Goal: Information Seeking & Learning: Learn about a topic

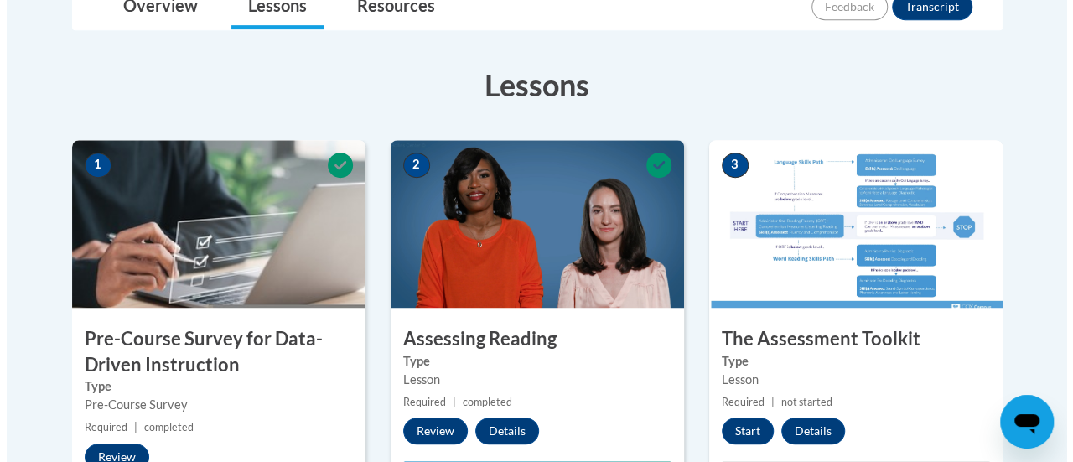
scroll to position [423, 0]
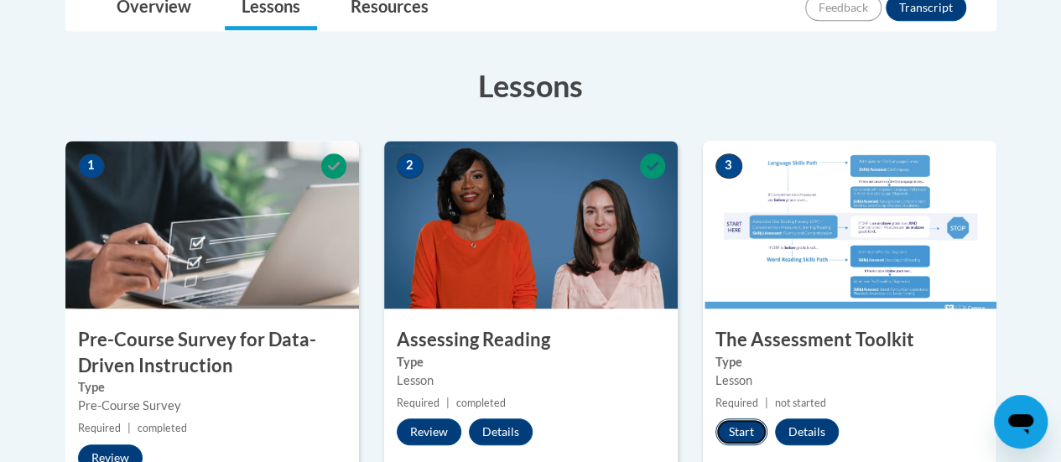
click at [736, 431] on button "Start" at bounding box center [741, 431] width 52 height 27
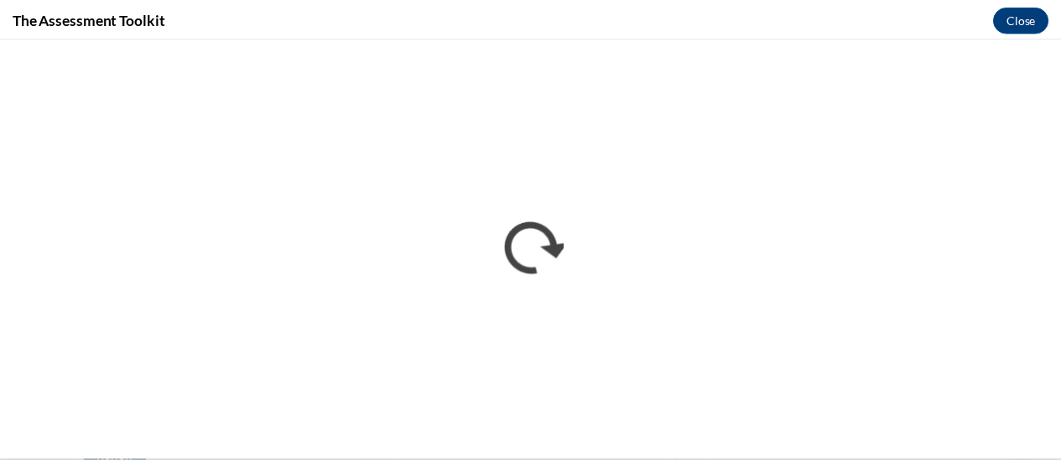
scroll to position [0, 0]
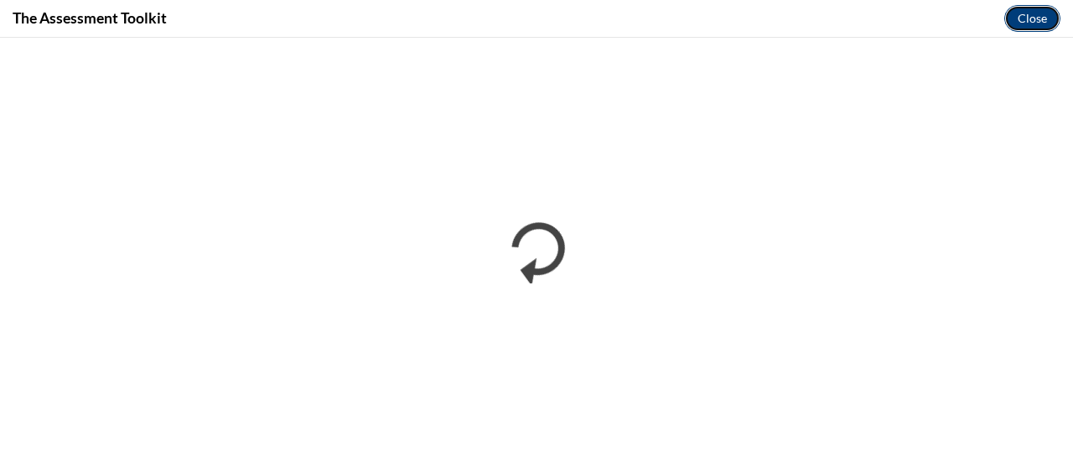
click at [1030, 29] on button "Close" at bounding box center [1032, 18] width 56 height 27
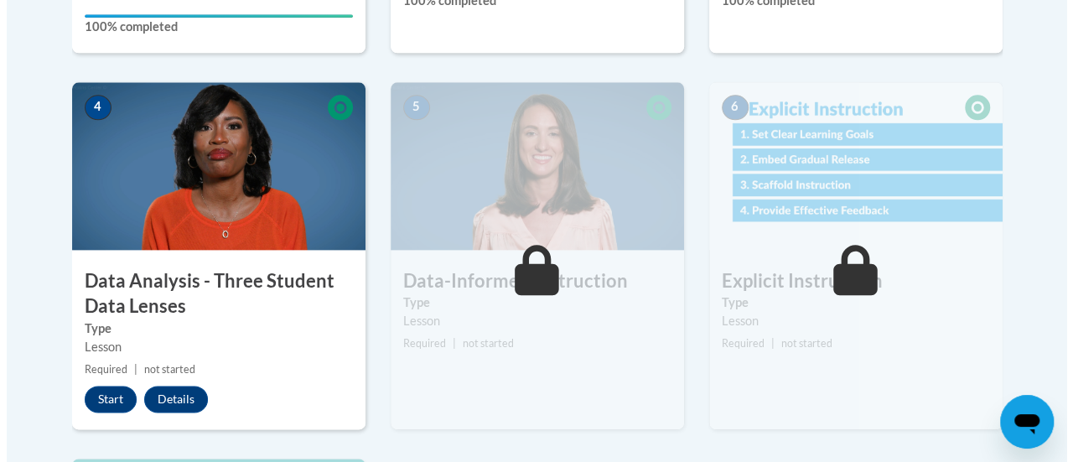
scroll to position [941, 0]
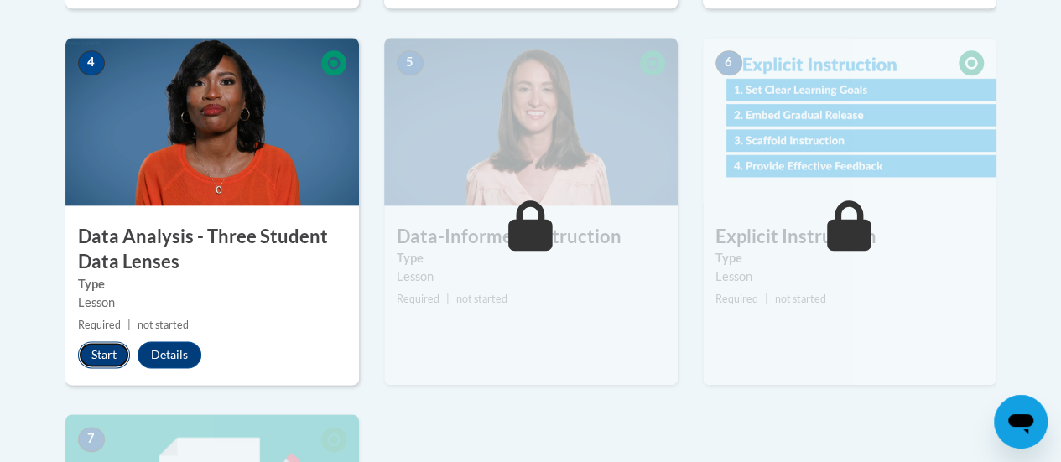
click at [101, 355] on button "Start" at bounding box center [104, 354] width 52 height 27
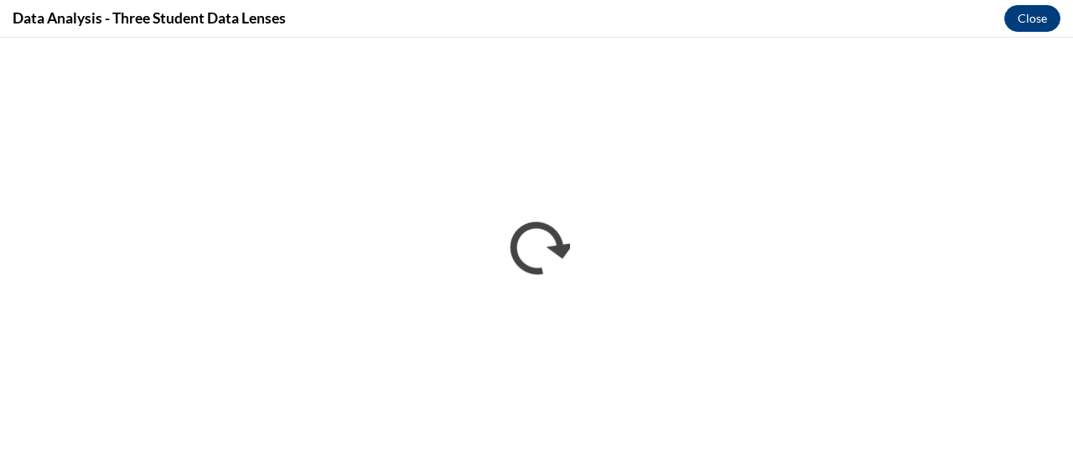
scroll to position [0, 0]
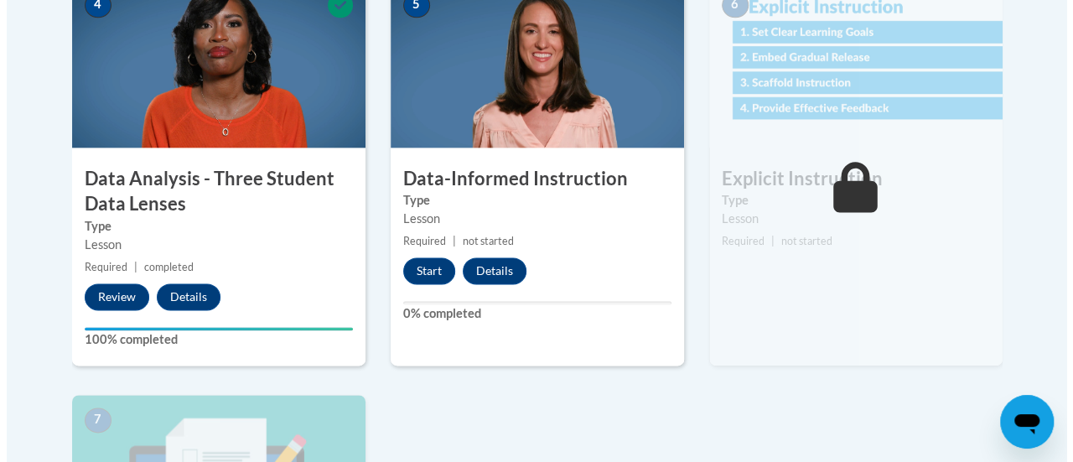
scroll to position [999, 0]
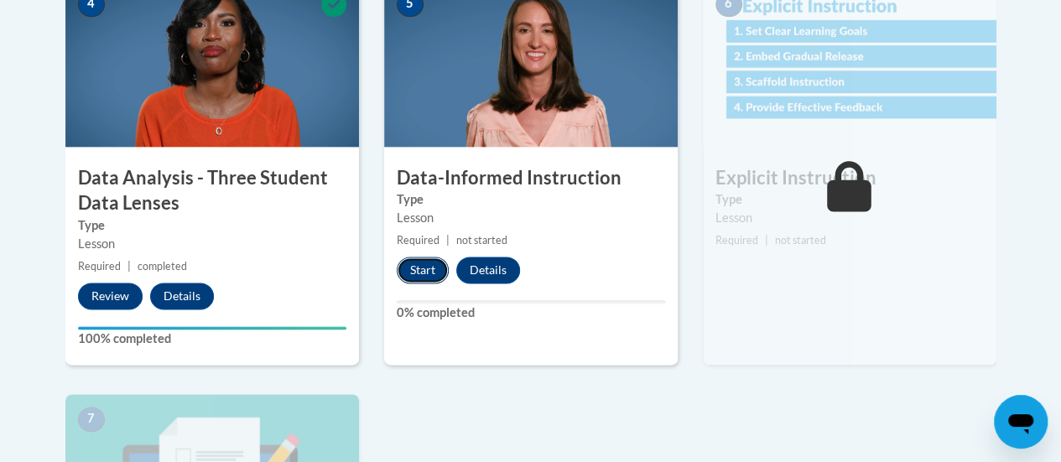
click at [417, 271] on button "Start" at bounding box center [423, 270] width 52 height 27
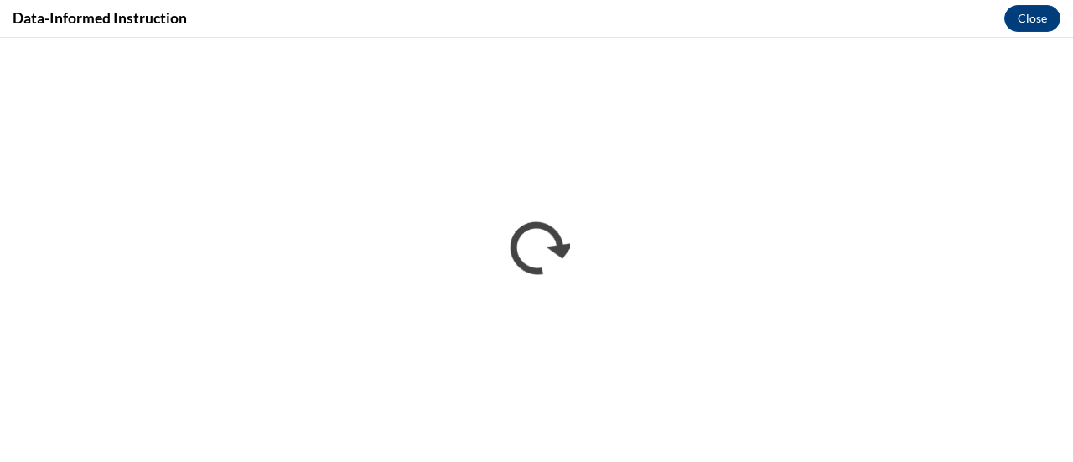
scroll to position [0, 0]
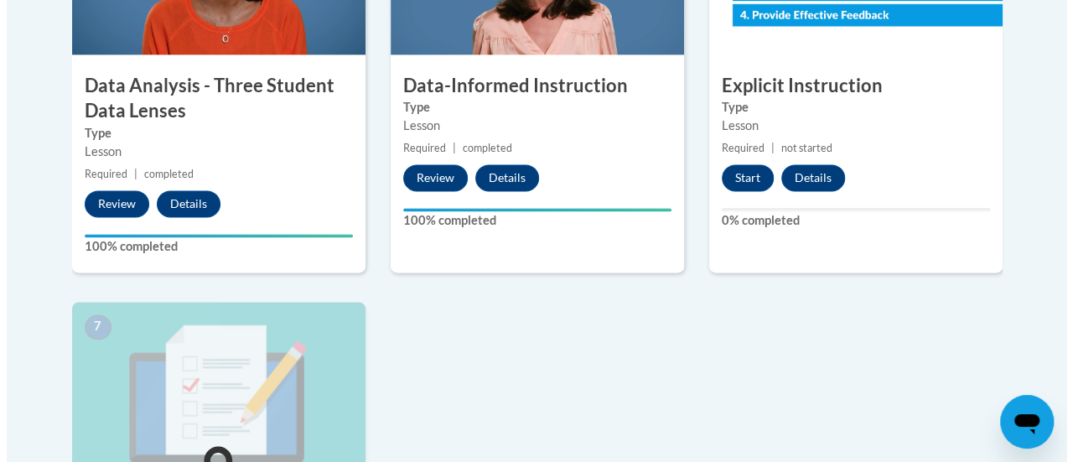
scroll to position [1119, 0]
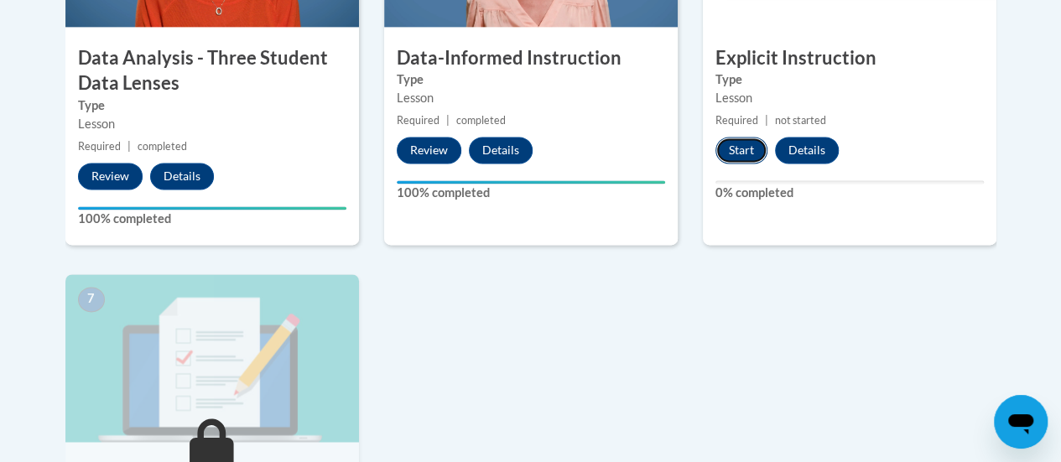
click at [729, 152] on button "Start" at bounding box center [741, 150] width 52 height 27
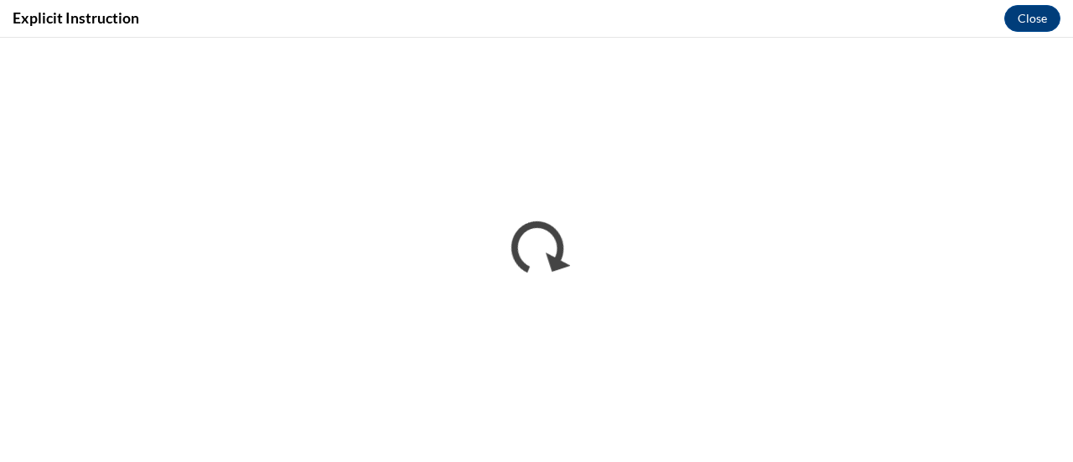
scroll to position [0, 0]
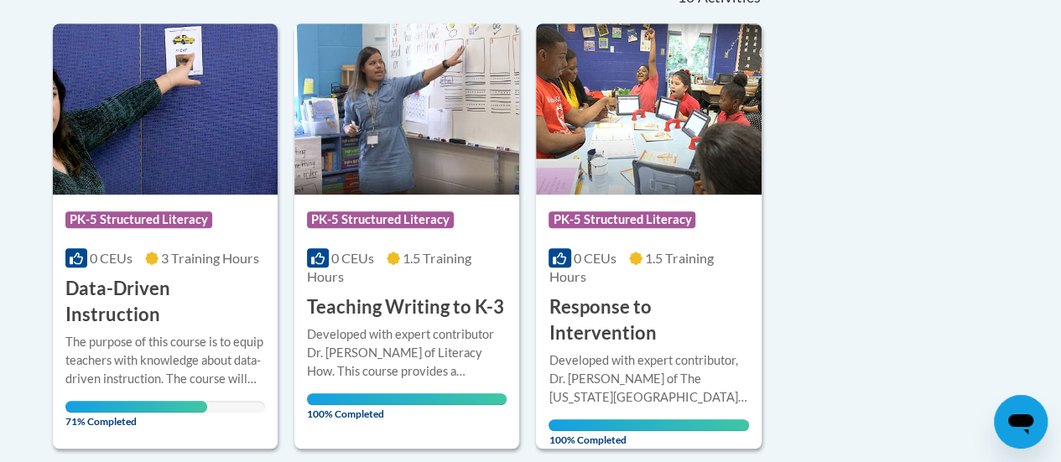
scroll to position [427, 0]
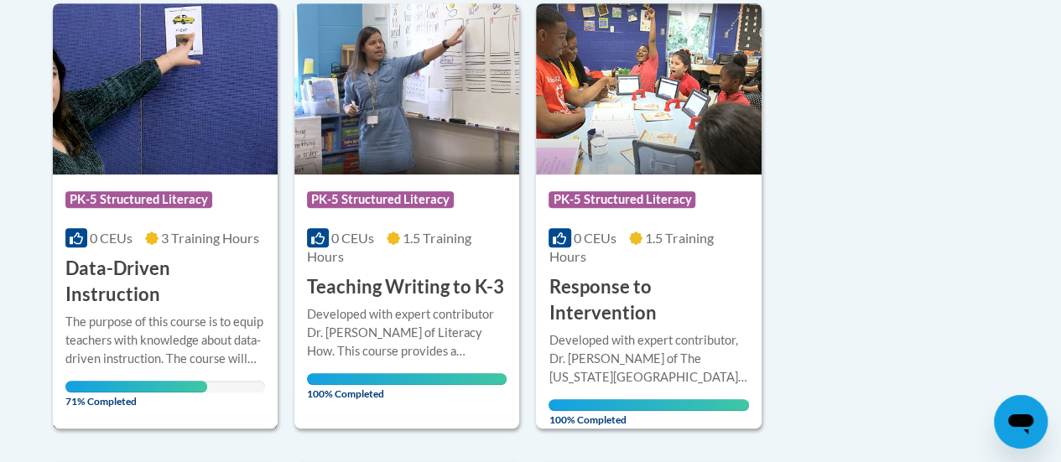
click at [213, 313] on div "The purpose of this course is to equip teachers with knowledge about data-drive…" at bounding box center [165, 340] width 200 height 55
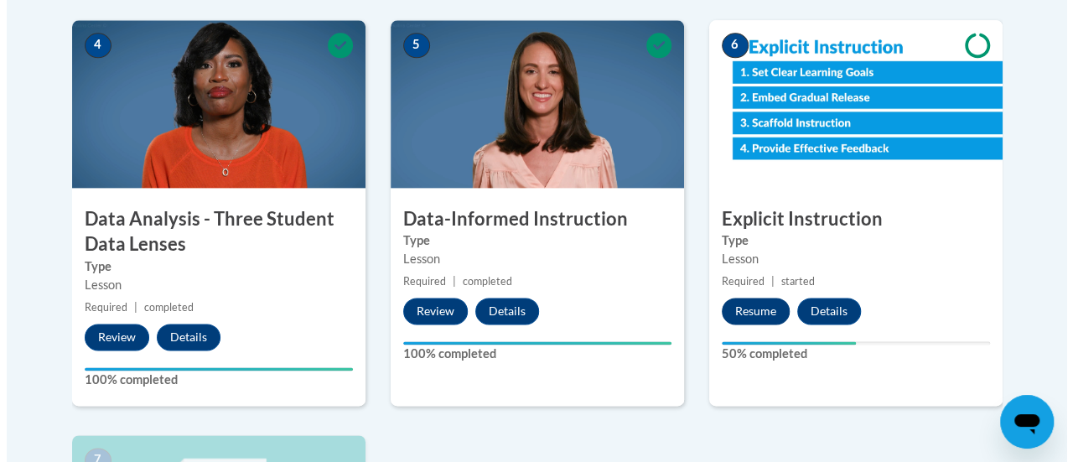
scroll to position [962, 0]
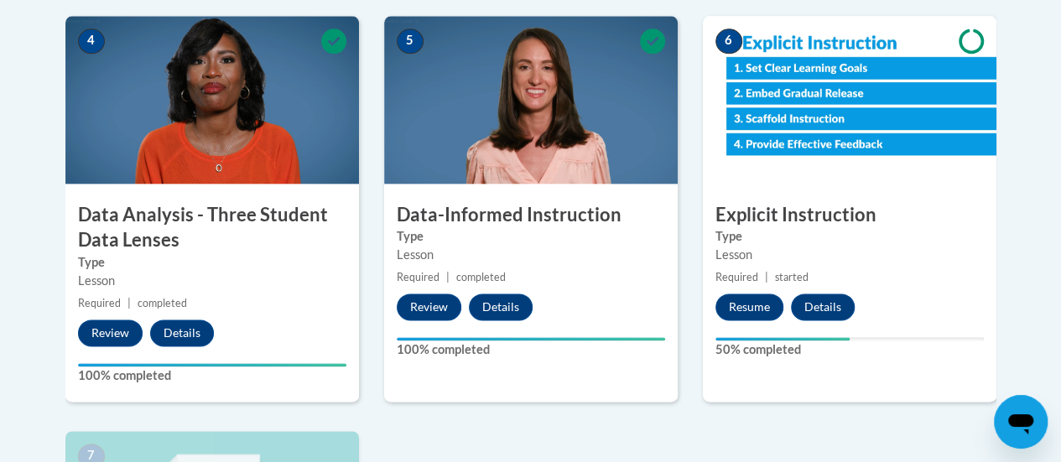
click at [744, 290] on div "6 Explicit Instruction Type Lesson Required | started Resume Details Feedback 5…" at bounding box center [849, 209] width 293 height 386
click at [734, 303] on button "Resume" at bounding box center [749, 306] width 68 height 27
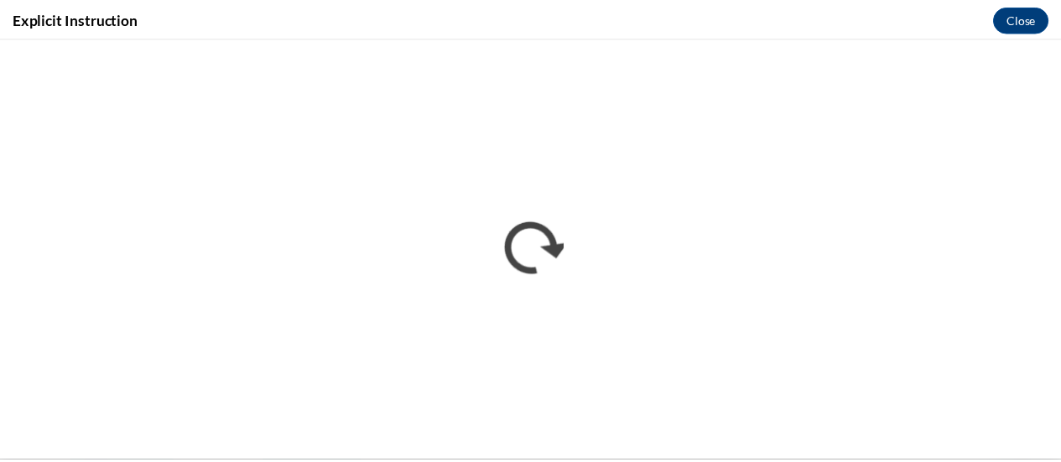
scroll to position [0, 0]
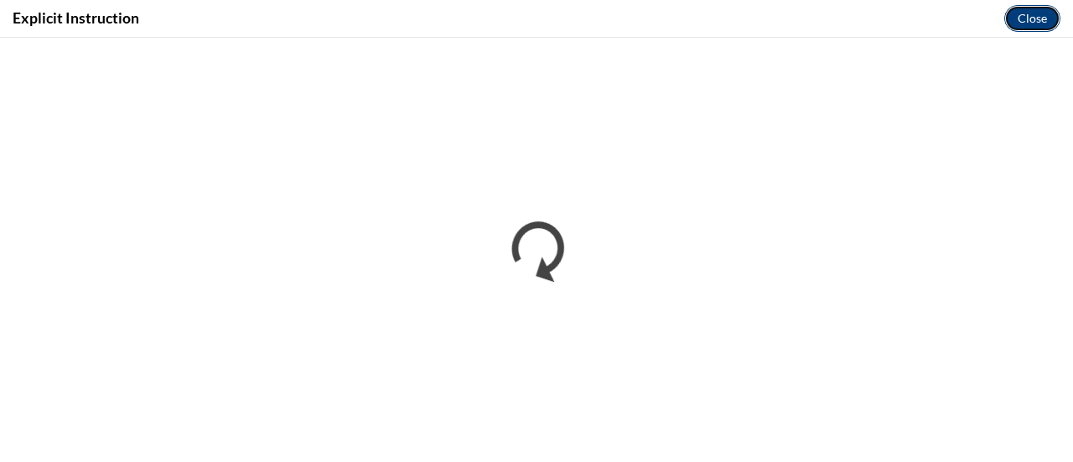
click at [1033, 18] on button "Close" at bounding box center [1032, 18] width 56 height 27
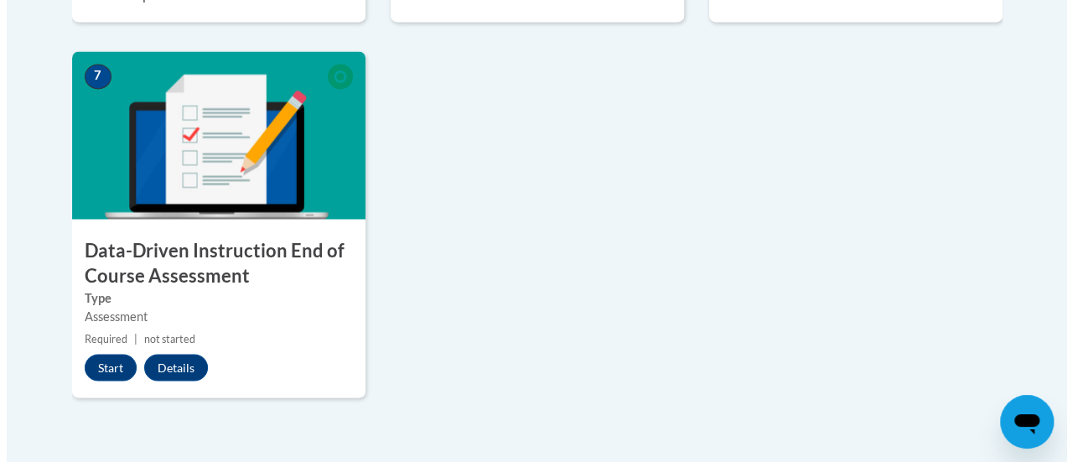
scroll to position [1344, 0]
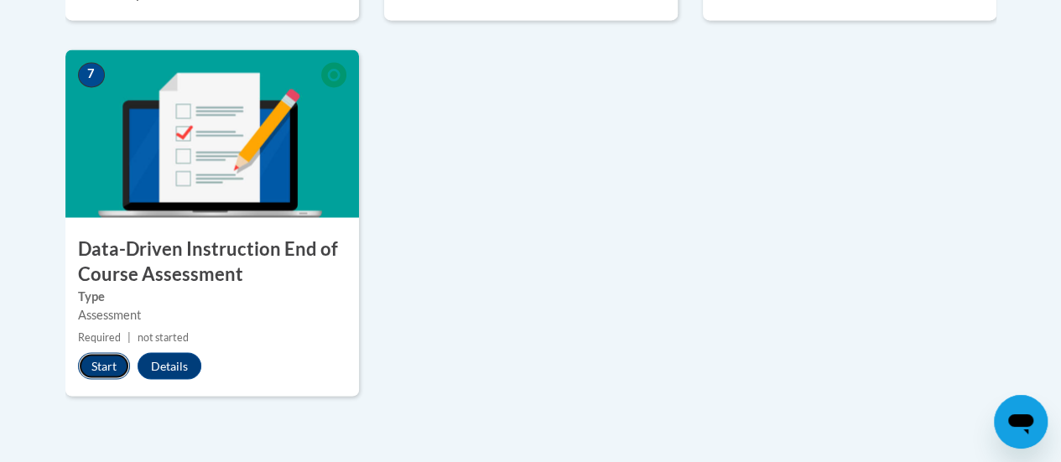
click at [103, 361] on button "Start" at bounding box center [104, 365] width 52 height 27
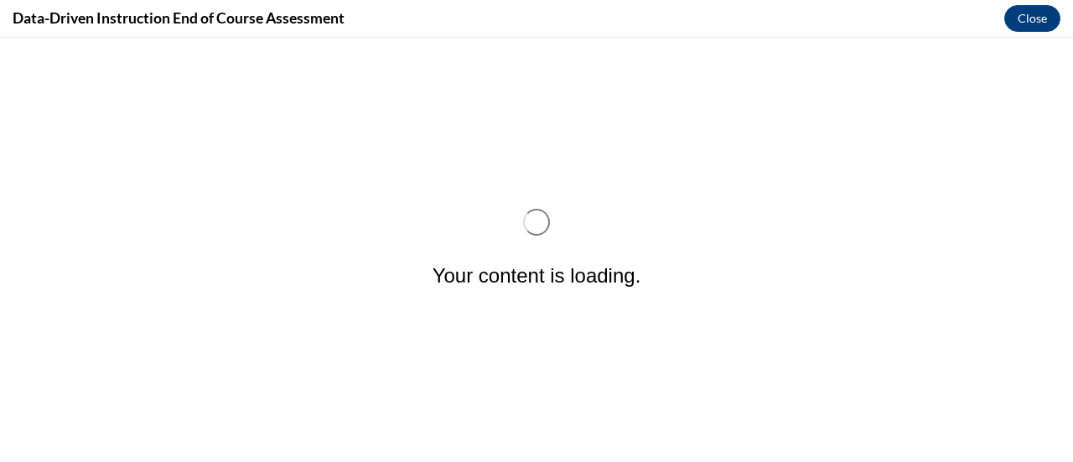
scroll to position [0, 0]
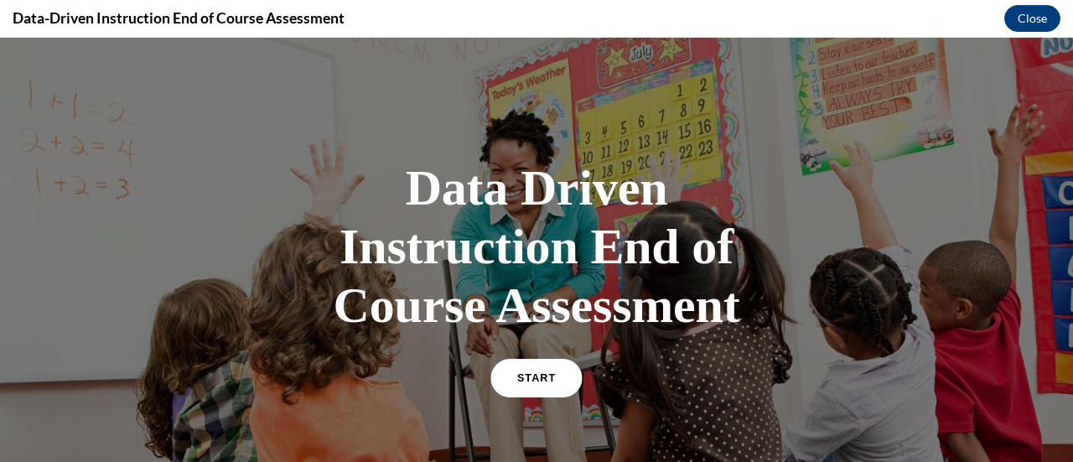
click at [525, 373] on span "START" at bounding box center [536, 378] width 39 height 13
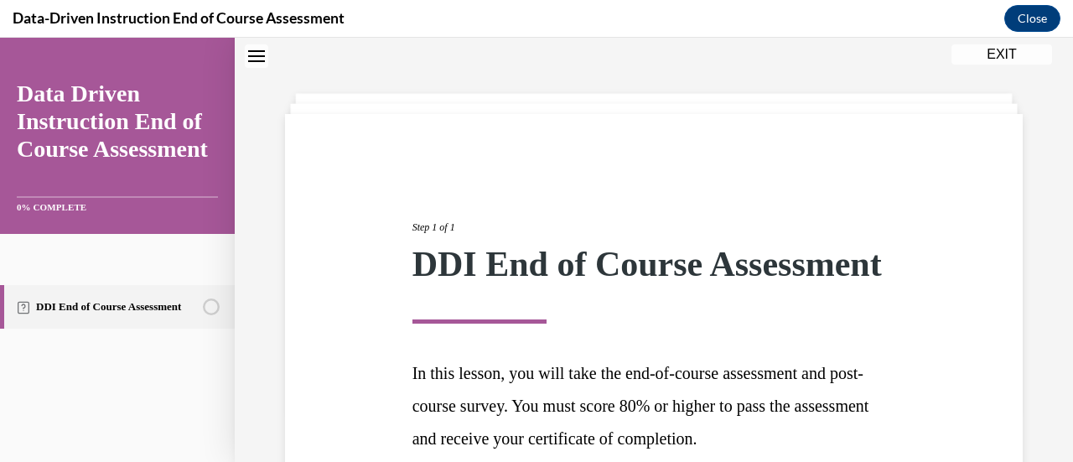
scroll to position [246, 0]
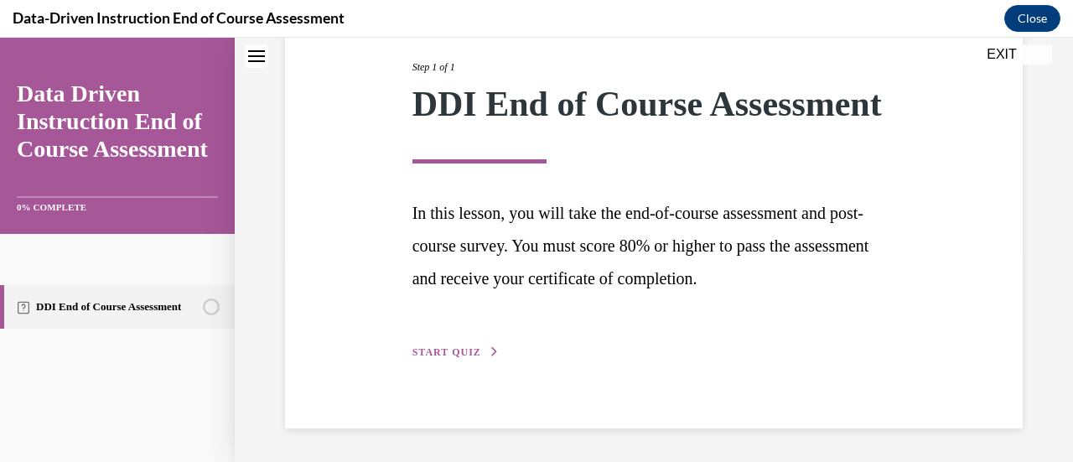
click at [448, 351] on span "START QUIZ" at bounding box center [446, 352] width 69 height 12
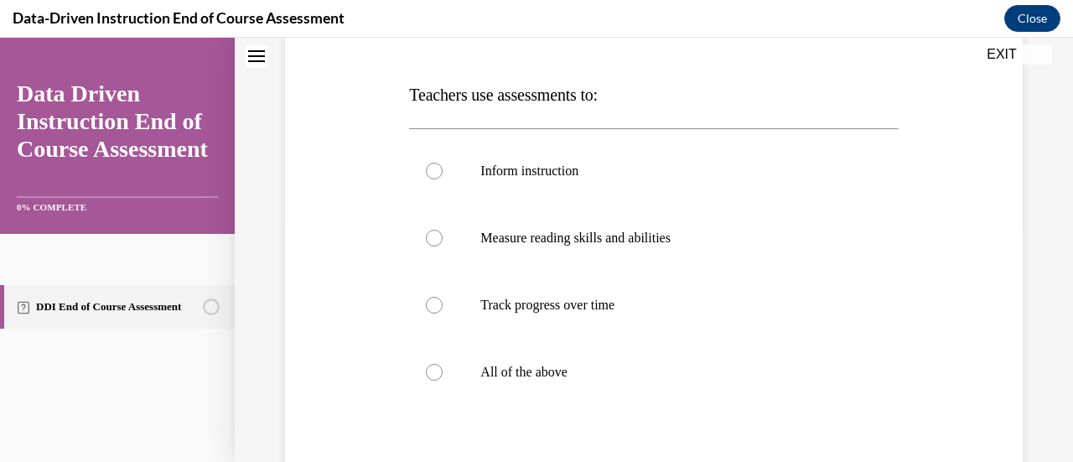
scroll to position [248, 0]
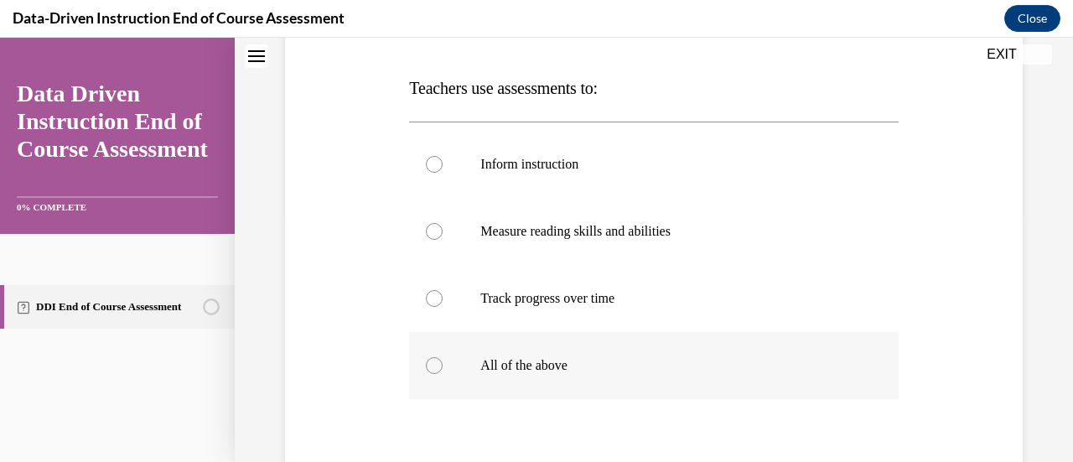
click at [431, 361] on div at bounding box center [434, 365] width 17 height 17
click at [431, 361] on input "All of the above" at bounding box center [434, 365] width 17 height 17
radio input "true"
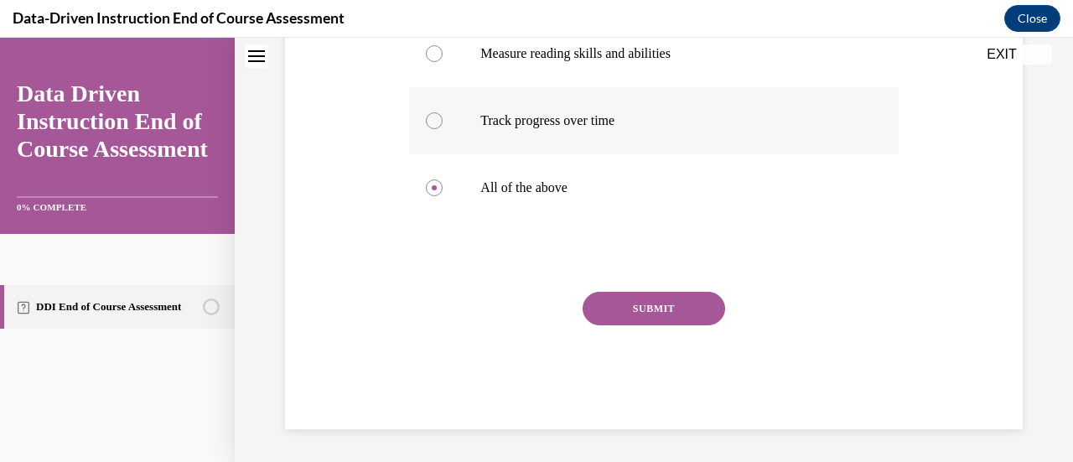
click at [657, 314] on button "SUBMIT" at bounding box center [654, 309] width 143 height 34
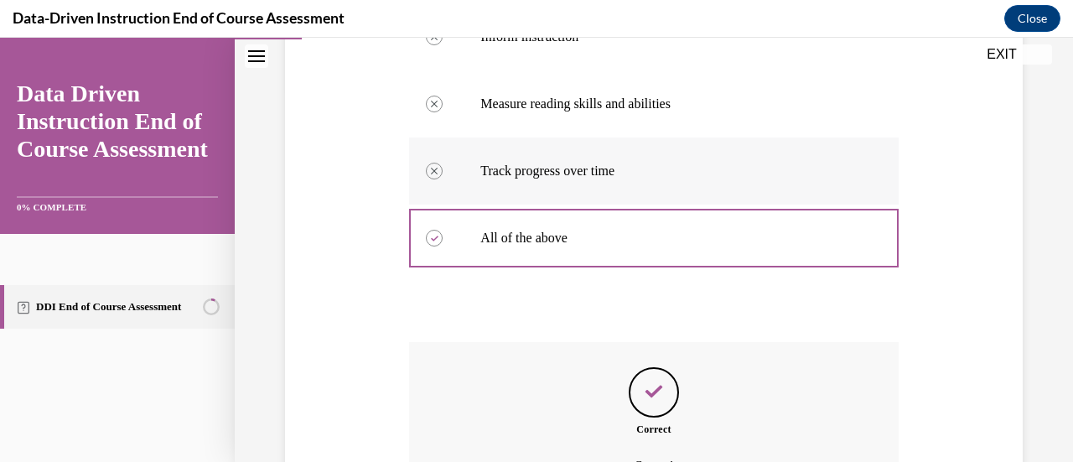
click at [657, 314] on div "Question 01/12 Teachers use assessments to: Inform instruction Correctly unsele…" at bounding box center [653, 236] width 489 height 758
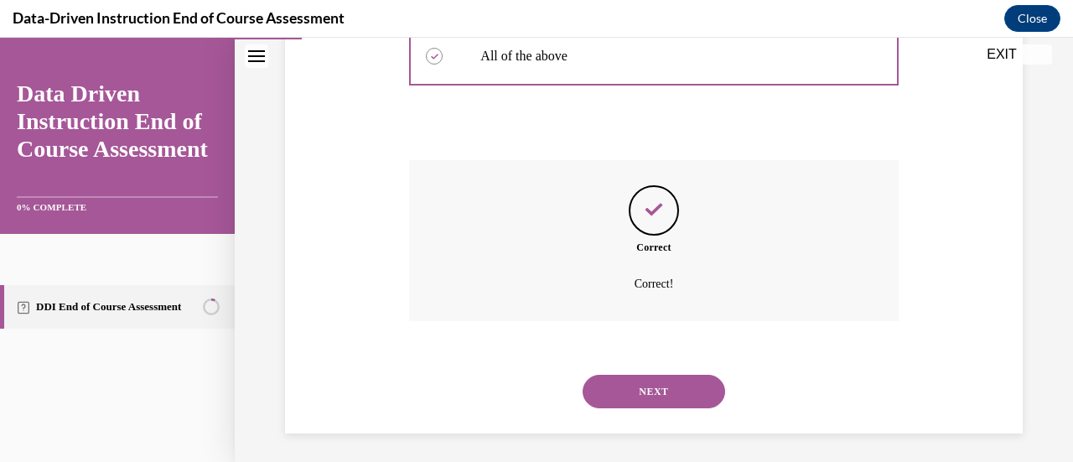
scroll to position [562, 0]
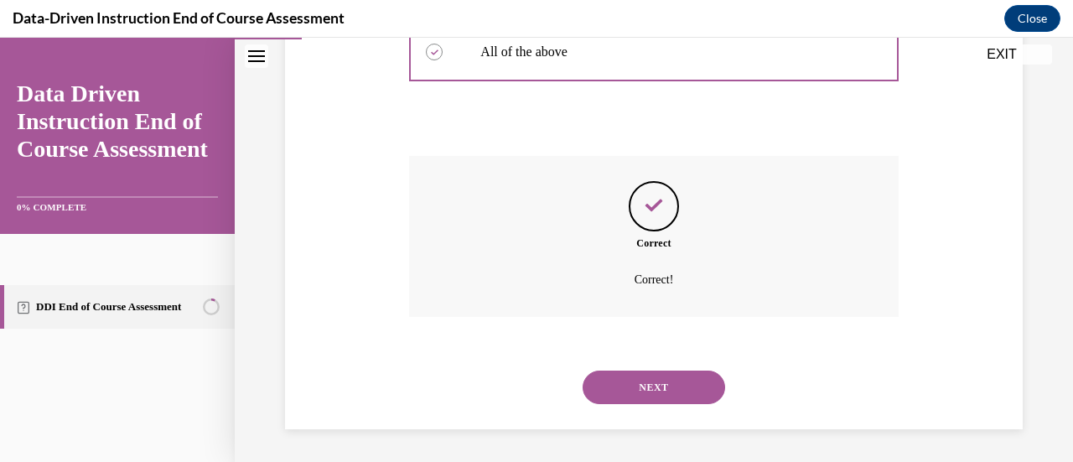
click at [630, 384] on button "NEXT" at bounding box center [654, 388] width 143 height 34
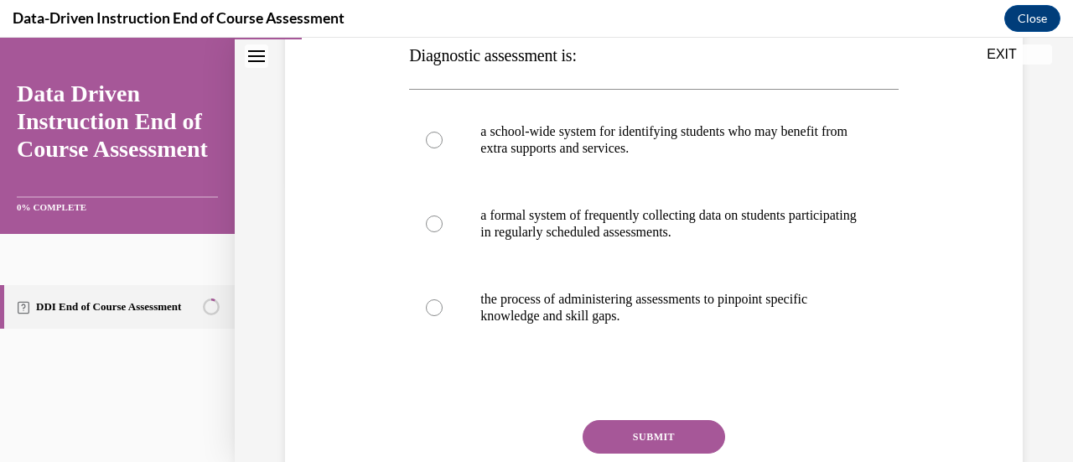
scroll to position [282, 0]
click at [428, 306] on div at bounding box center [434, 306] width 17 height 17
click at [428, 306] on input "the process of administering assessments to pinpoint specific knowledge and ski…" at bounding box center [434, 306] width 17 height 17
radio input "true"
click at [634, 423] on button "SUBMIT" at bounding box center [654, 436] width 143 height 34
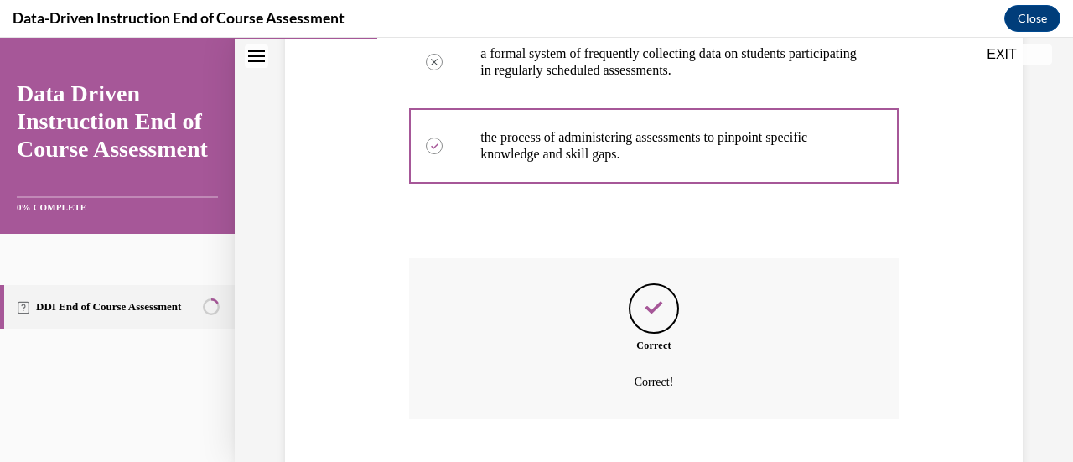
scroll to position [545, 0]
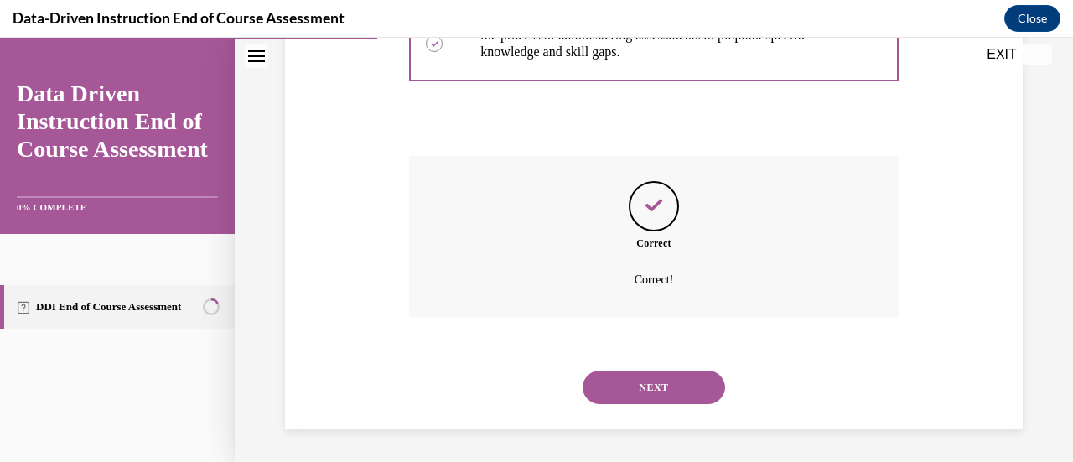
click at [621, 392] on button "NEXT" at bounding box center [654, 388] width 143 height 34
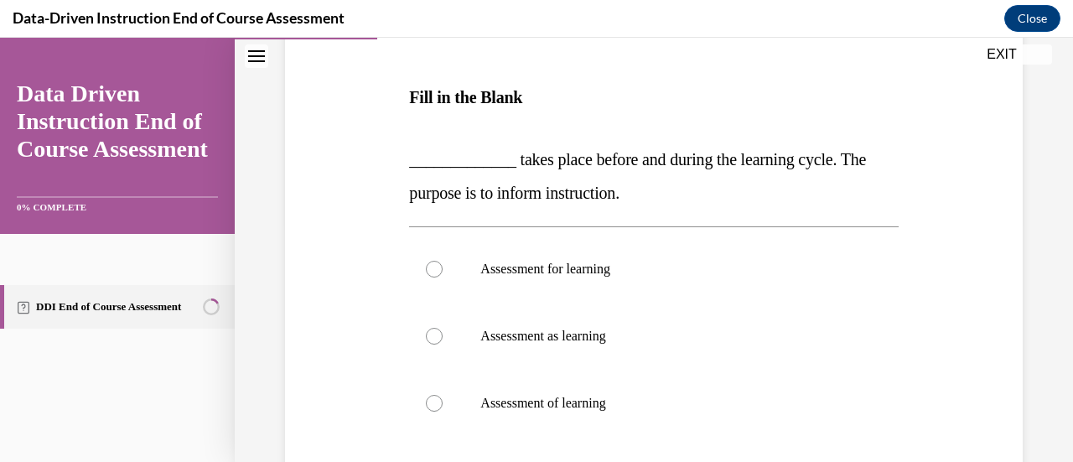
scroll to position [268, 0]
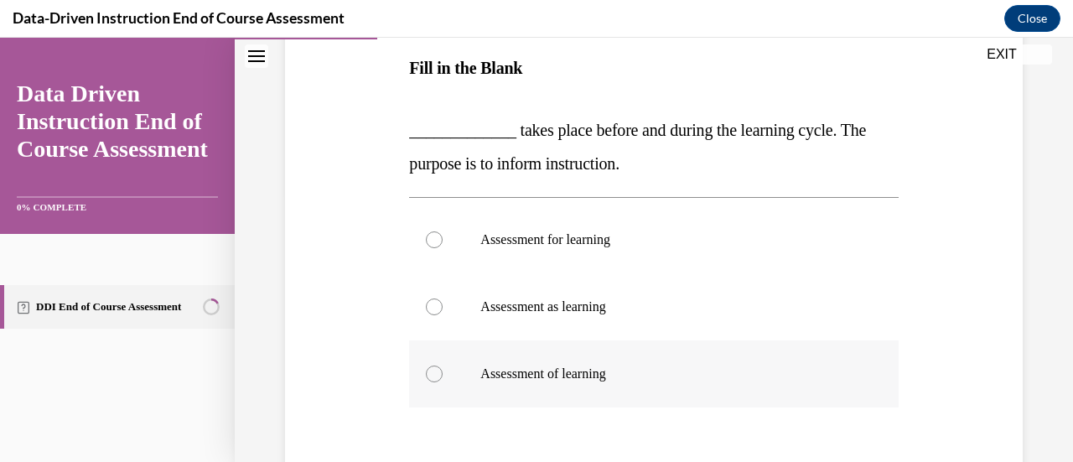
click at [433, 378] on div at bounding box center [434, 374] width 17 height 17
click at [433, 378] on input "Assessment of learning" at bounding box center [434, 374] width 17 height 17
radio input "true"
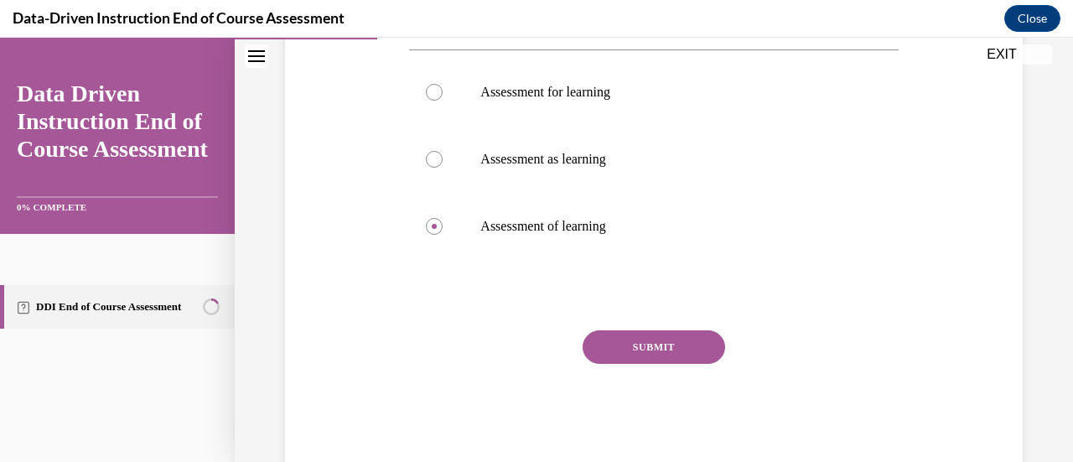
click at [625, 352] on button "SUBMIT" at bounding box center [654, 347] width 143 height 34
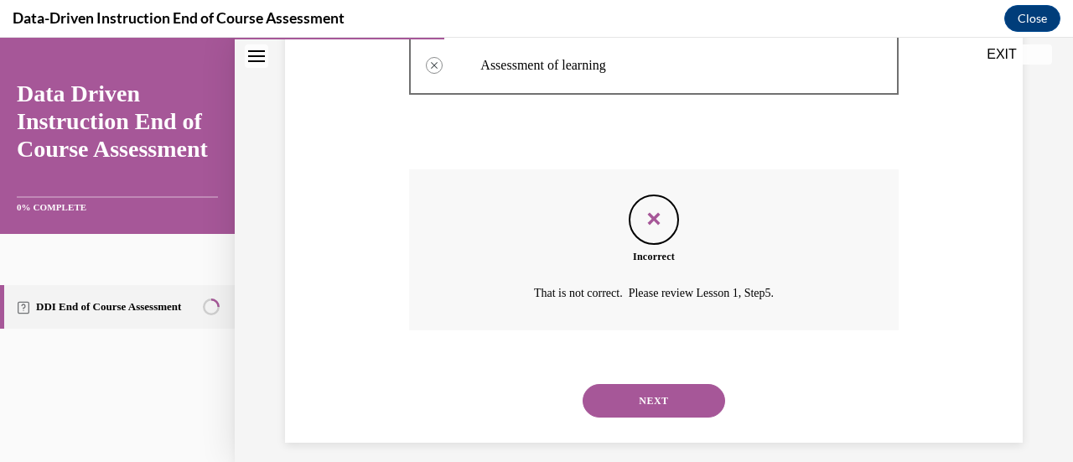
scroll to position [590, 0]
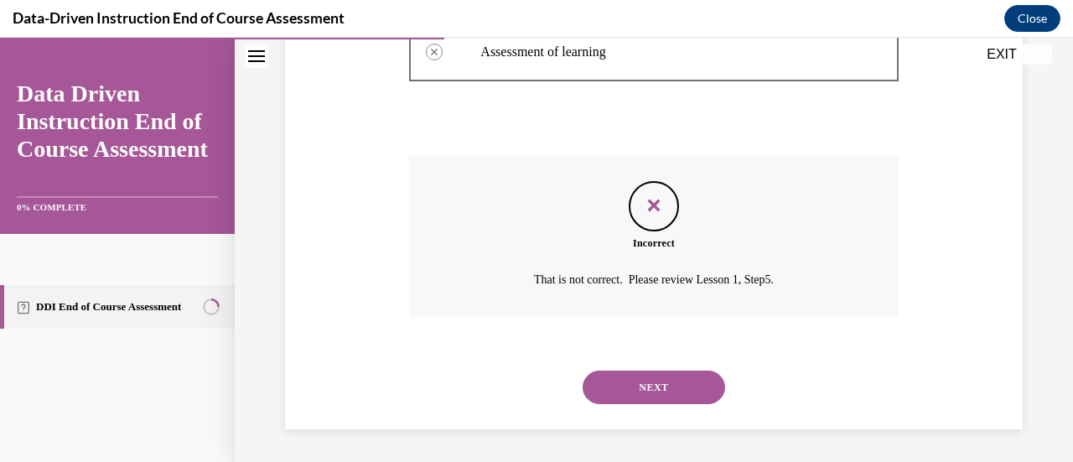
click at [657, 381] on button "NEXT" at bounding box center [654, 388] width 143 height 34
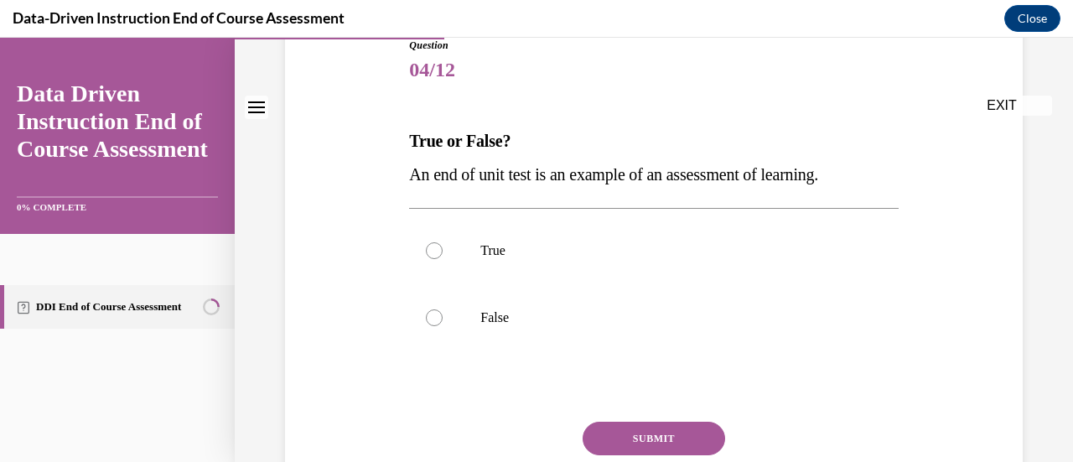
scroll to position [196, 0]
click at [436, 247] on div at bounding box center [434, 249] width 17 height 17
click at [436, 247] on input "True" at bounding box center [434, 249] width 17 height 17
radio input "true"
click at [610, 430] on button "SUBMIT" at bounding box center [654, 438] width 143 height 34
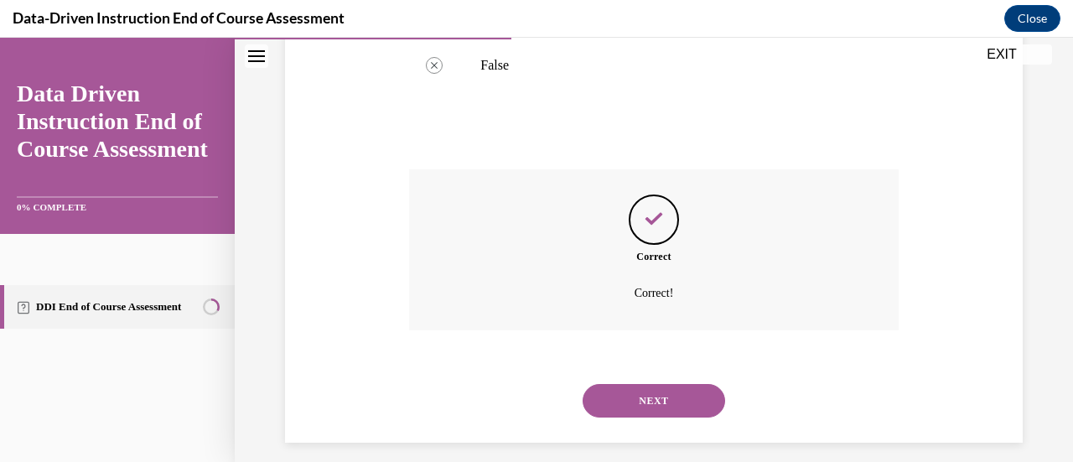
scroll to position [461, 0]
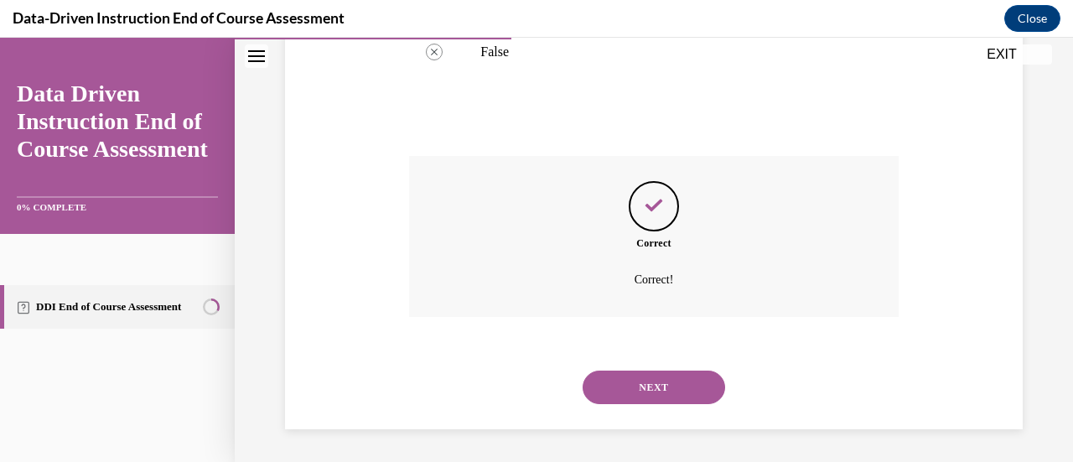
click at [669, 400] on button "NEXT" at bounding box center [654, 388] width 143 height 34
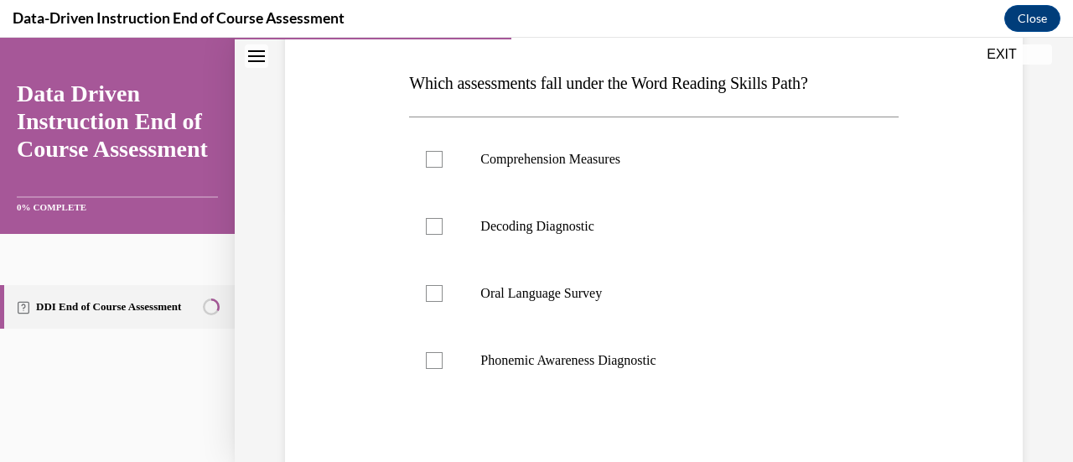
scroll to position [254, 0]
click at [428, 290] on div at bounding box center [434, 292] width 17 height 17
click at [428, 290] on input "Oral Language Survey" at bounding box center [434, 292] width 17 height 17
checkbox input "true"
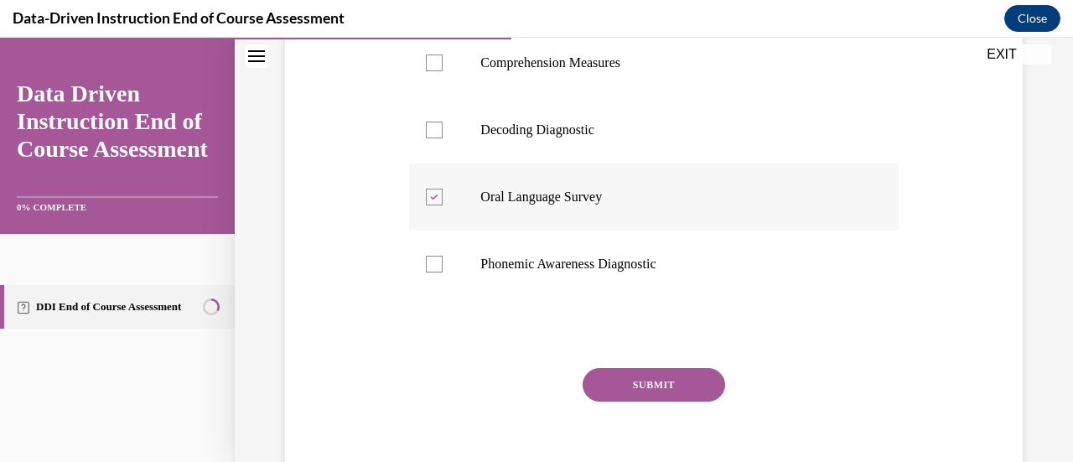
scroll to position [356, 0]
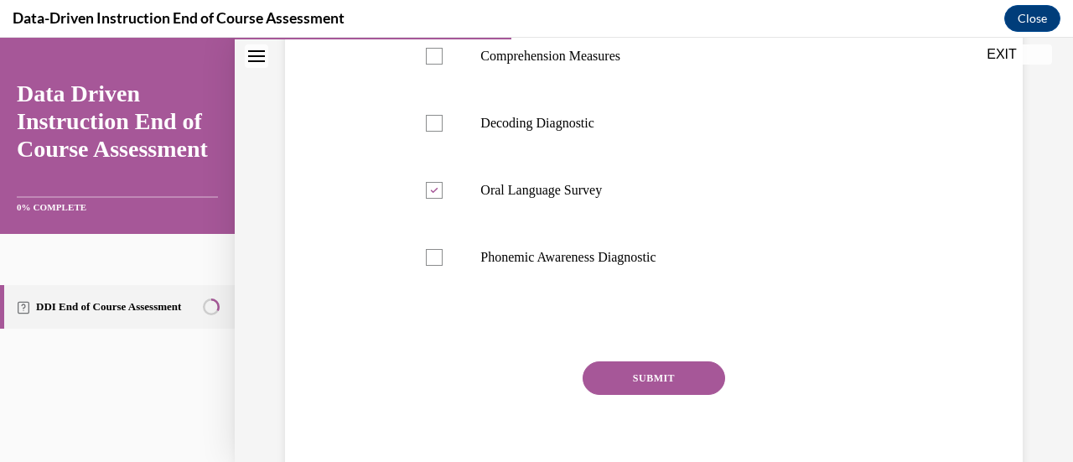
click at [647, 366] on button "SUBMIT" at bounding box center [654, 378] width 143 height 34
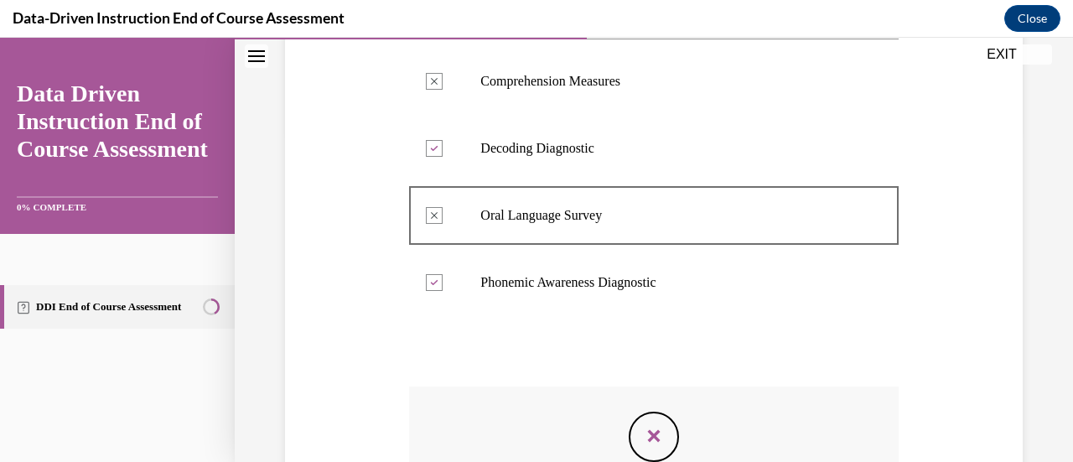
scroll to position [506, 0]
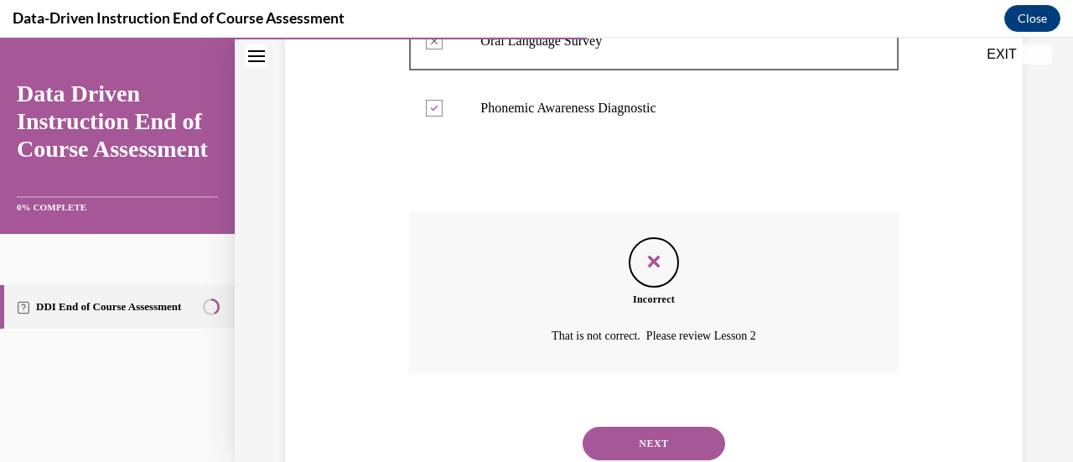
click at [630, 441] on button "NEXT" at bounding box center [654, 444] width 143 height 34
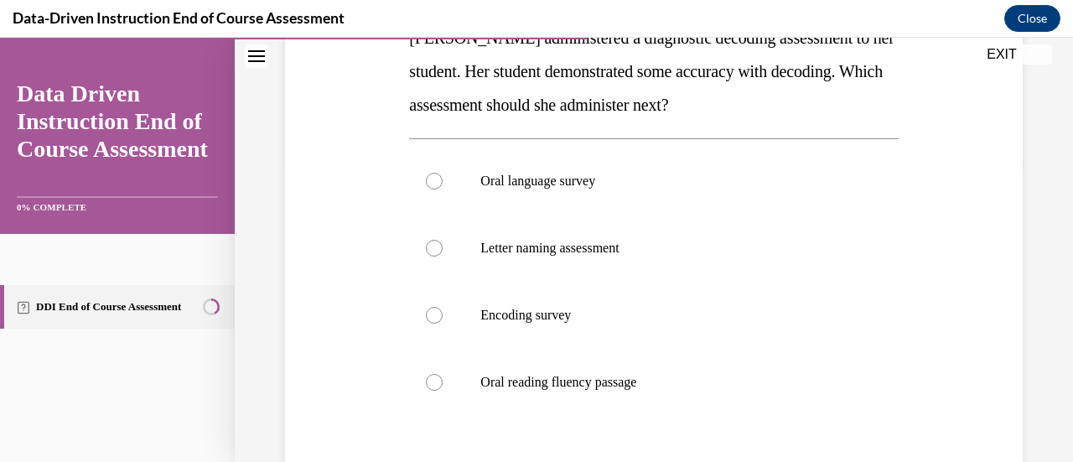
scroll to position [298, 0]
click at [433, 319] on div at bounding box center [434, 316] width 17 height 17
click at [433, 319] on input "Encoding survey" at bounding box center [434, 316] width 17 height 17
radio input "true"
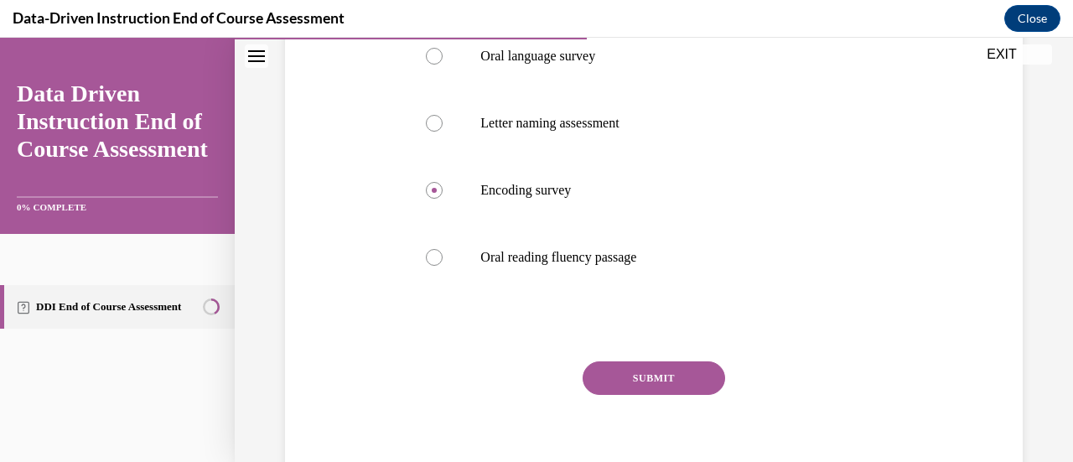
click at [689, 370] on button "SUBMIT" at bounding box center [654, 378] width 143 height 34
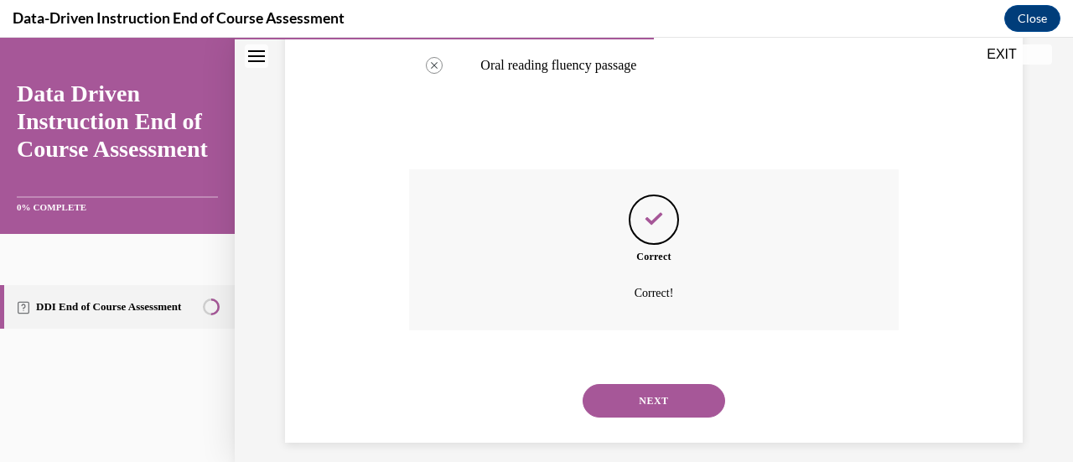
scroll to position [629, 0]
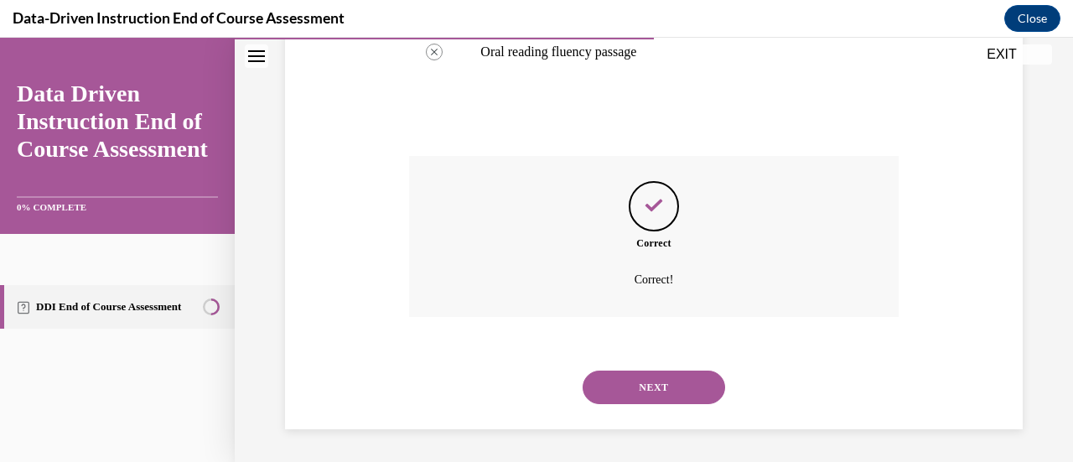
click at [677, 381] on button "NEXT" at bounding box center [654, 388] width 143 height 34
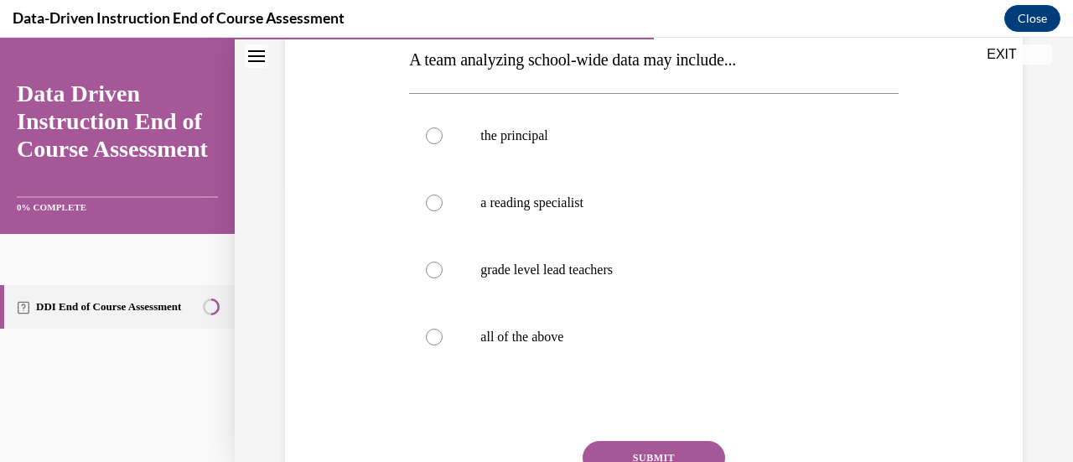
scroll to position [281, 0]
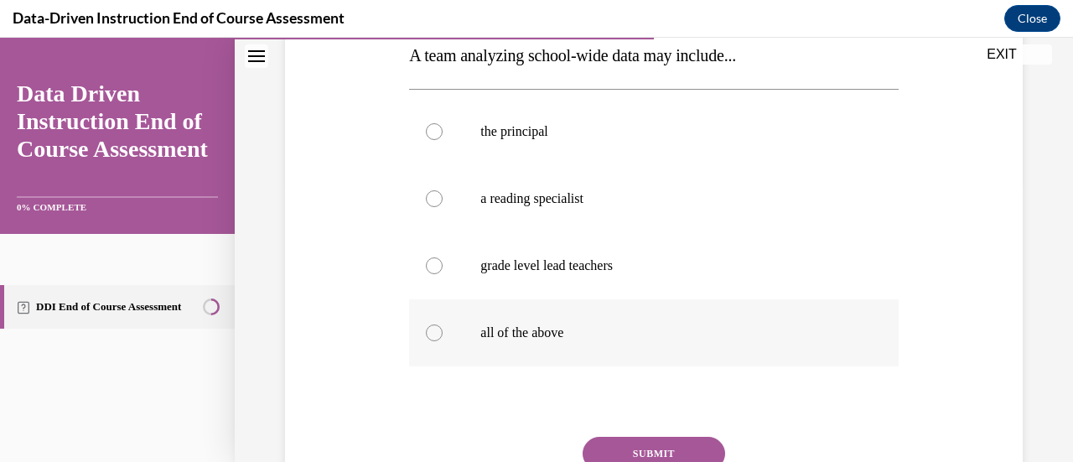
click at [429, 328] on div at bounding box center [434, 332] width 17 height 17
click at [429, 328] on input "all of the above" at bounding box center [434, 332] width 17 height 17
radio input "true"
click at [600, 446] on button "SUBMIT" at bounding box center [654, 454] width 143 height 34
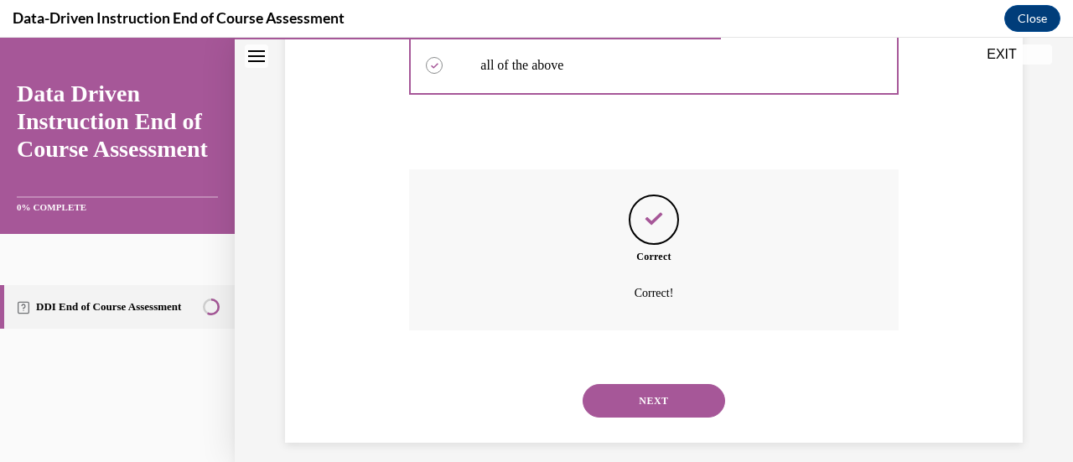
scroll to position [562, 0]
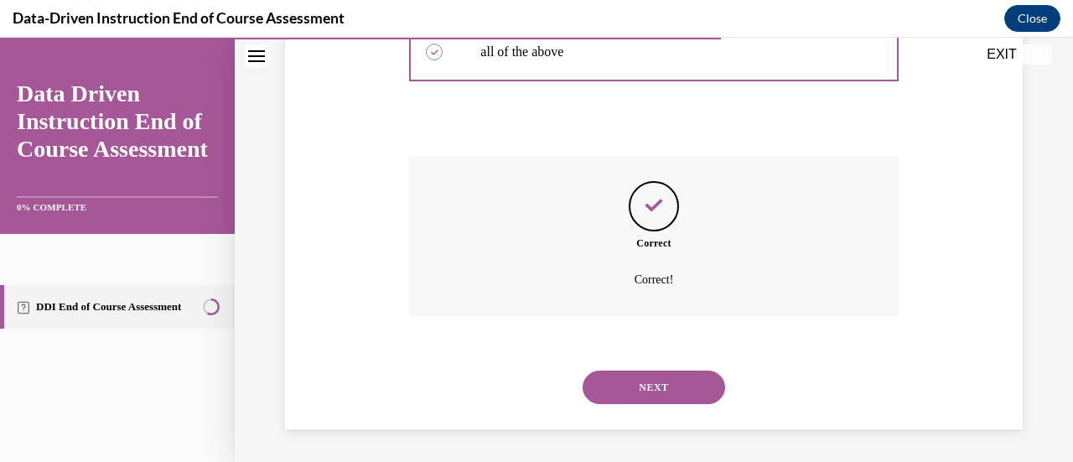
click at [616, 395] on button "NEXT" at bounding box center [654, 388] width 143 height 34
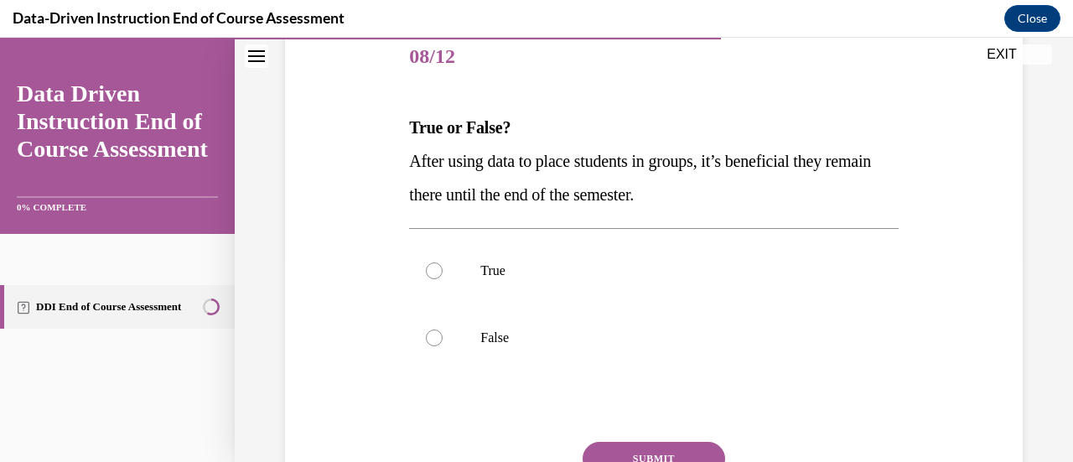
scroll to position [210, 0]
click at [438, 338] on div at bounding box center [434, 337] width 17 height 17
click at [438, 338] on input "False" at bounding box center [434, 337] width 17 height 17
radio input "true"
click at [617, 449] on button "SUBMIT" at bounding box center [654, 458] width 143 height 34
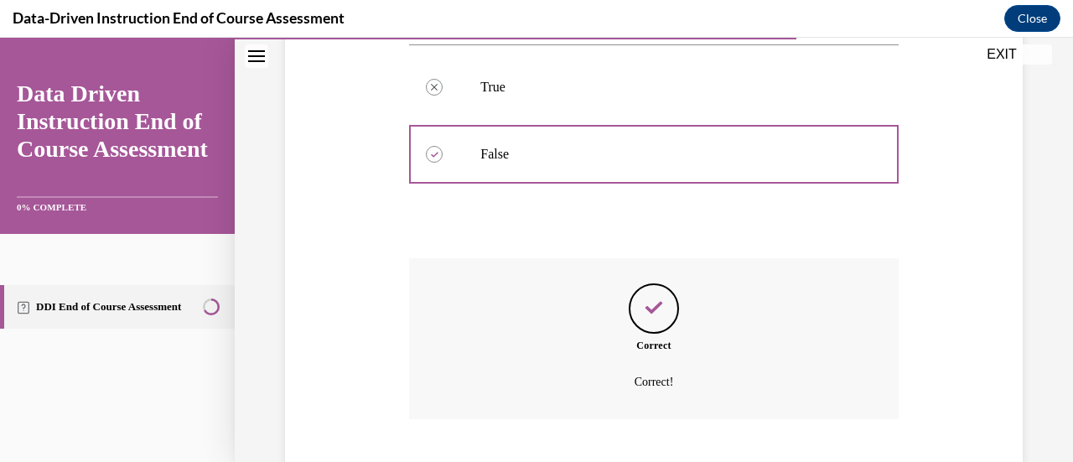
scroll to position [495, 0]
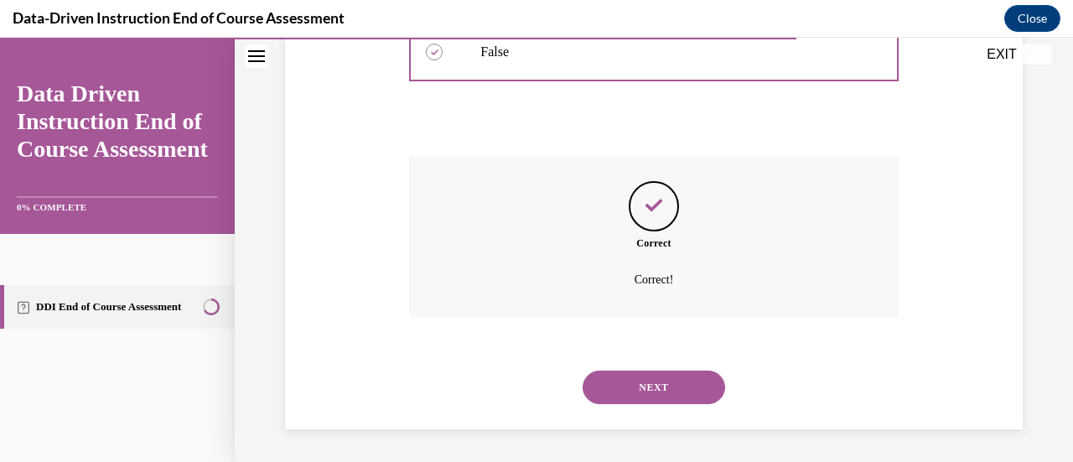
click at [606, 383] on button "NEXT" at bounding box center [654, 388] width 143 height 34
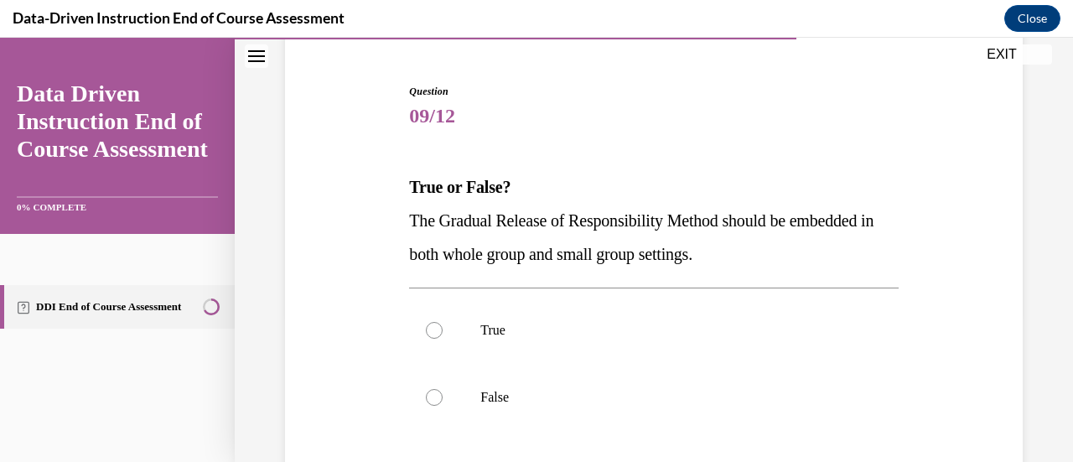
scroll to position [151, 0]
click at [437, 328] on div at bounding box center [434, 328] width 17 height 17
click at [437, 328] on input "True" at bounding box center [434, 328] width 17 height 17
radio input "true"
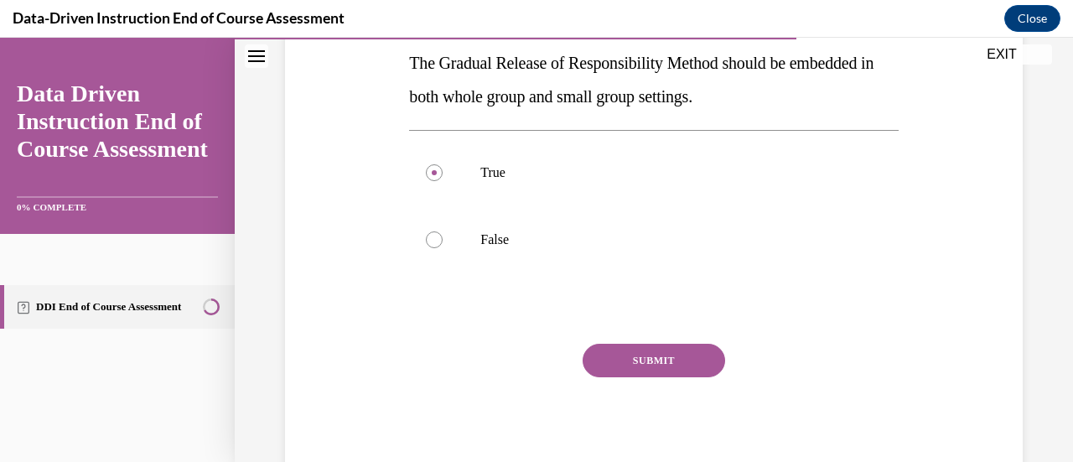
click at [624, 353] on button "SUBMIT" at bounding box center [654, 361] width 143 height 34
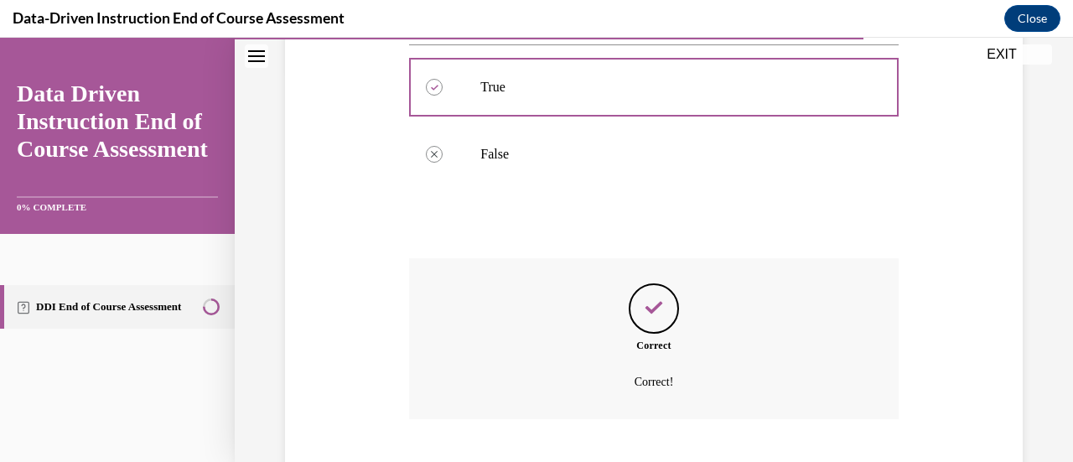
scroll to position [495, 0]
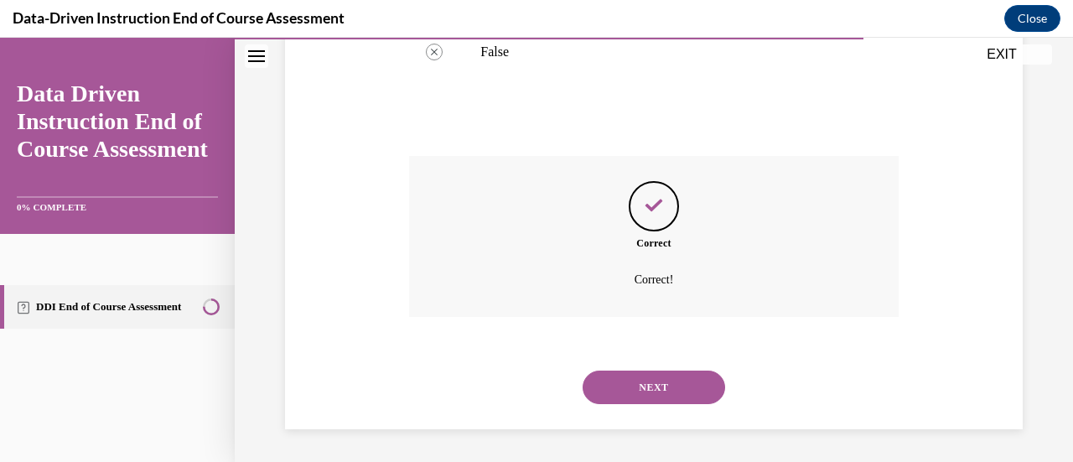
click at [629, 385] on button "NEXT" at bounding box center [654, 388] width 143 height 34
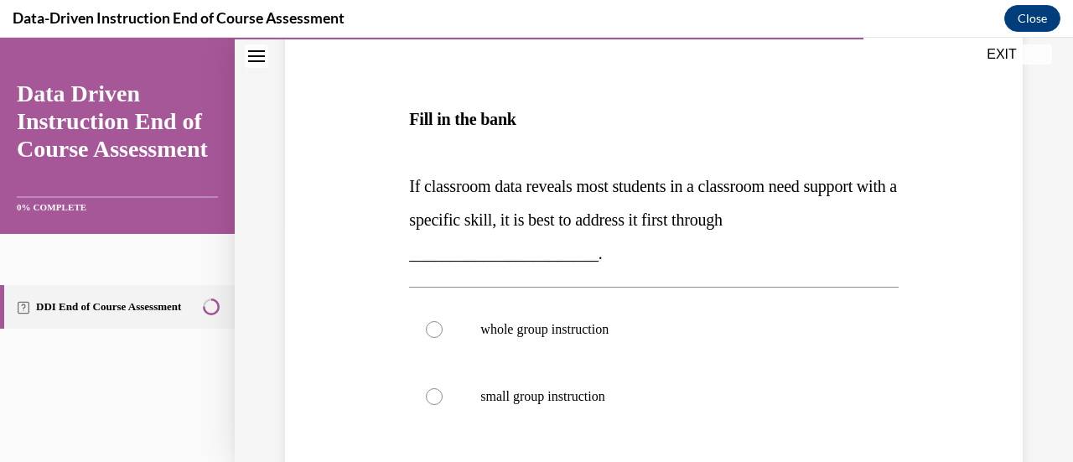
scroll to position [246, 0]
click at [429, 327] on div at bounding box center [434, 328] width 17 height 17
click at [429, 327] on input "whole group instruction" at bounding box center [434, 328] width 17 height 17
radio input "true"
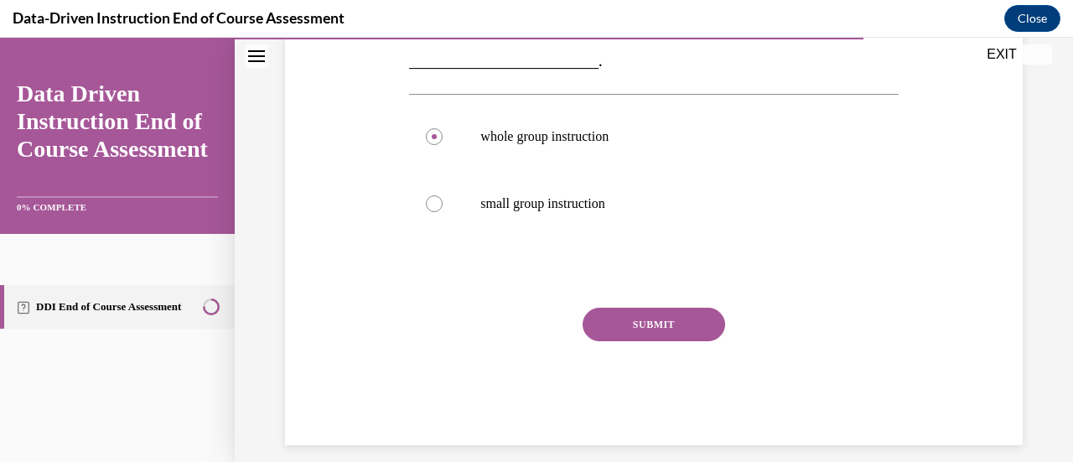
click at [652, 328] on button "SUBMIT" at bounding box center [654, 325] width 143 height 34
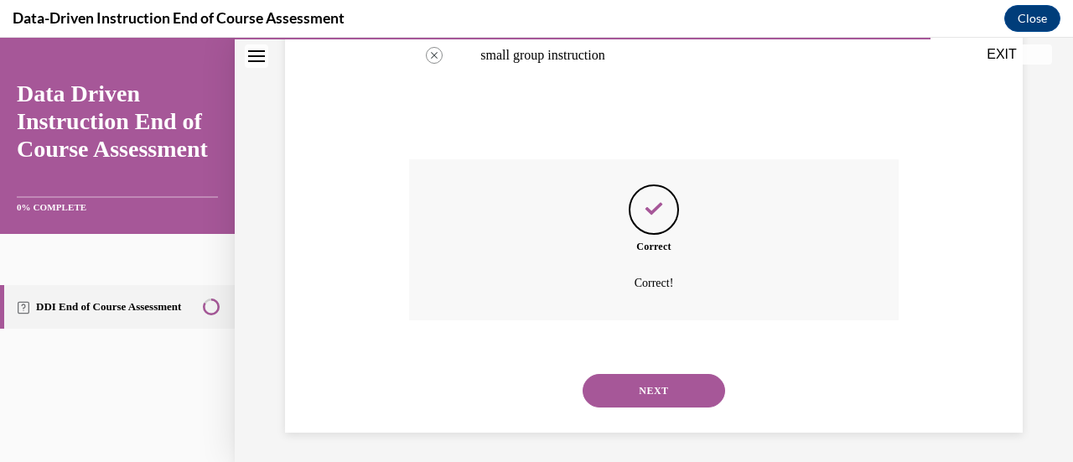
scroll to position [590, 0]
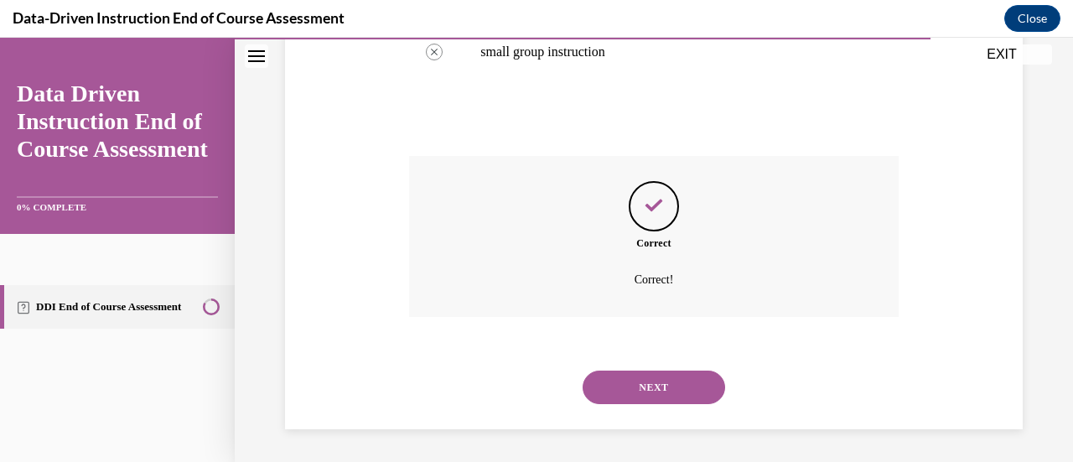
click at [641, 390] on button "NEXT" at bounding box center [654, 388] width 143 height 34
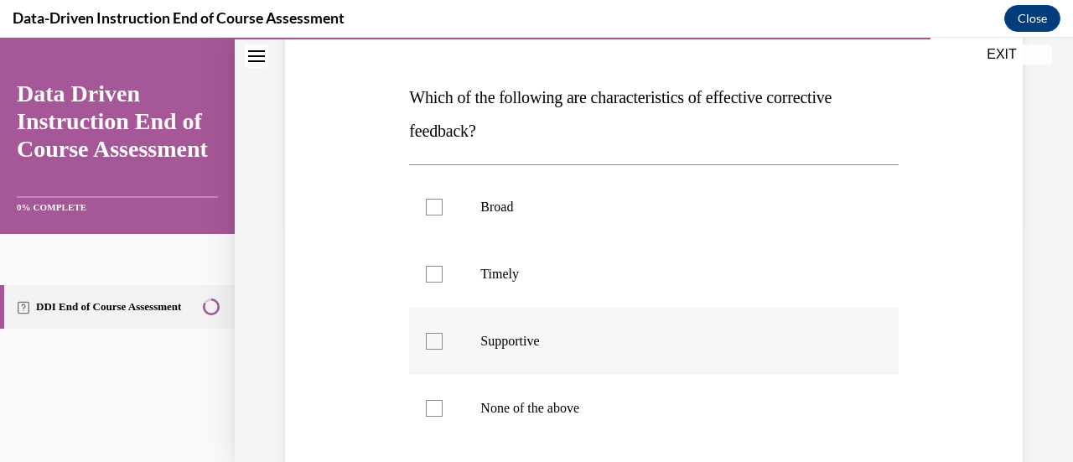
scroll to position [236, 0]
click at [446, 348] on label "Supportive" at bounding box center [653, 343] width 489 height 67
click at [443, 348] on input "Supportive" at bounding box center [434, 343] width 17 height 17
checkbox input "true"
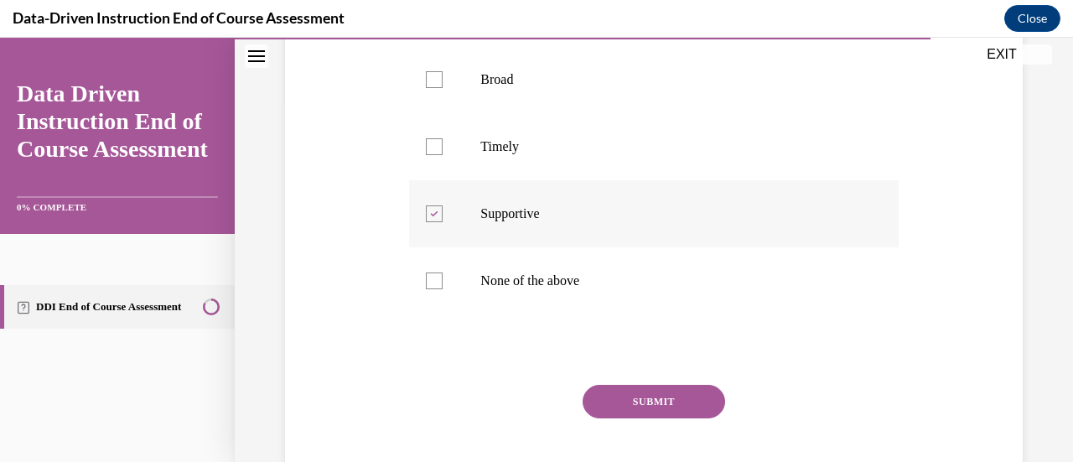
scroll to position [367, 0]
click at [615, 402] on button "SUBMIT" at bounding box center [654, 401] width 143 height 34
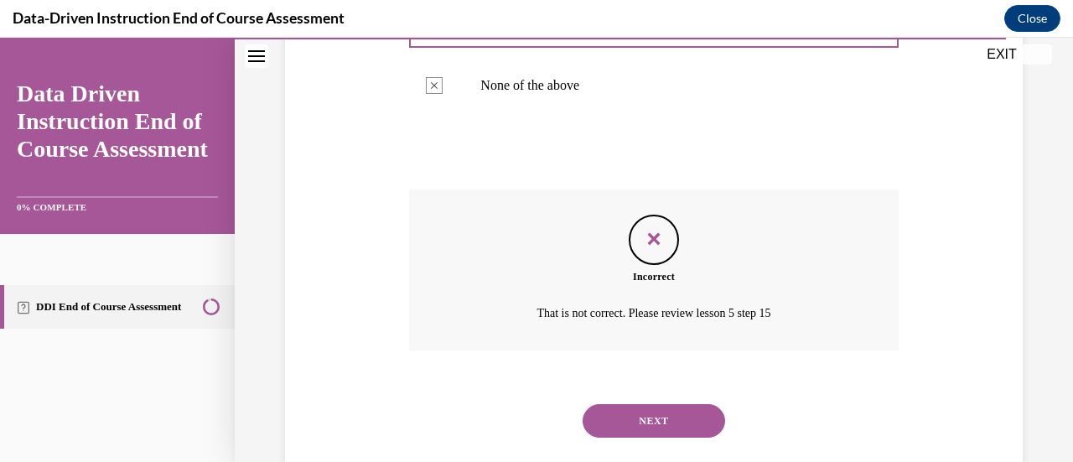
scroll to position [562, 0]
click at [614, 408] on button "NEXT" at bounding box center [654, 421] width 143 height 34
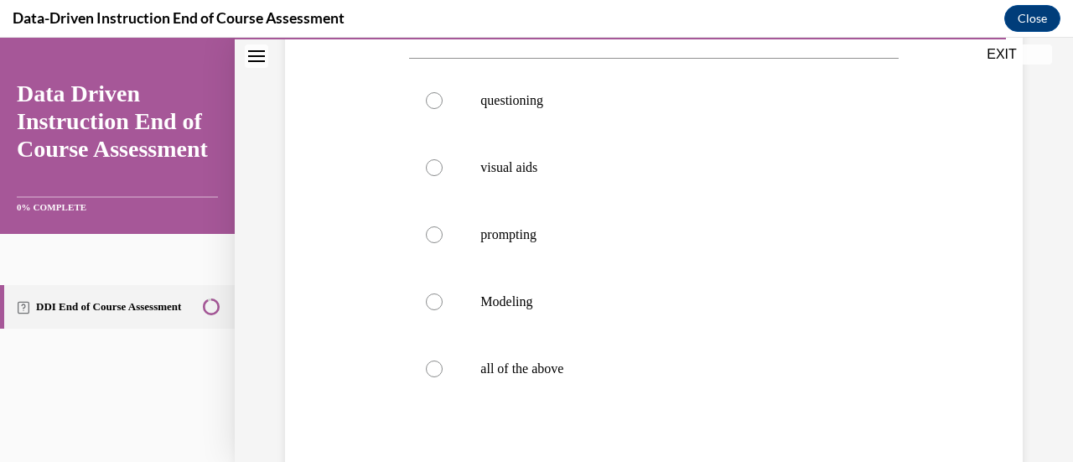
scroll to position [313, 0]
click at [427, 366] on div at bounding box center [434, 368] width 17 height 17
click at [427, 366] on input "all of the above" at bounding box center [434, 368] width 17 height 17
radio input "true"
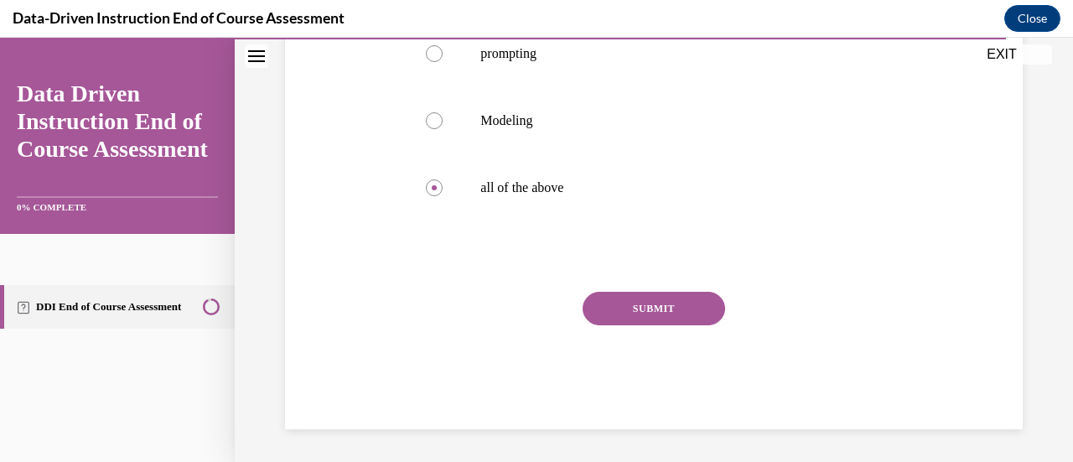
click at [642, 315] on button "SUBMIT" at bounding box center [654, 309] width 143 height 34
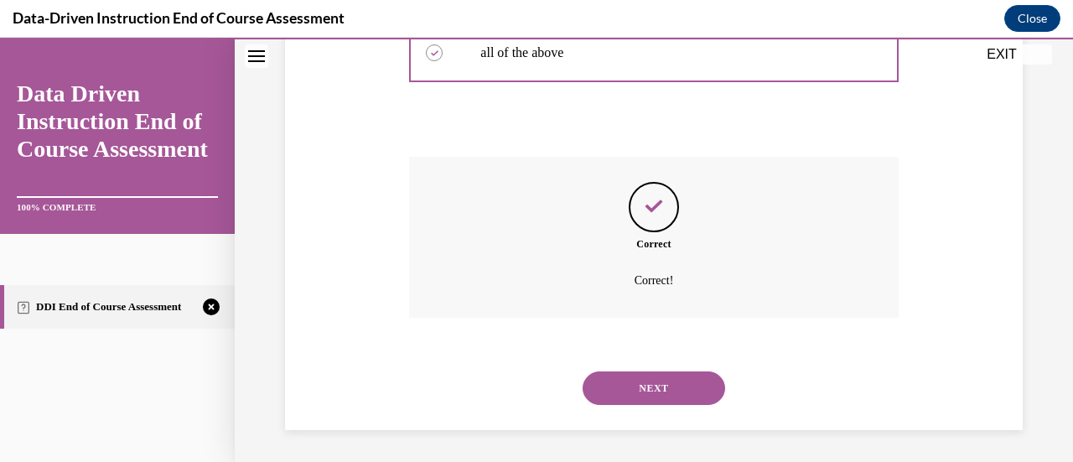
scroll to position [629, 0]
click at [637, 397] on button "NEXT" at bounding box center [654, 388] width 143 height 34
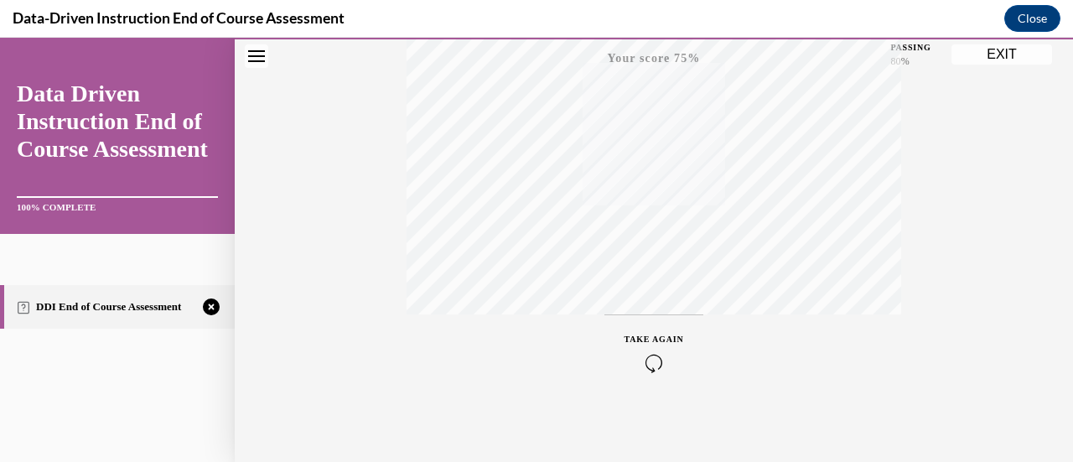
scroll to position [434, 0]
click at [646, 360] on icon "button" at bounding box center [655, 360] width 60 height 18
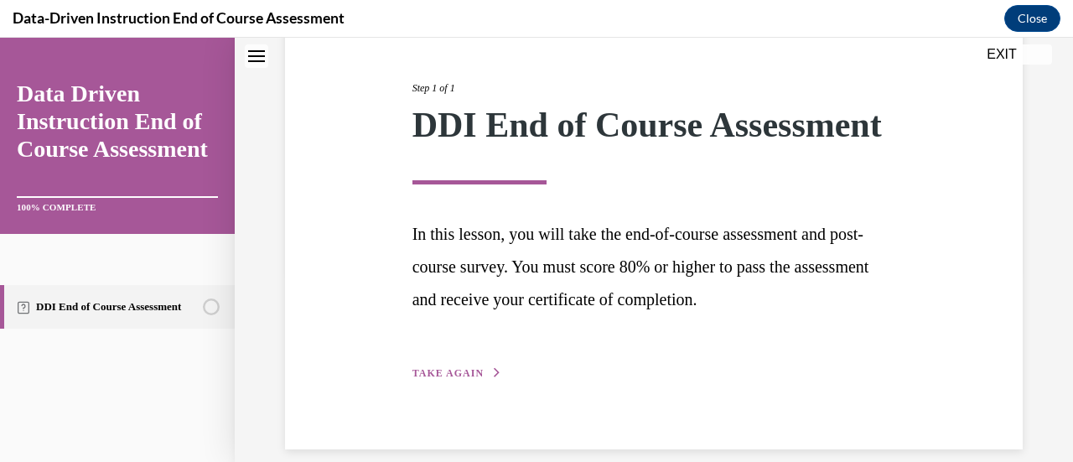
scroll to position [246, 0]
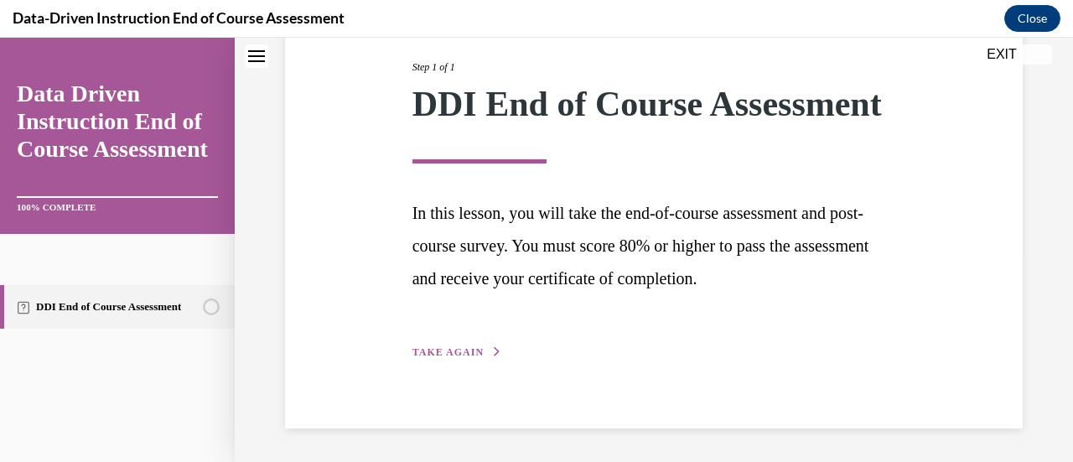
click at [464, 349] on span "TAKE AGAIN" at bounding box center [447, 352] width 71 height 12
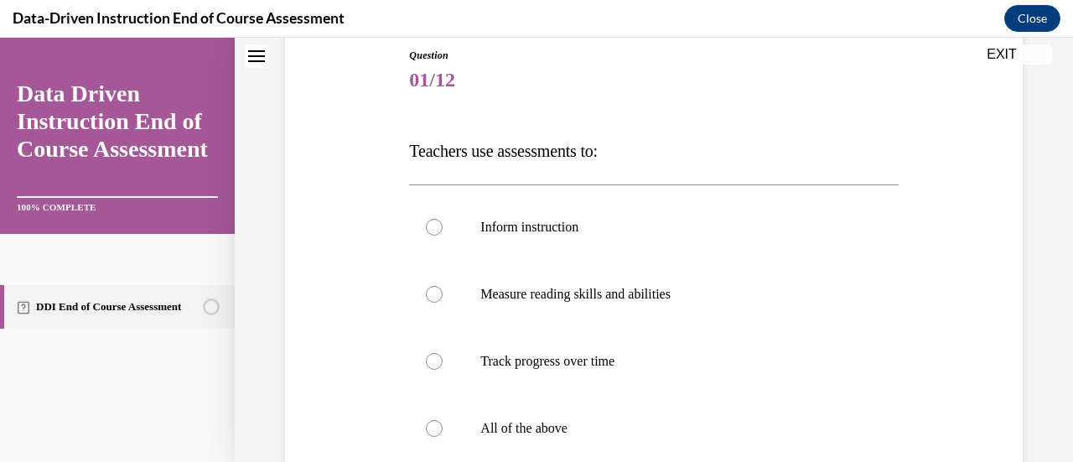
scroll to position [248, 0]
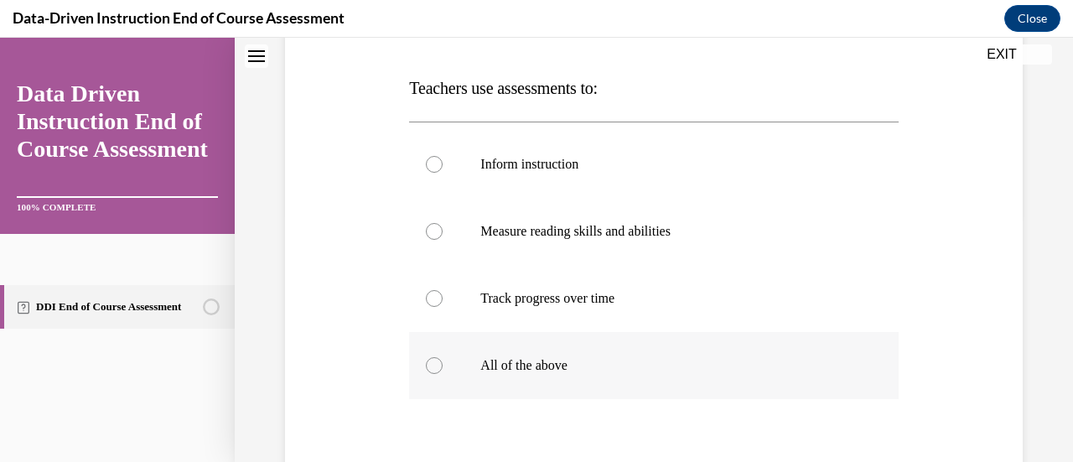
click at [424, 371] on label "All of the above" at bounding box center [653, 365] width 489 height 67
click at [426, 371] on input "All of the above" at bounding box center [434, 365] width 17 height 17
radio input "true"
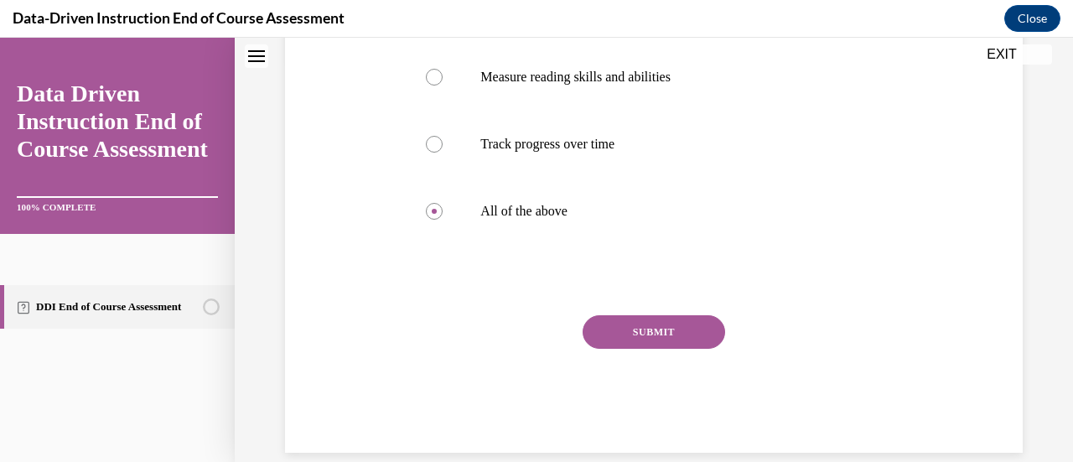
click at [620, 335] on button "SUBMIT" at bounding box center [654, 332] width 143 height 34
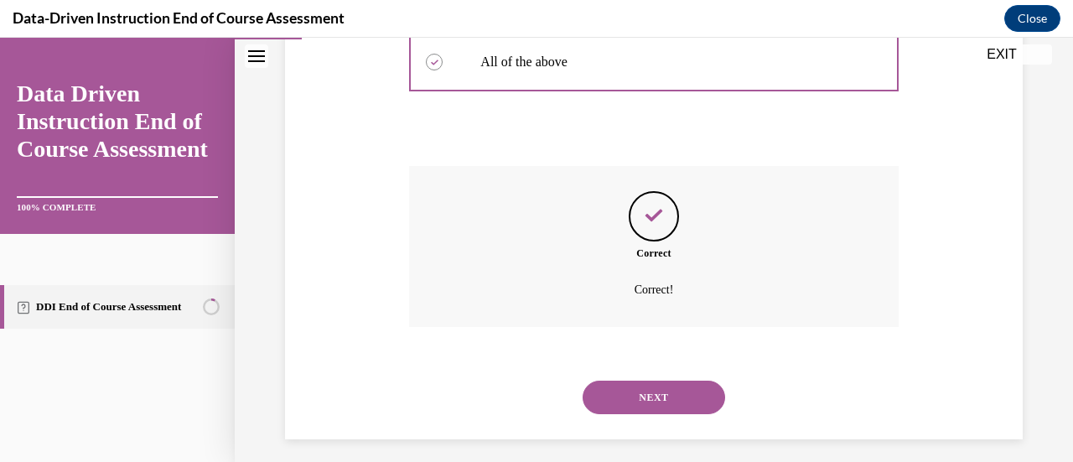
scroll to position [562, 0]
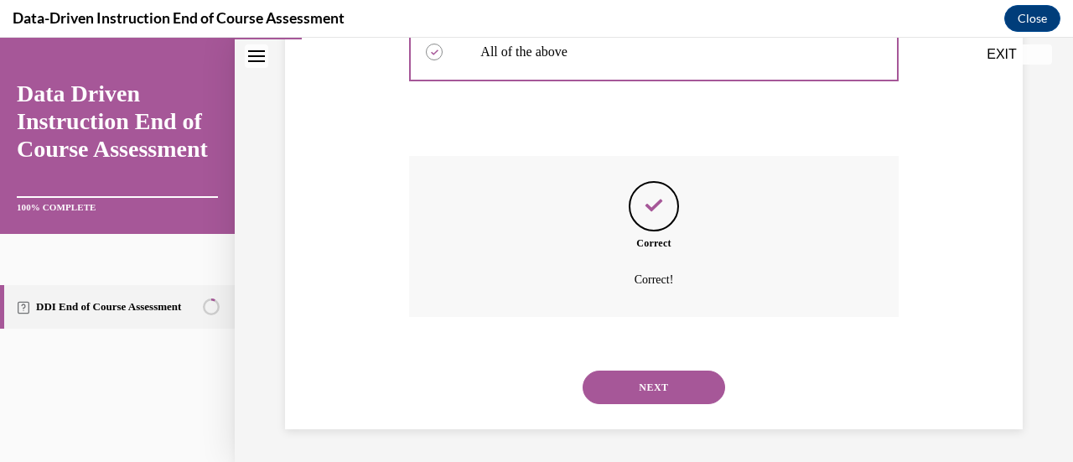
click at [616, 401] on button "NEXT" at bounding box center [654, 388] width 143 height 34
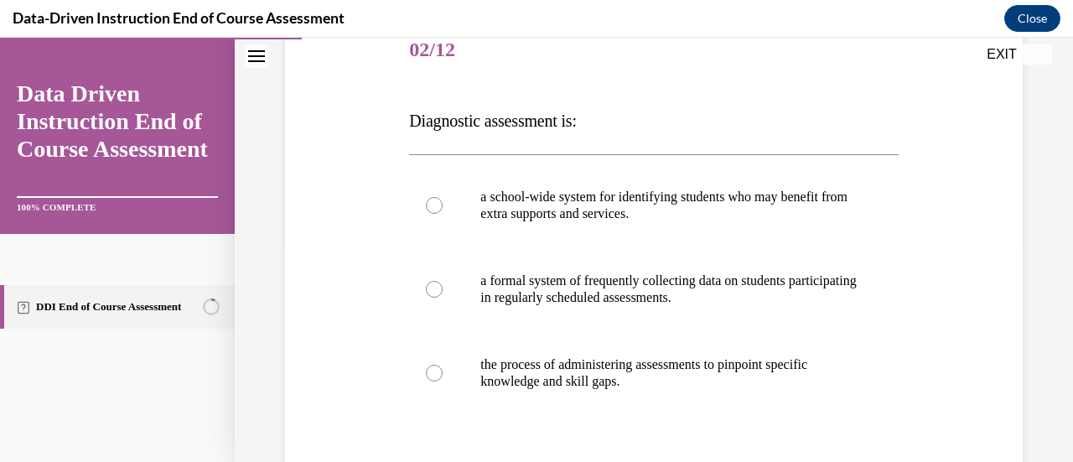
scroll to position [217, 0]
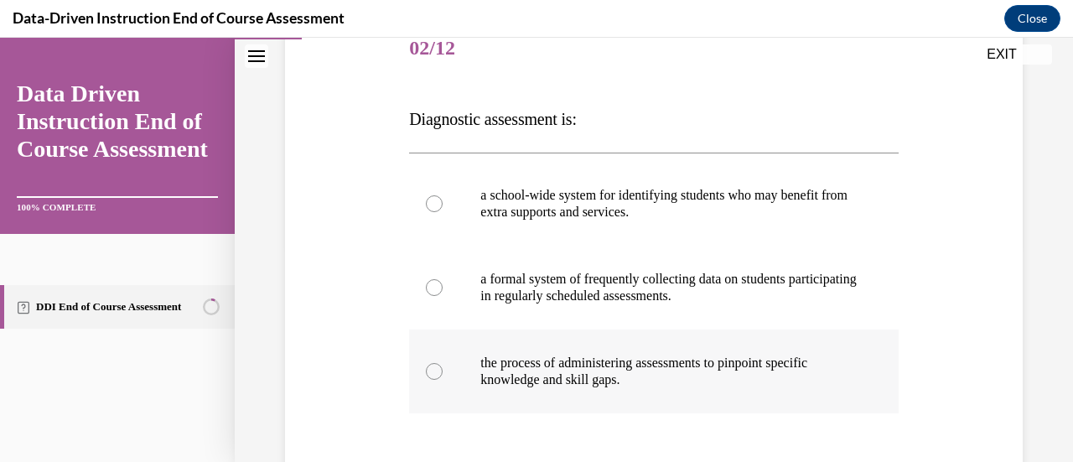
click at [433, 366] on div at bounding box center [434, 371] width 17 height 17
click at [433, 366] on input "the process of administering assessments to pinpoint specific knowledge and ski…" at bounding box center [434, 371] width 17 height 17
radio input "true"
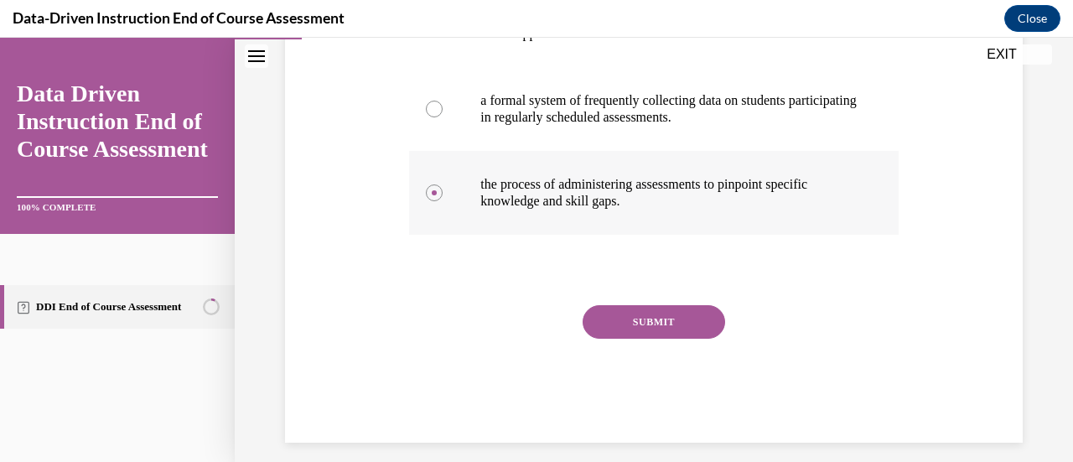
scroll to position [399, 0]
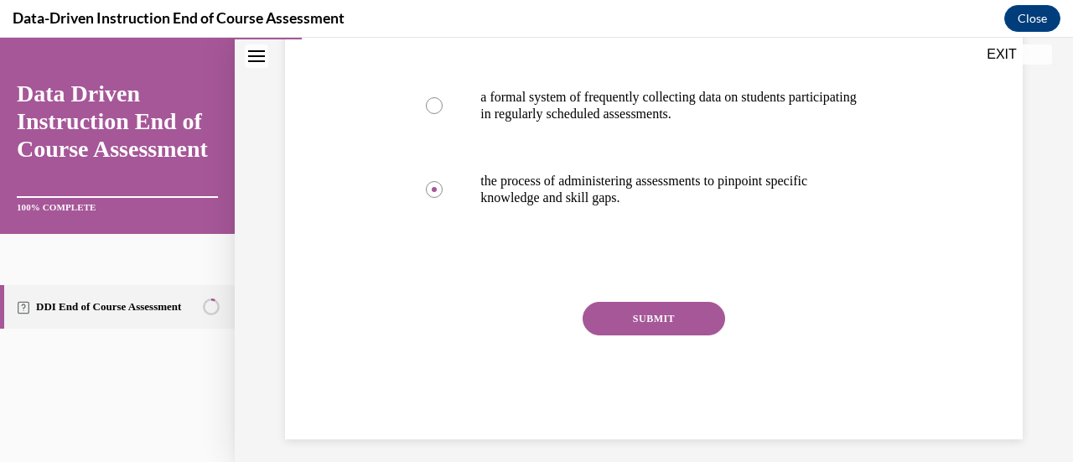
click at [630, 313] on button "SUBMIT" at bounding box center [654, 319] width 143 height 34
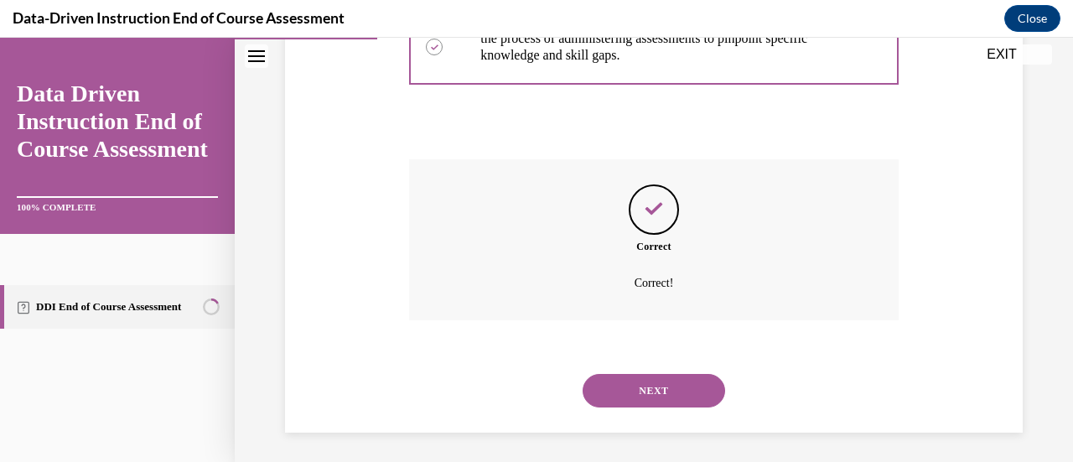
scroll to position [545, 0]
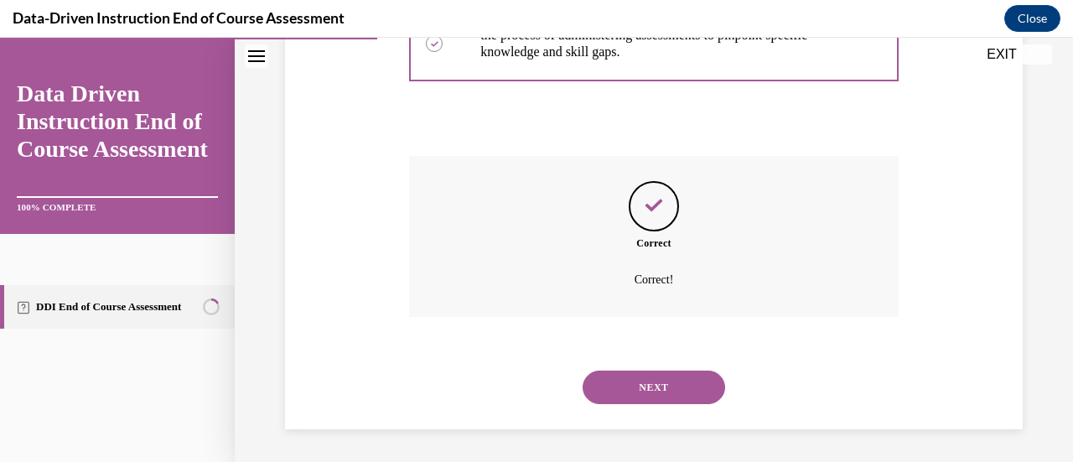
click at [605, 382] on button "NEXT" at bounding box center [654, 388] width 143 height 34
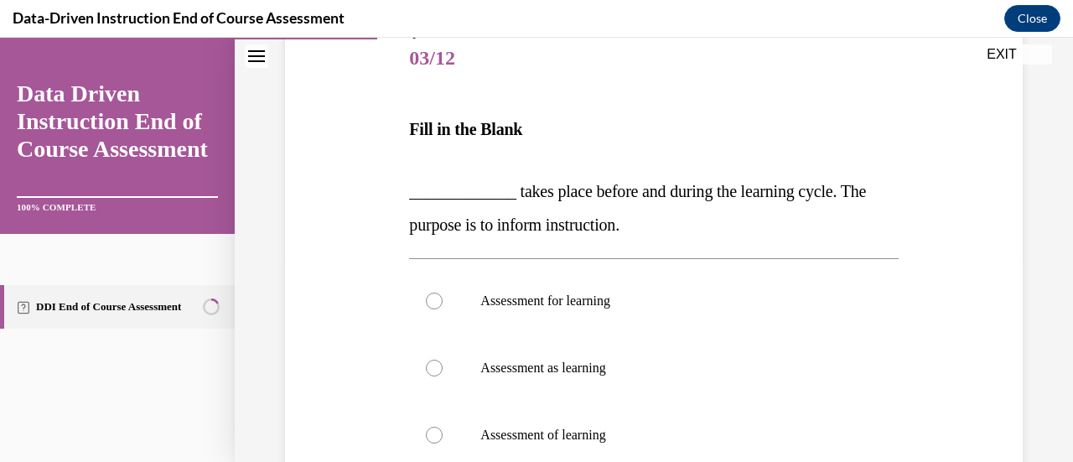
scroll to position [212, 0]
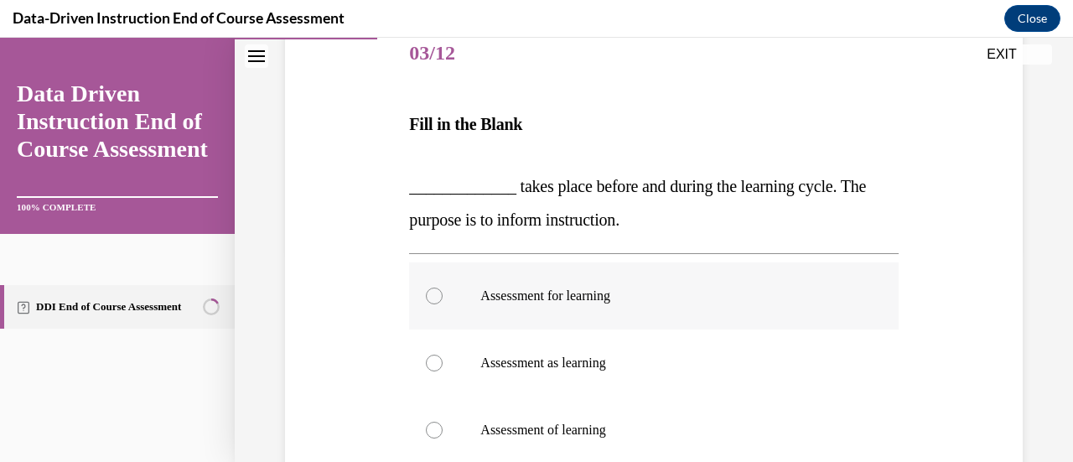
click at [432, 294] on div at bounding box center [434, 296] width 17 height 17
click at [432, 294] on input "Assessment for learning" at bounding box center [434, 296] width 17 height 17
radio input "true"
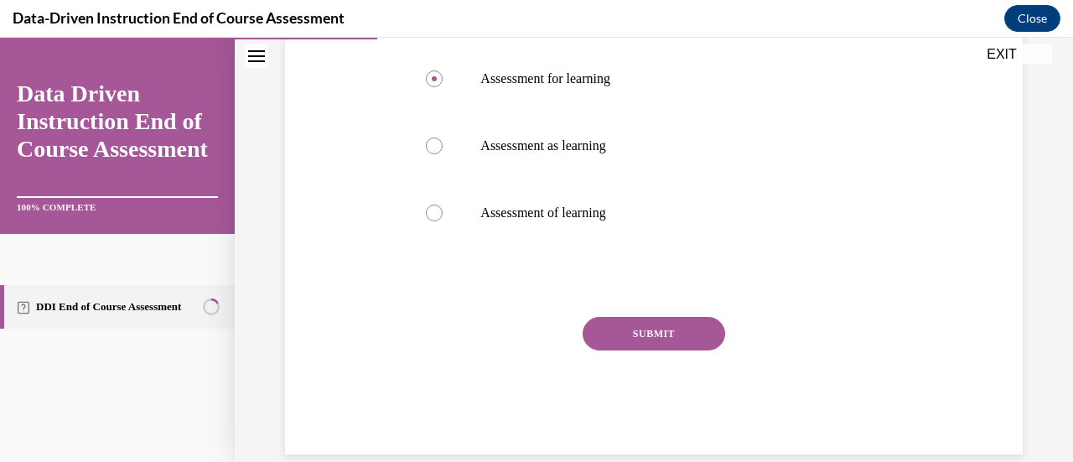
click at [666, 333] on button "SUBMIT" at bounding box center [654, 334] width 143 height 34
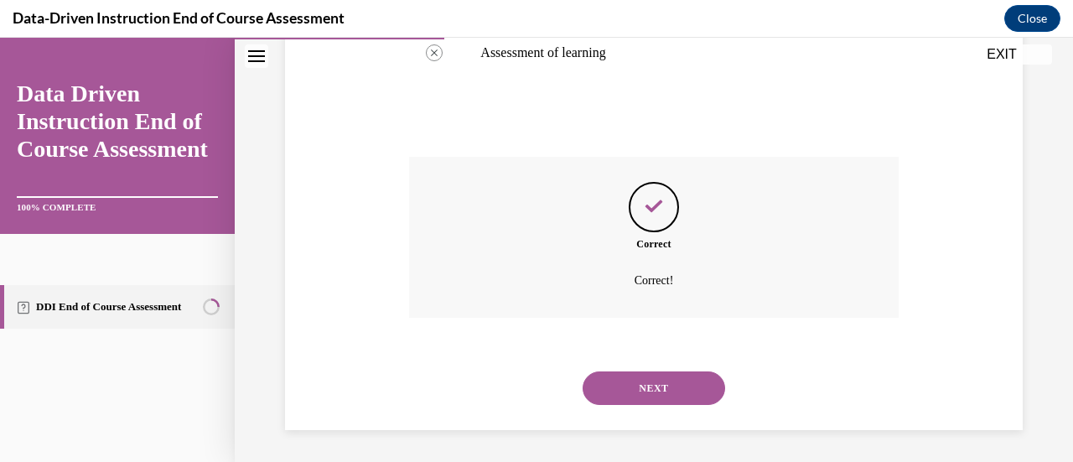
scroll to position [590, 0]
click at [634, 386] on button "NEXT" at bounding box center [654, 388] width 143 height 34
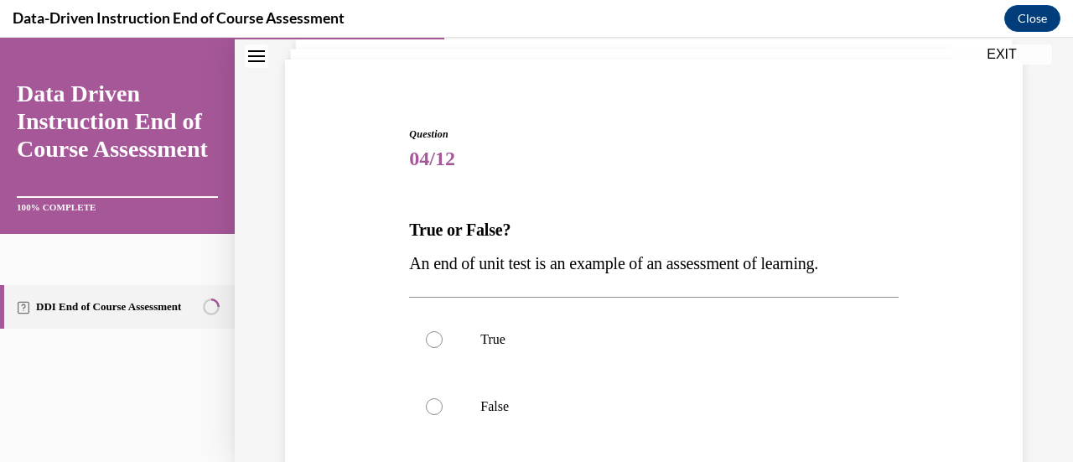
scroll to position [109, 0]
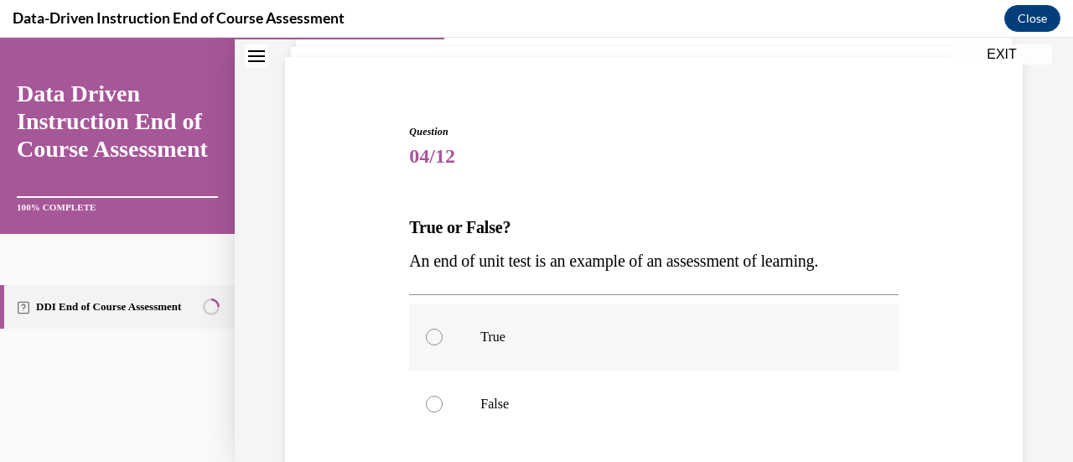
click at [428, 327] on label "True" at bounding box center [653, 336] width 489 height 67
click at [428, 329] on input "True" at bounding box center [434, 337] width 17 height 17
radio input "true"
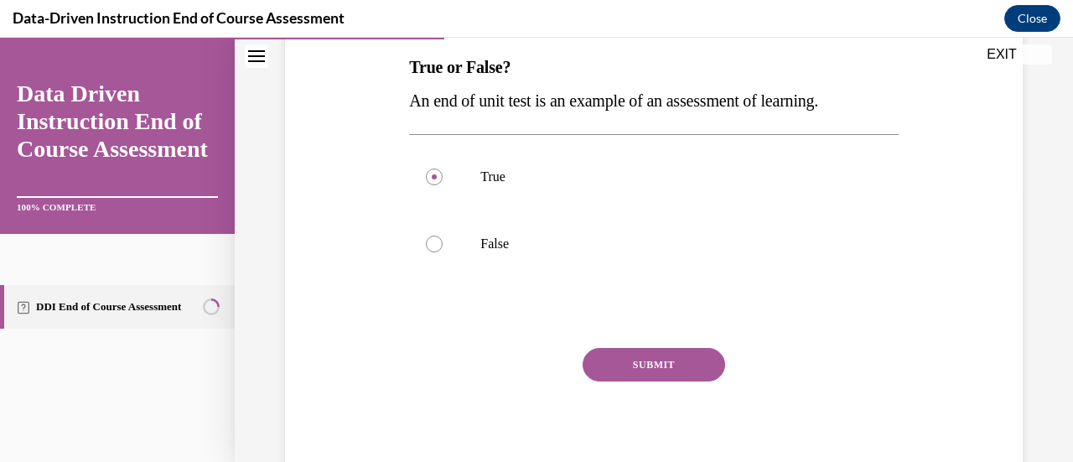
click at [617, 361] on button "SUBMIT" at bounding box center [654, 365] width 143 height 34
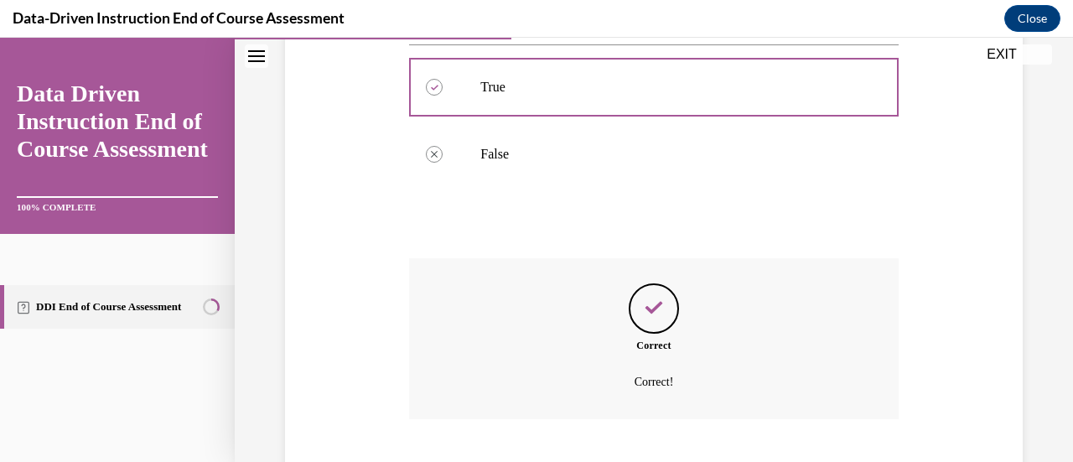
scroll to position [461, 0]
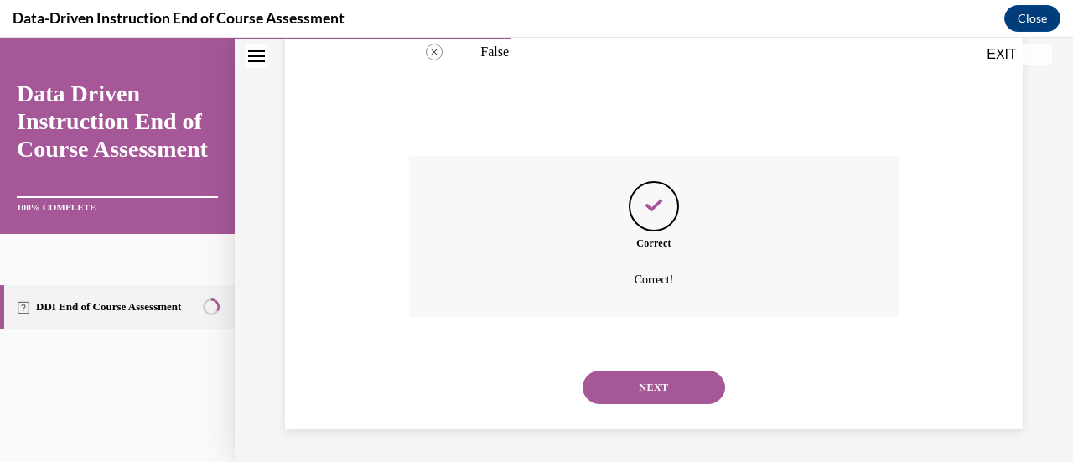
click at [612, 375] on button "NEXT" at bounding box center [654, 388] width 143 height 34
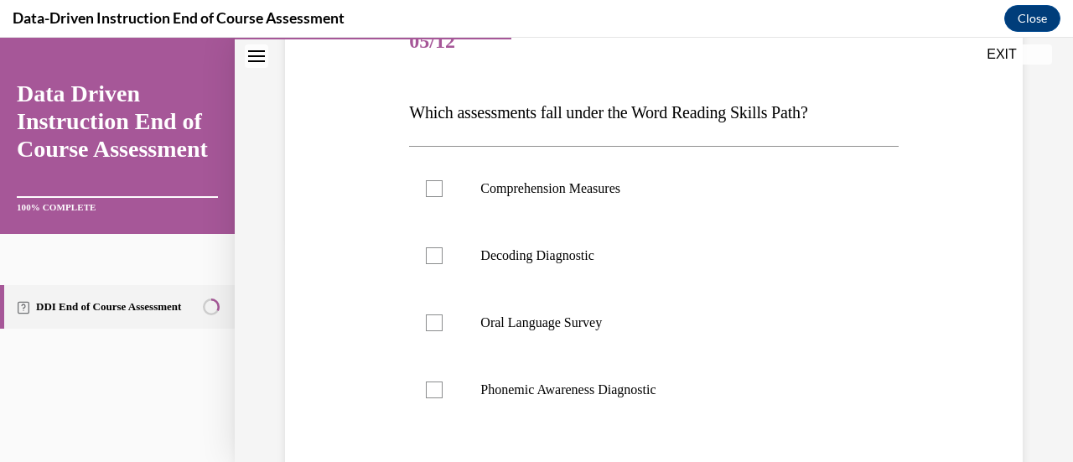
scroll to position [225, 0]
click at [432, 388] on div at bounding box center [434, 389] width 17 height 17
click at [432, 388] on input "Phonemic Awareness Diagnostic" at bounding box center [434, 389] width 17 height 17
checkbox input "true"
click at [431, 263] on label "Decoding Diagnostic" at bounding box center [653, 254] width 489 height 67
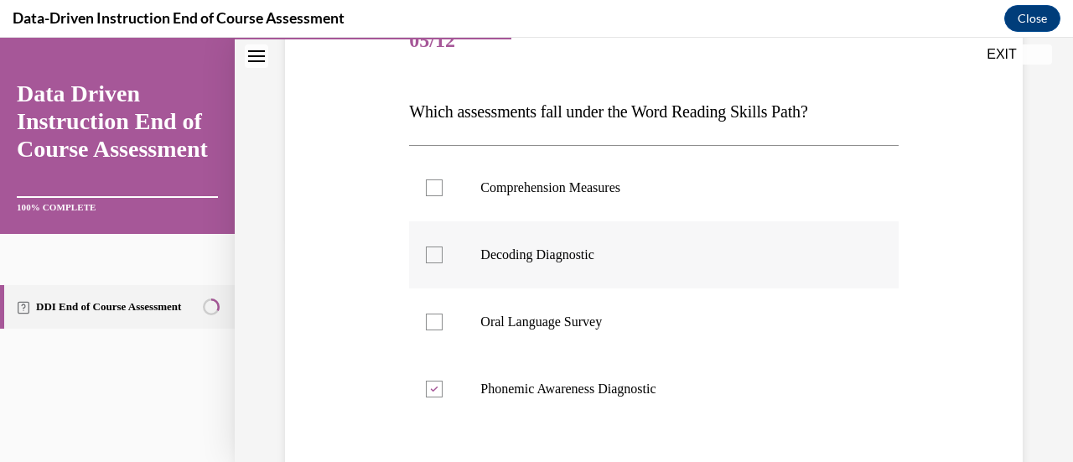
click at [431, 263] on input "Decoding Diagnostic" at bounding box center [434, 254] width 17 height 17
checkbox input "true"
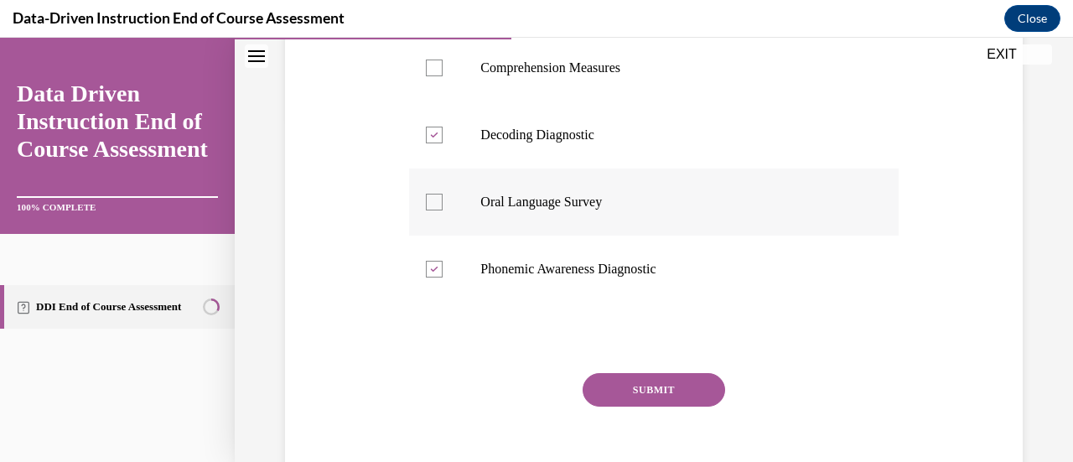
scroll to position [350, 0]
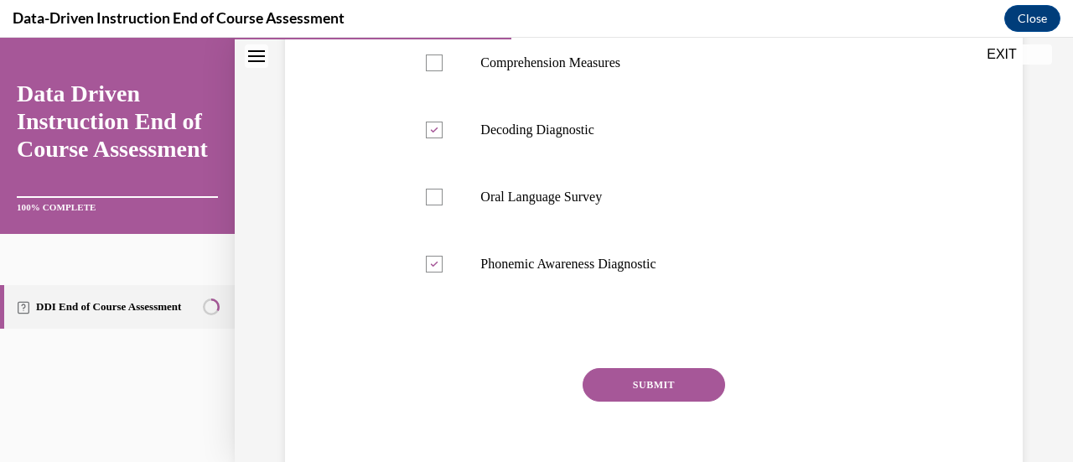
click at [604, 381] on button "SUBMIT" at bounding box center [654, 385] width 143 height 34
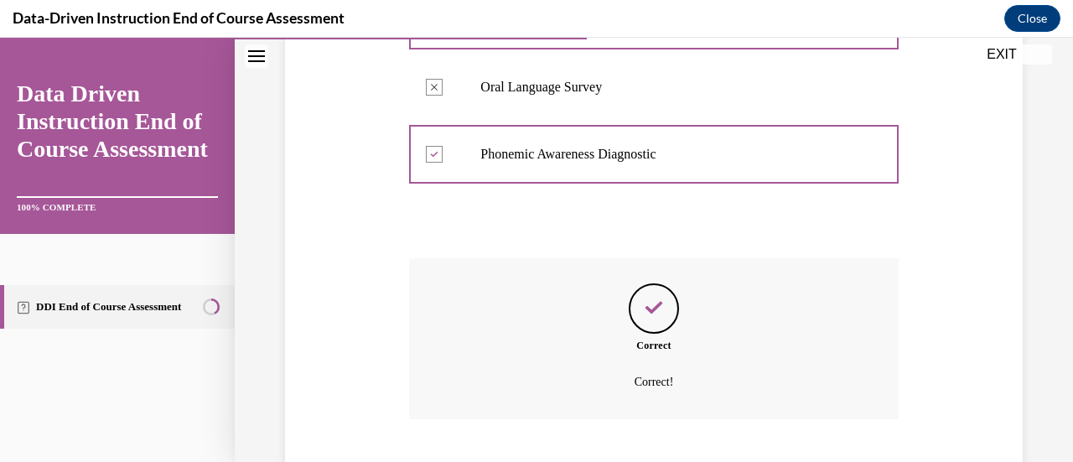
scroll to position [562, 0]
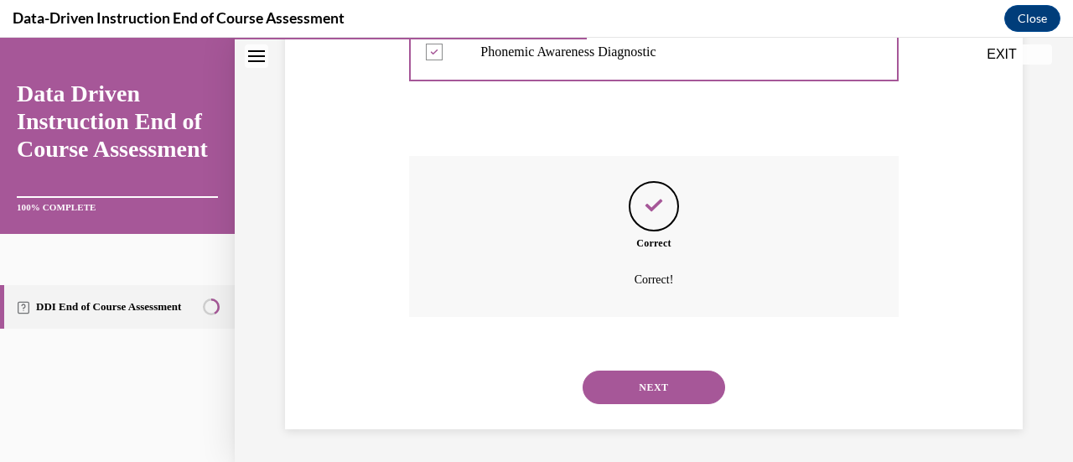
click at [602, 389] on button "NEXT" at bounding box center [654, 388] width 143 height 34
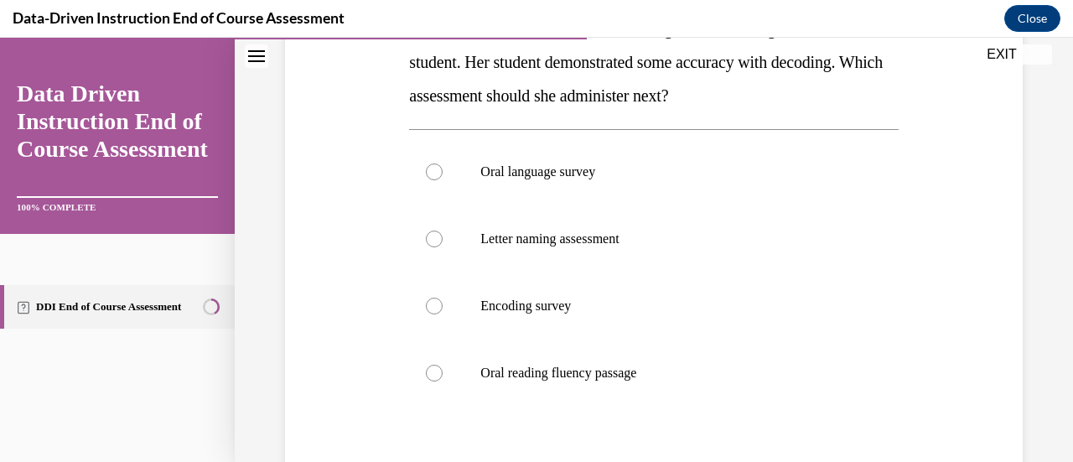
scroll to position [322, 0]
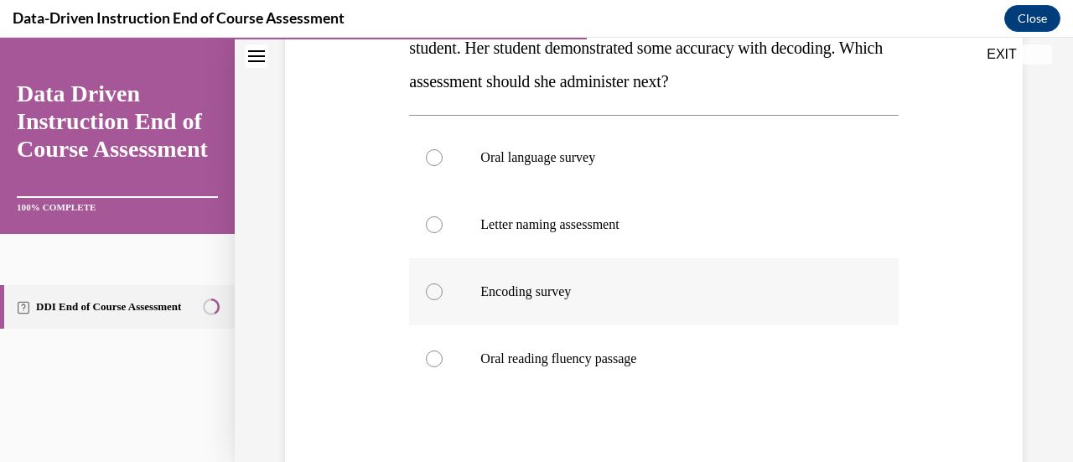
click at [426, 293] on div at bounding box center [434, 291] width 17 height 17
click at [426, 293] on input "Encoding survey" at bounding box center [434, 291] width 17 height 17
radio input "true"
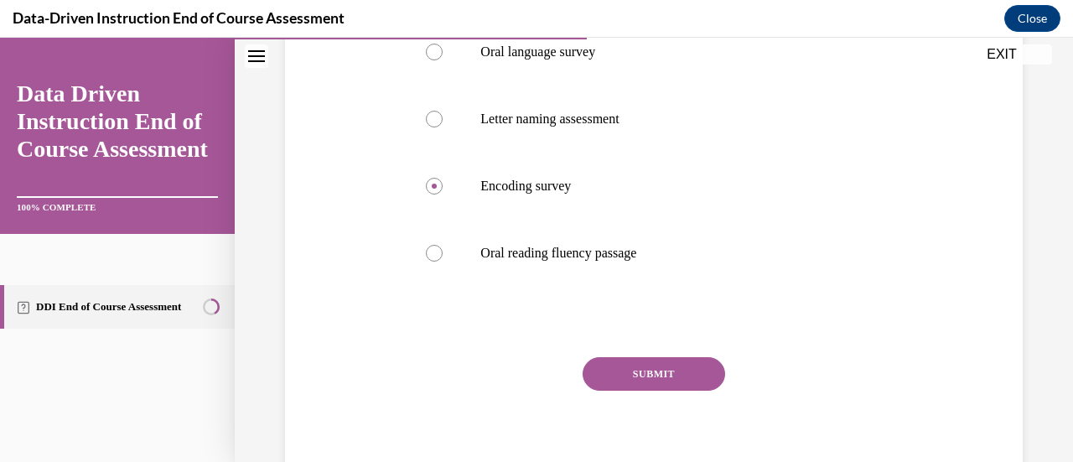
click at [649, 366] on button "SUBMIT" at bounding box center [654, 374] width 143 height 34
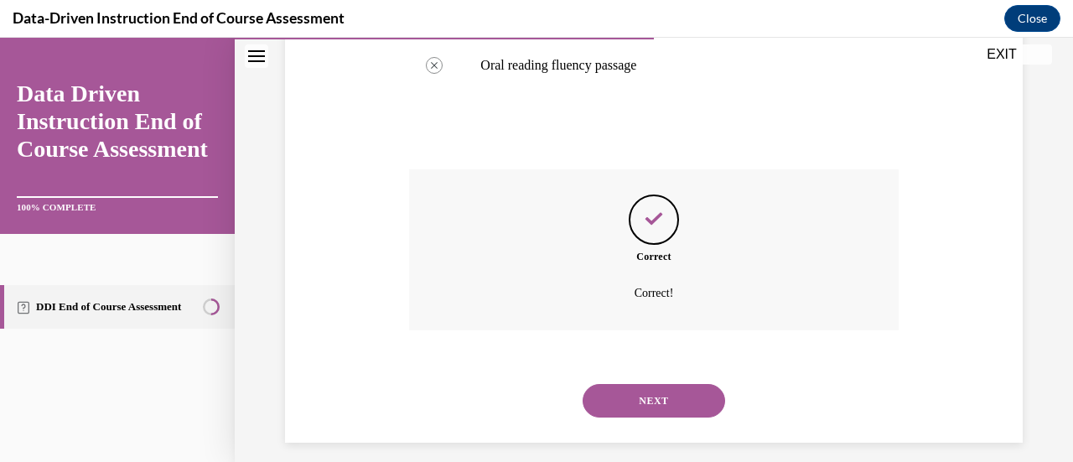
scroll to position [629, 0]
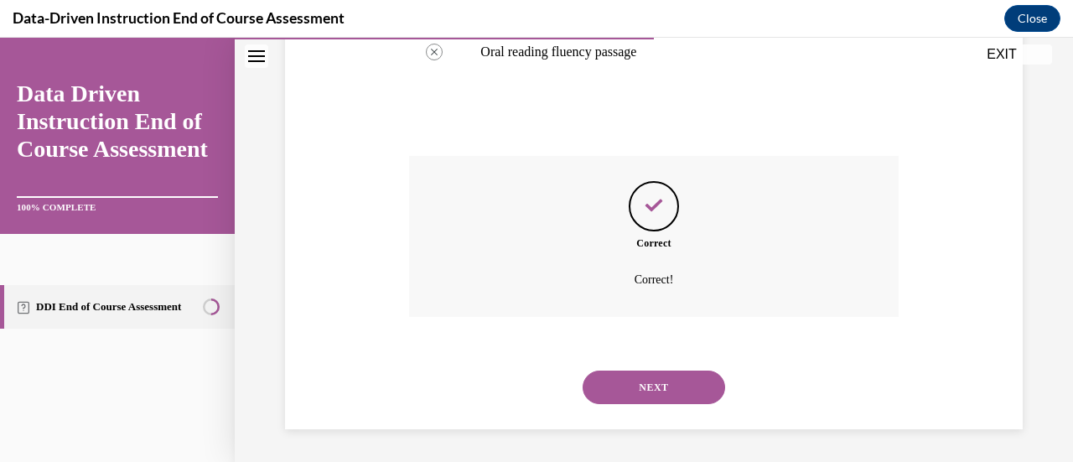
click at [644, 381] on button "NEXT" at bounding box center [654, 388] width 143 height 34
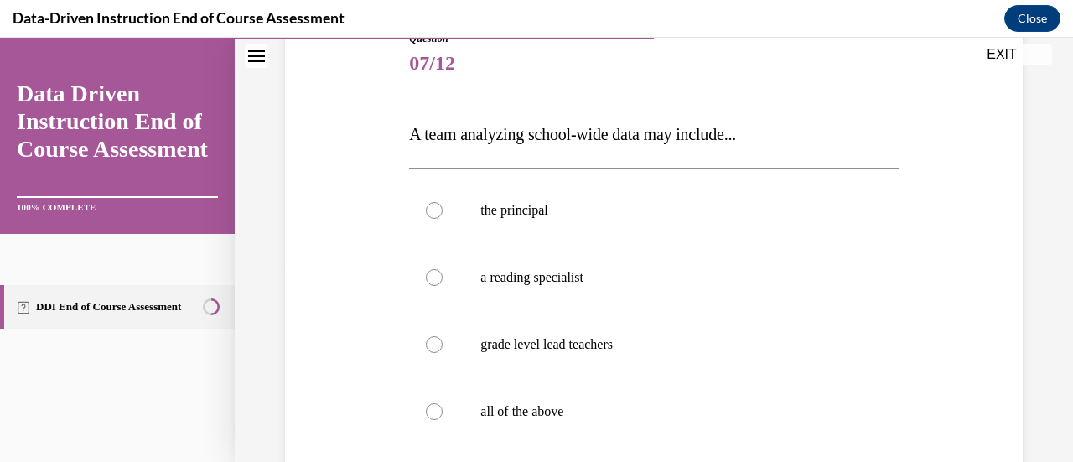
scroll to position [203, 0]
click at [435, 415] on div at bounding box center [434, 410] width 17 height 17
click at [435, 415] on input "all of the above" at bounding box center [434, 410] width 17 height 17
radio input "true"
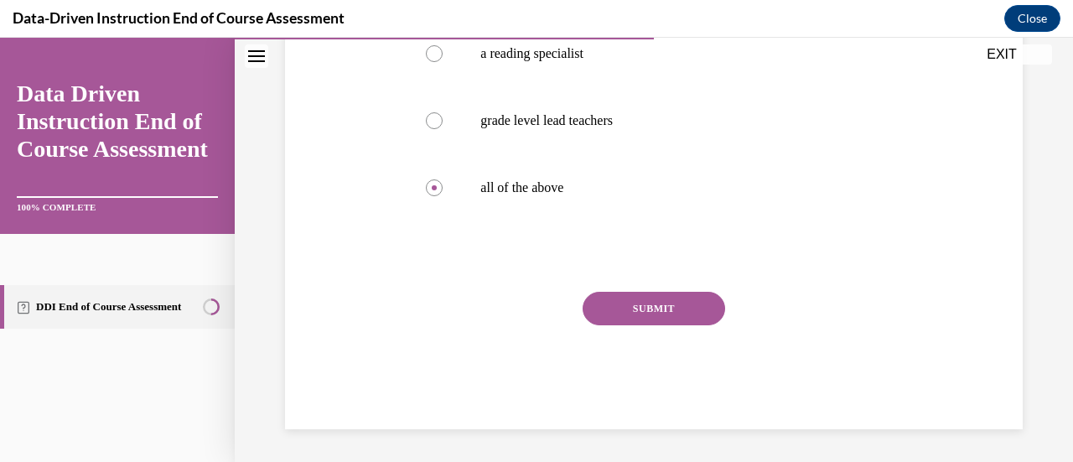
click at [610, 312] on button "SUBMIT" at bounding box center [654, 309] width 143 height 34
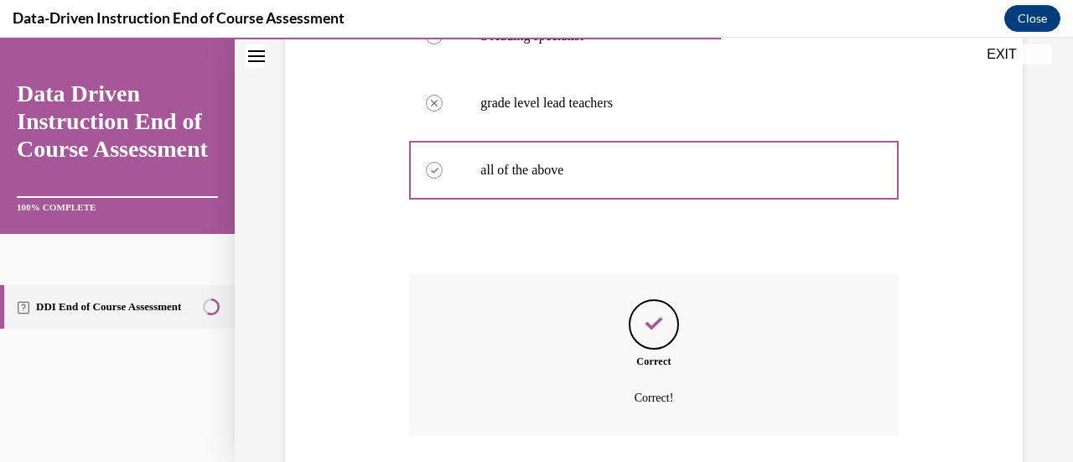
scroll to position [562, 0]
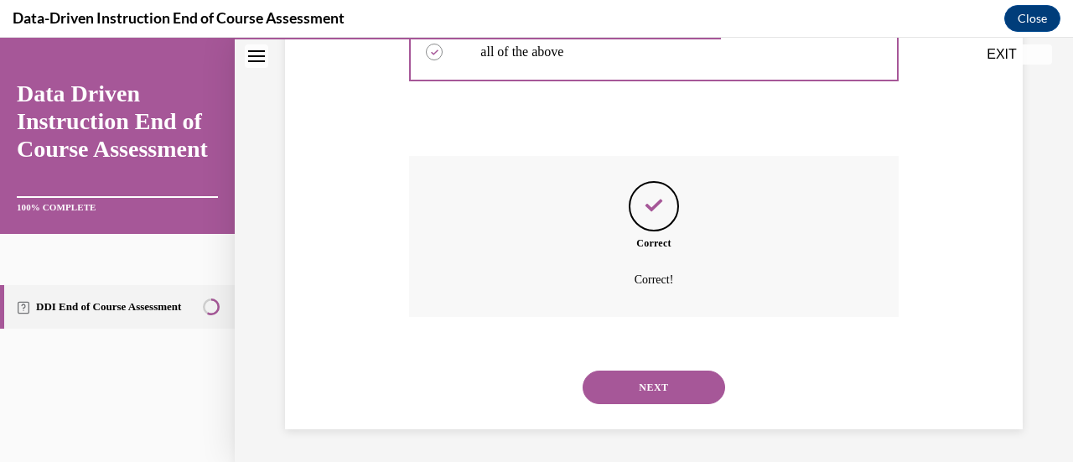
click at [620, 378] on button "NEXT" at bounding box center [654, 388] width 143 height 34
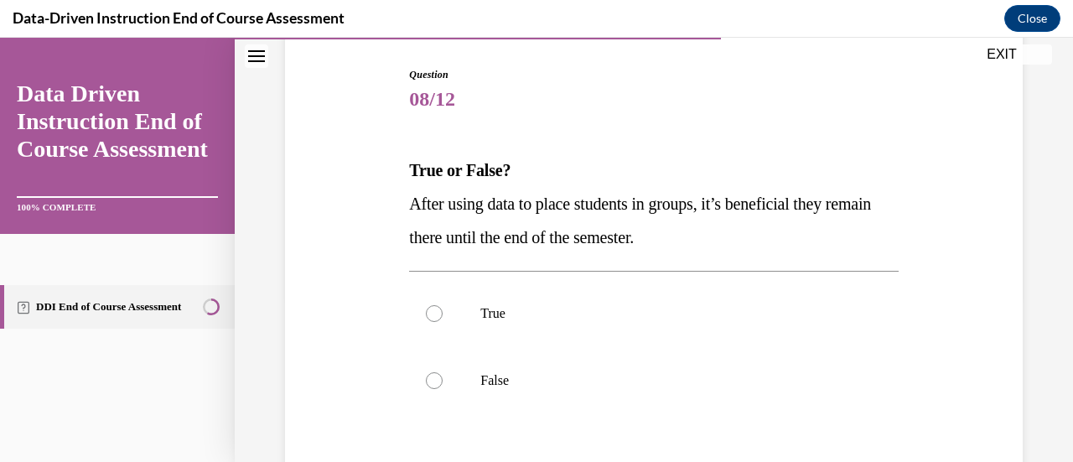
scroll to position [173, 0]
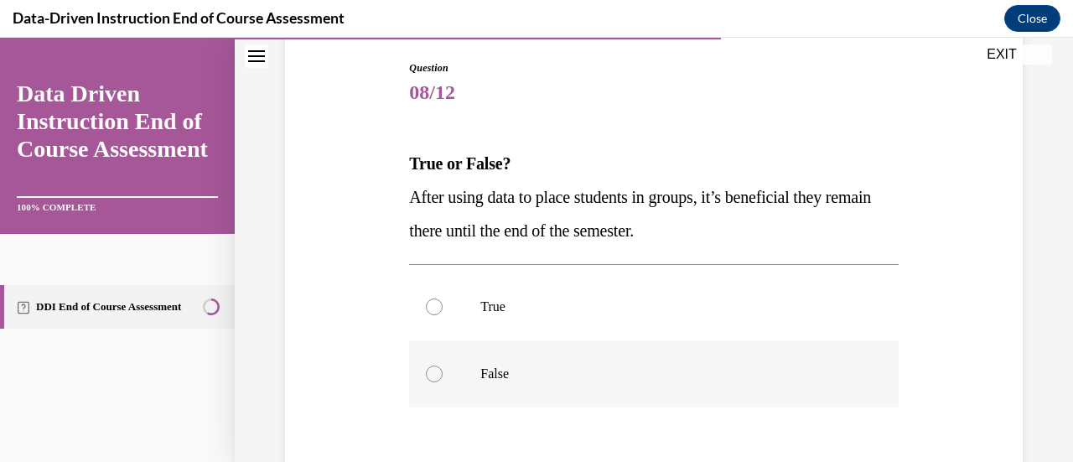
click at [433, 380] on div at bounding box center [434, 374] width 17 height 17
click at [433, 380] on input "False" at bounding box center [434, 374] width 17 height 17
radio input "true"
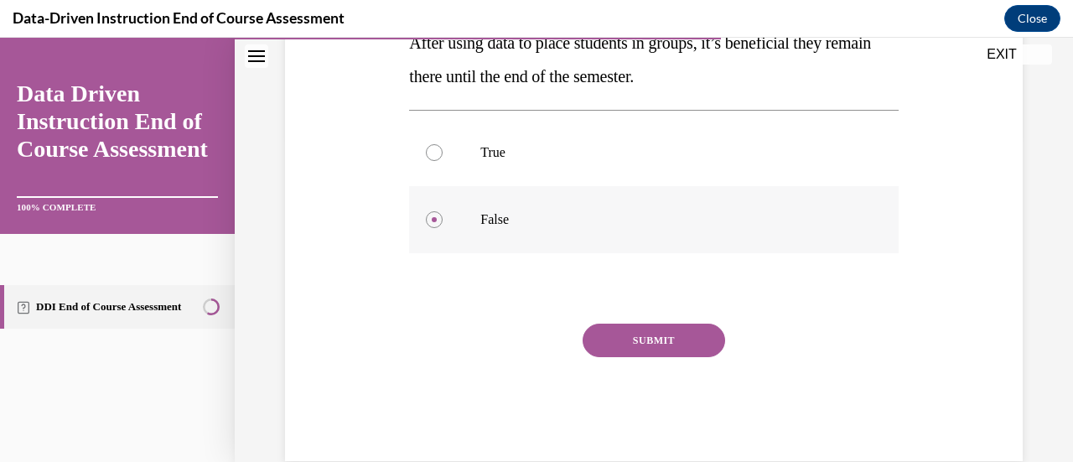
scroll to position [359, 0]
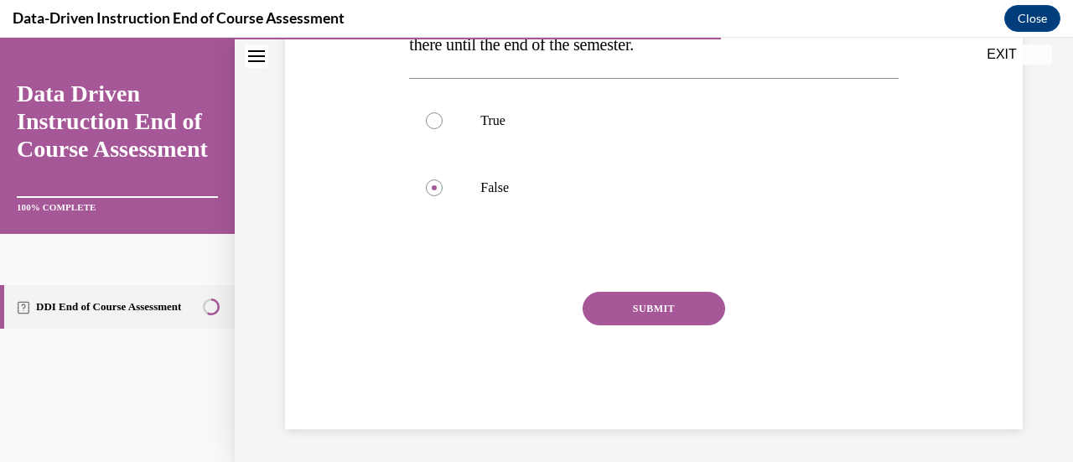
click at [620, 308] on button "SUBMIT" at bounding box center [654, 309] width 143 height 34
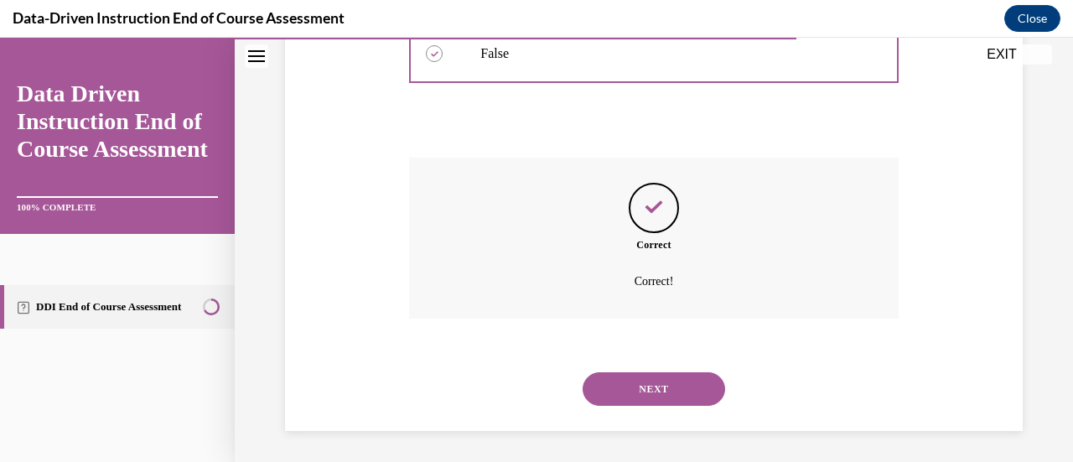
scroll to position [495, 0]
click at [612, 383] on button "NEXT" at bounding box center [654, 388] width 143 height 34
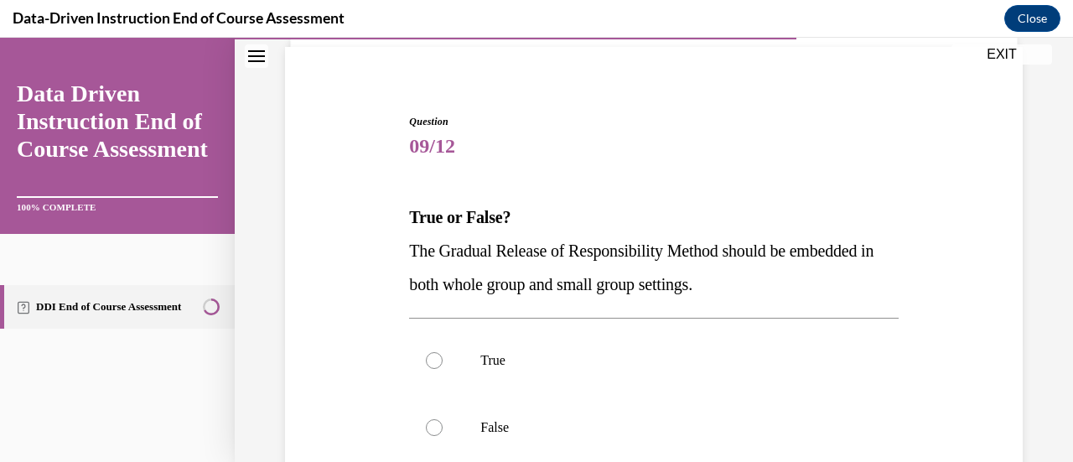
scroll to position [120, 0]
click at [431, 363] on div at bounding box center [434, 359] width 17 height 17
click at [431, 363] on input "True" at bounding box center [434, 359] width 17 height 17
radio input "true"
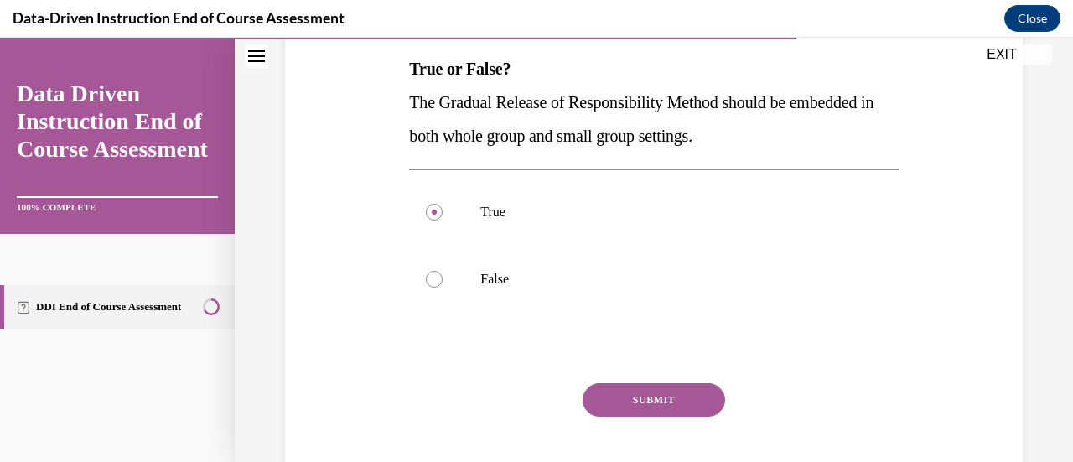
click at [613, 400] on button "SUBMIT" at bounding box center [654, 400] width 143 height 34
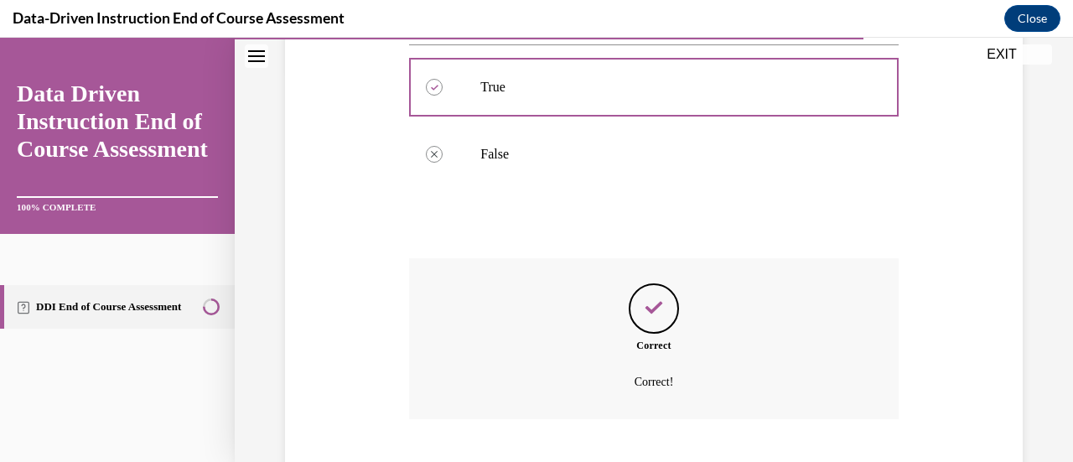
scroll to position [495, 0]
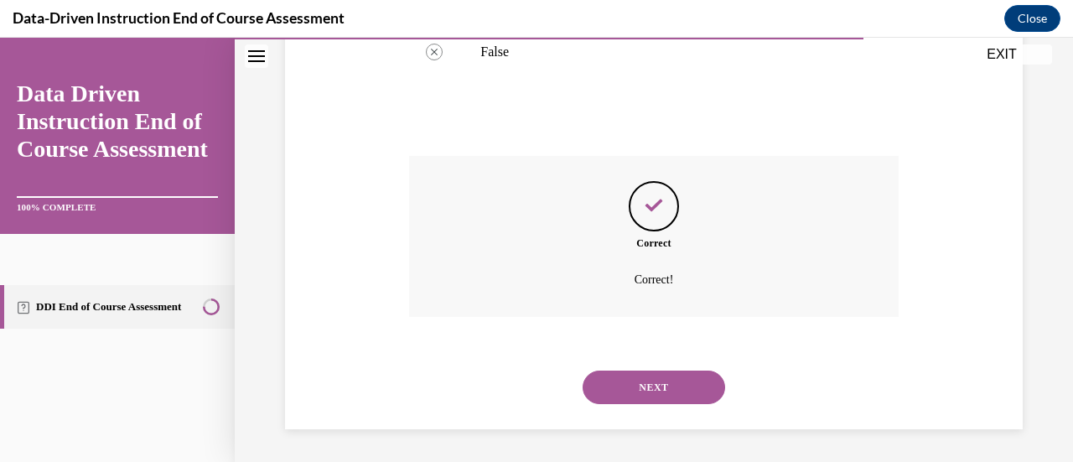
click at [651, 384] on button "NEXT" at bounding box center [654, 388] width 143 height 34
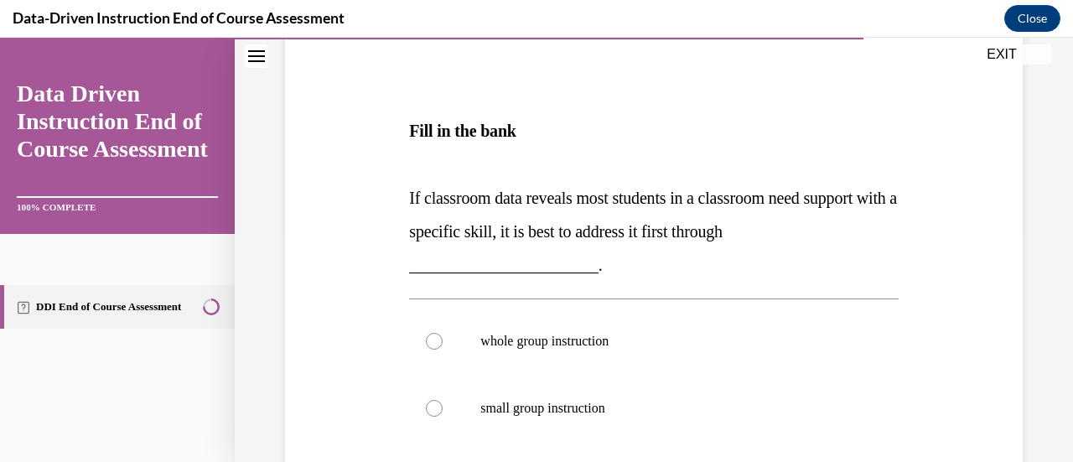
scroll to position [244, 0]
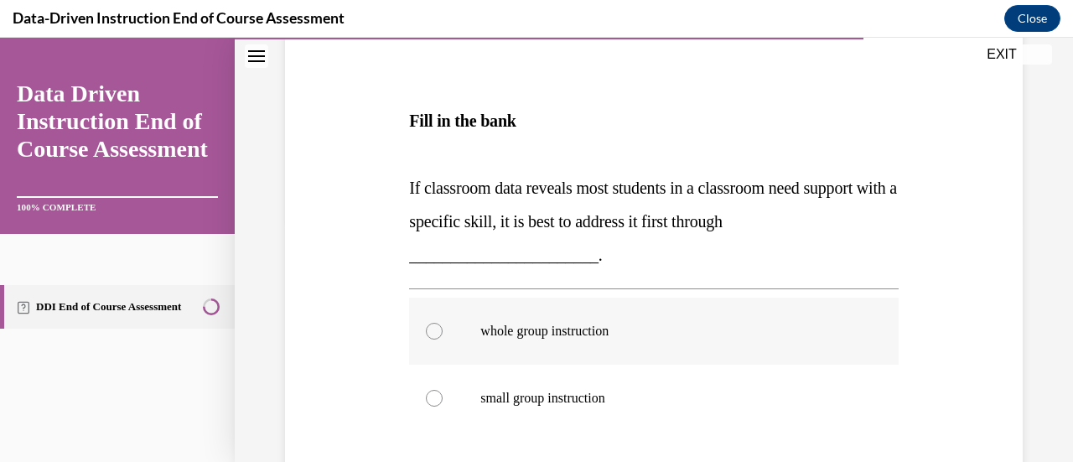
click at [433, 333] on div at bounding box center [434, 331] width 17 height 17
click at [433, 333] on input "whole group instruction" at bounding box center [434, 331] width 17 height 17
radio input "true"
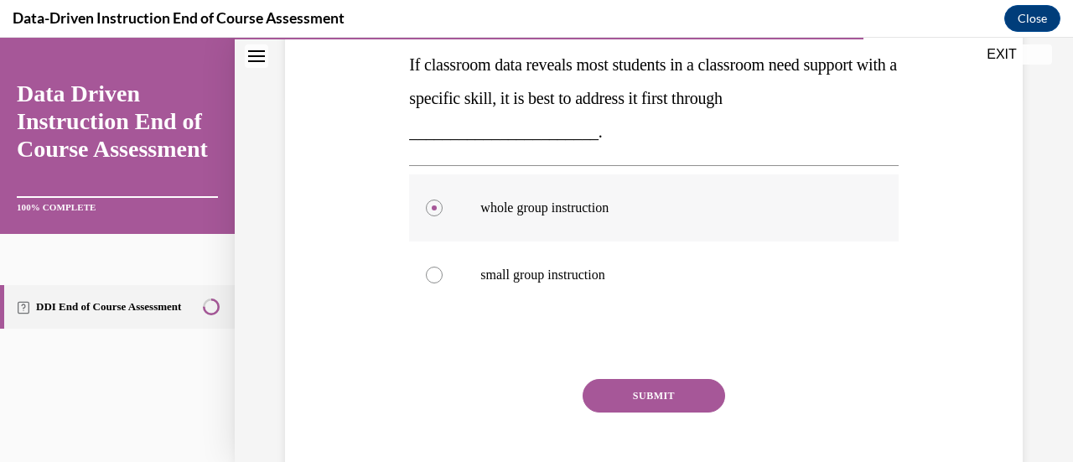
scroll to position [394, 0]
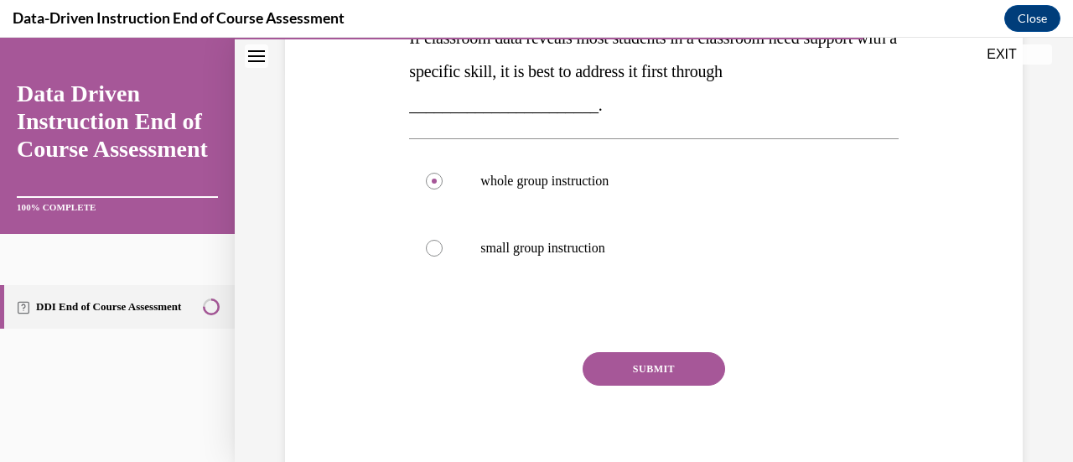
click at [656, 368] on button "SUBMIT" at bounding box center [654, 369] width 143 height 34
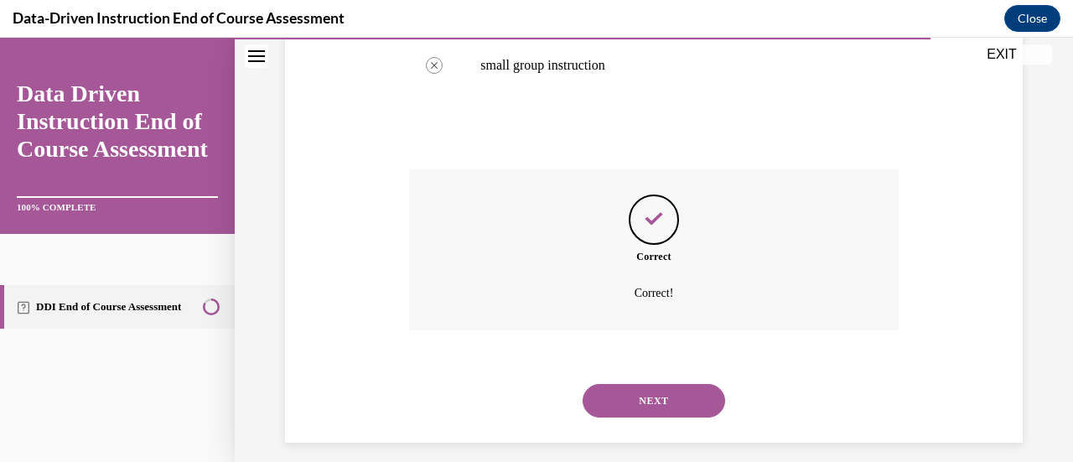
scroll to position [590, 0]
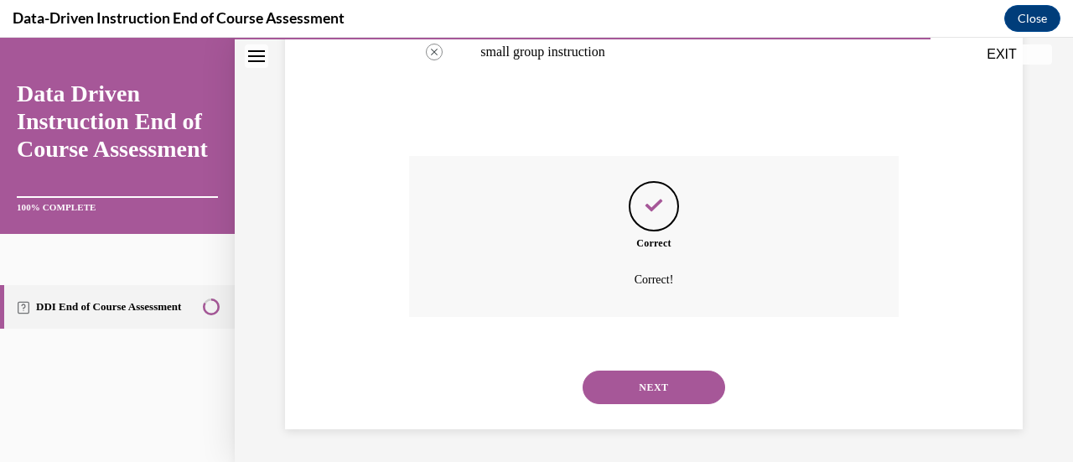
click at [650, 376] on button "NEXT" at bounding box center [654, 388] width 143 height 34
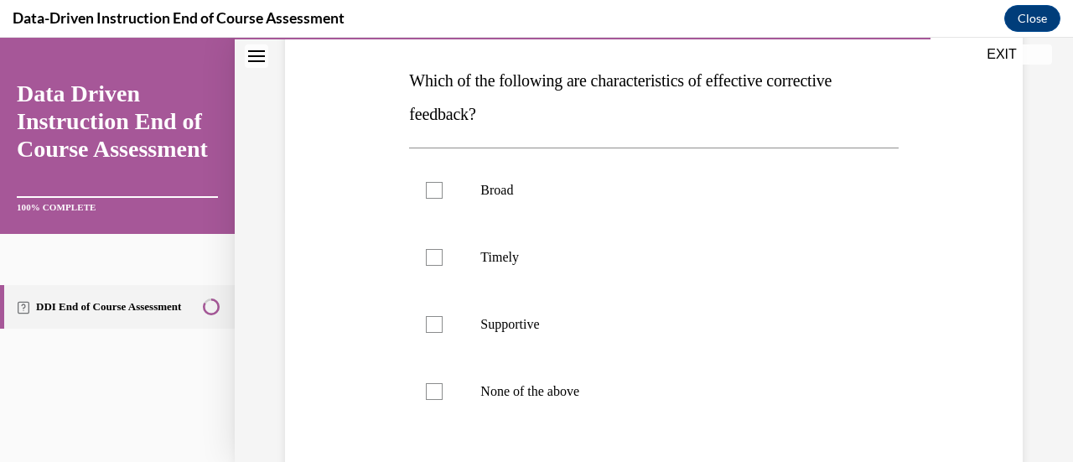
scroll to position [257, 0]
click at [429, 326] on div at bounding box center [434, 322] width 17 height 17
click at [429, 326] on input "Supportive" at bounding box center [434, 322] width 17 height 17
checkbox input "true"
click at [431, 257] on div at bounding box center [434, 255] width 17 height 17
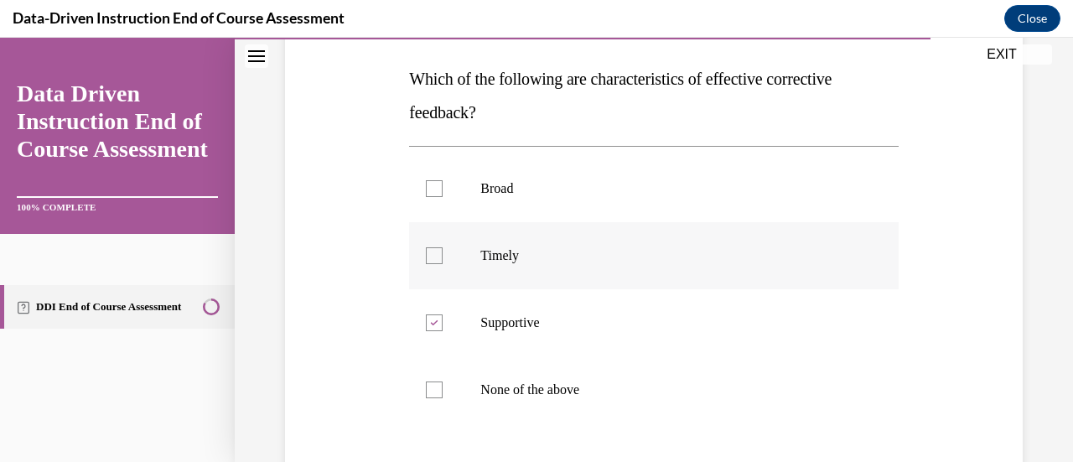
click at [431, 257] on input "Timely" at bounding box center [434, 255] width 17 height 17
checkbox input "true"
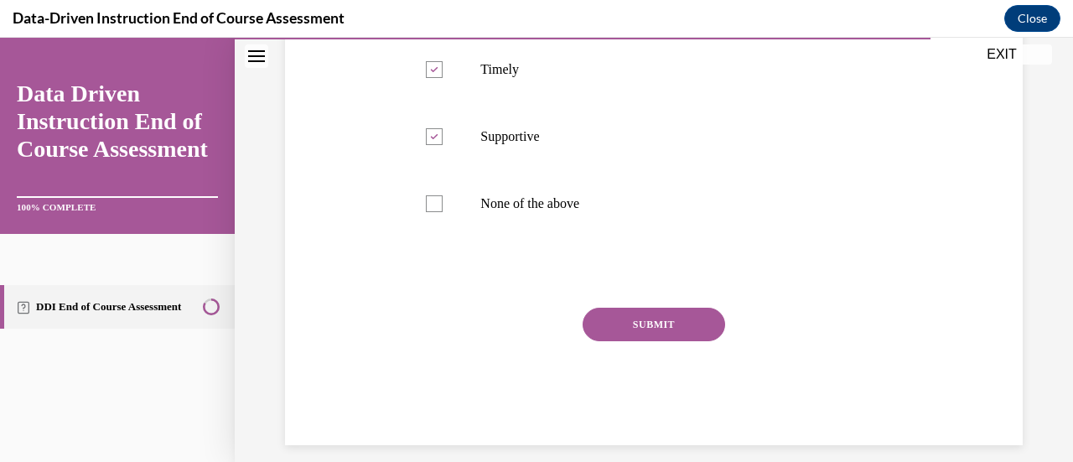
click at [620, 319] on button "SUBMIT" at bounding box center [654, 325] width 143 height 34
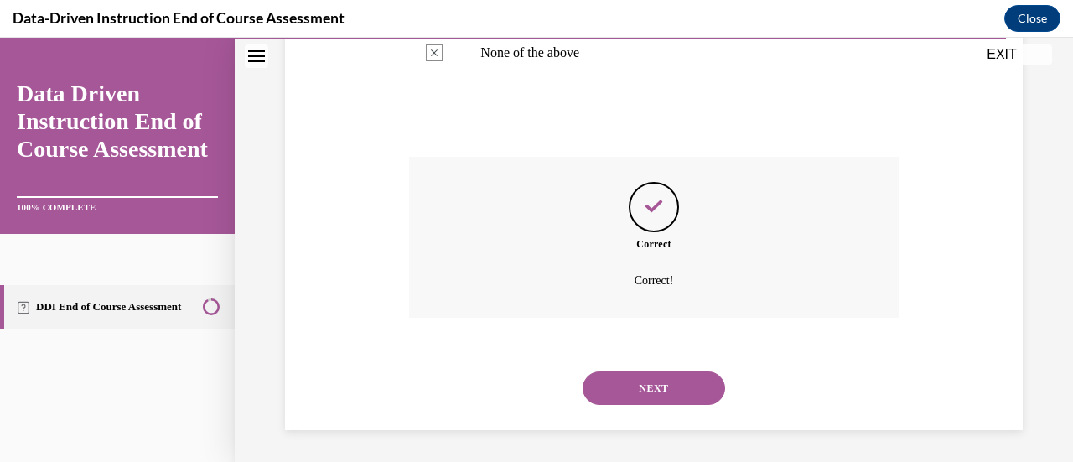
scroll to position [595, 0]
click at [621, 388] on button "NEXT" at bounding box center [654, 388] width 143 height 34
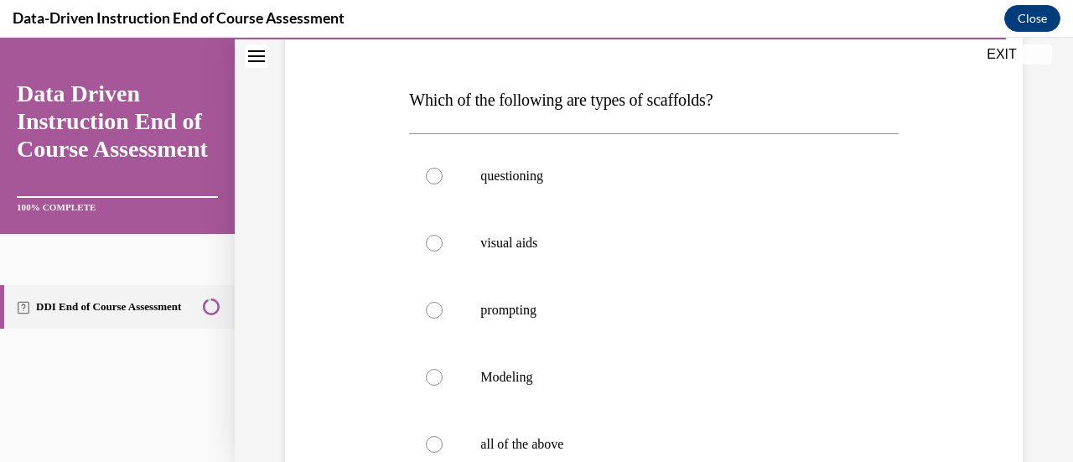
scroll to position [327, 0]
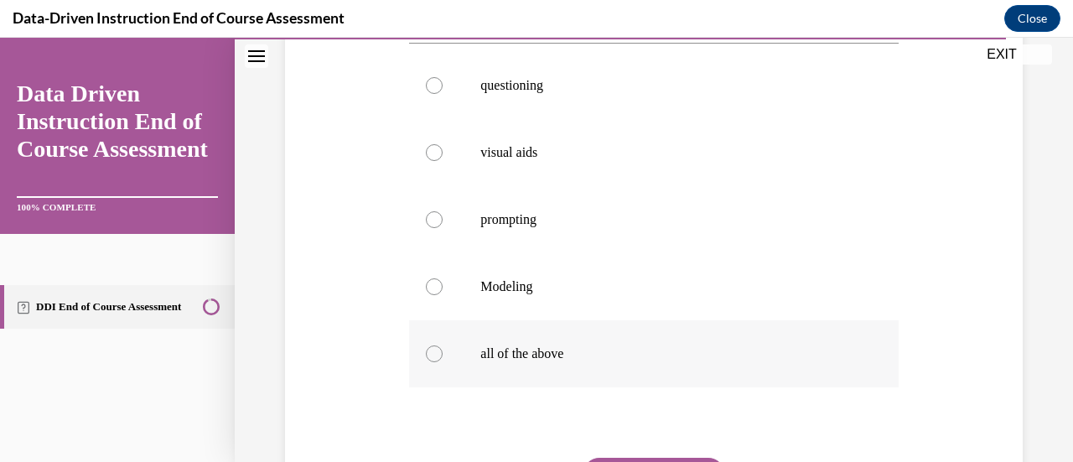
click at [426, 354] on div at bounding box center [434, 353] width 17 height 17
click at [426, 354] on input "all of the above" at bounding box center [434, 353] width 17 height 17
radio input "true"
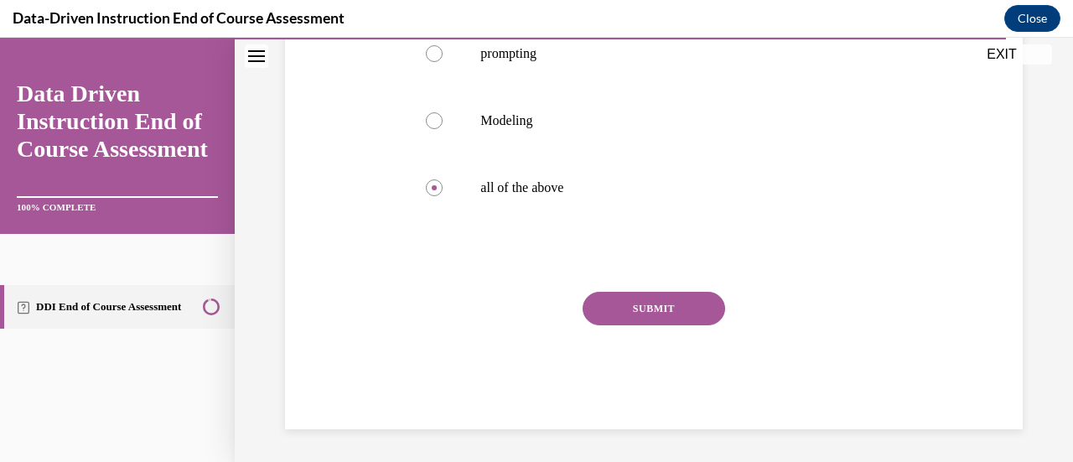
click at [610, 314] on button "SUBMIT" at bounding box center [654, 309] width 143 height 34
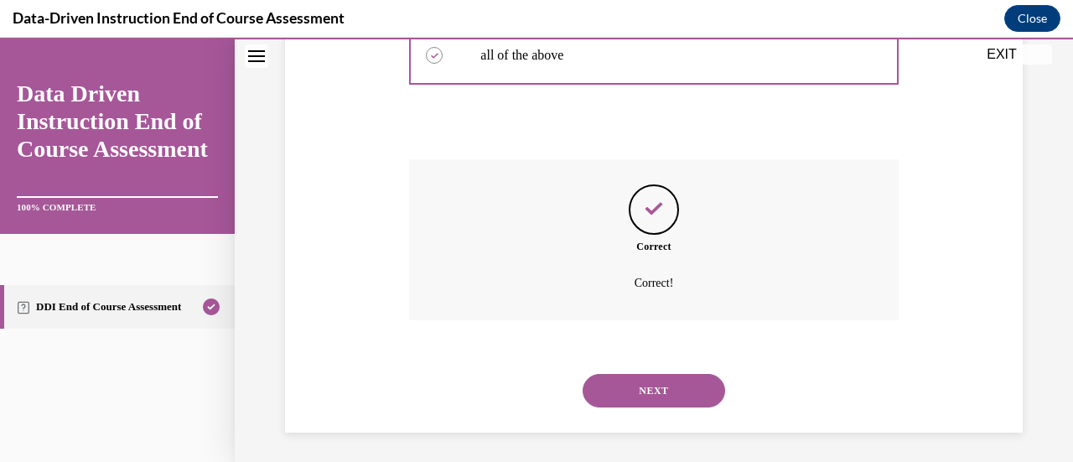
scroll to position [629, 0]
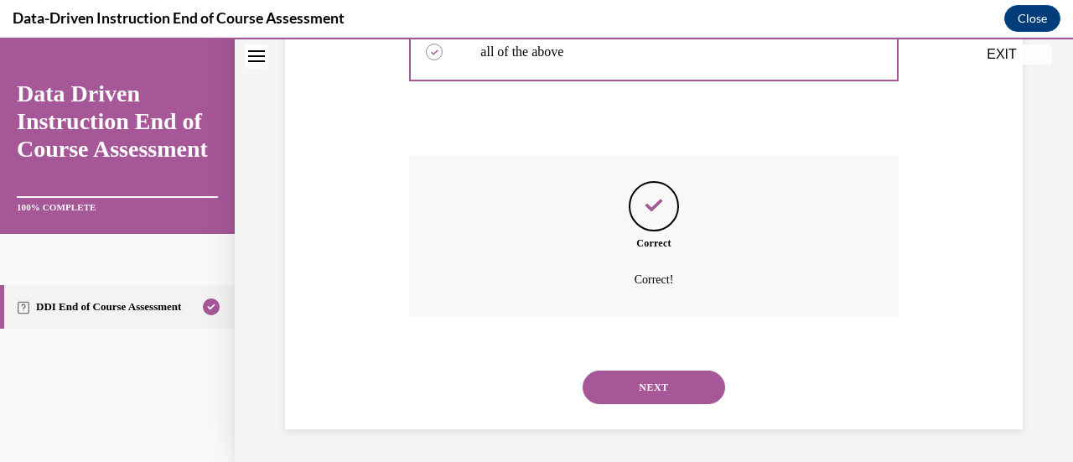
click at [626, 385] on button "NEXT" at bounding box center [654, 388] width 143 height 34
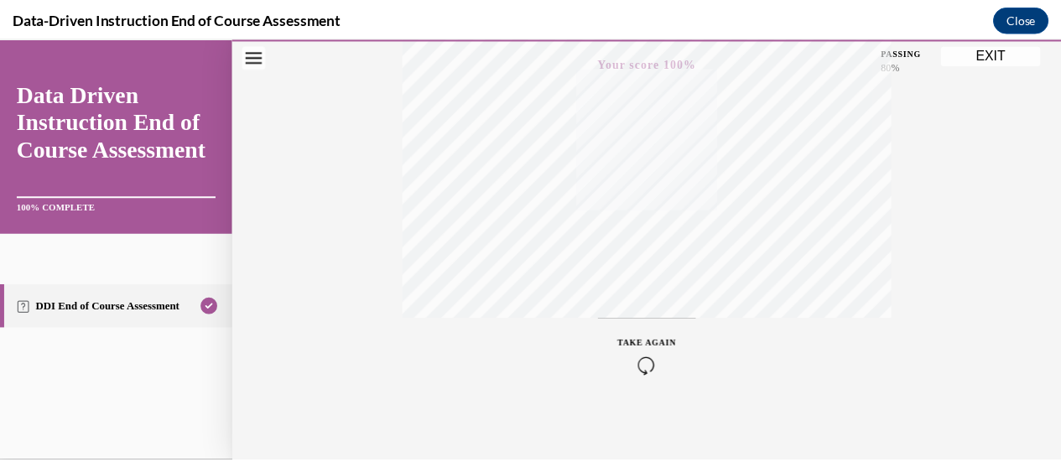
scroll to position [434, 0]
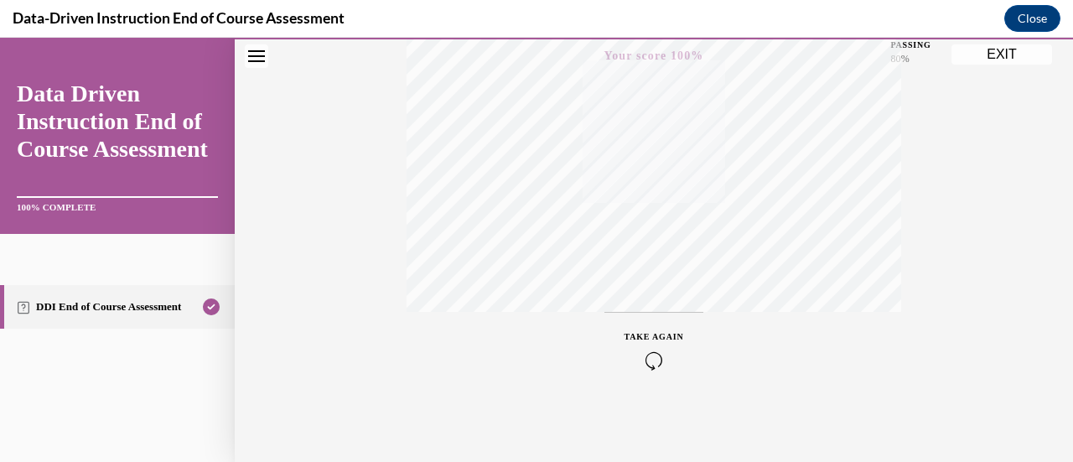
click at [1004, 57] on button "EXIT" at bounding box center [1002, 54] width 101 height 20
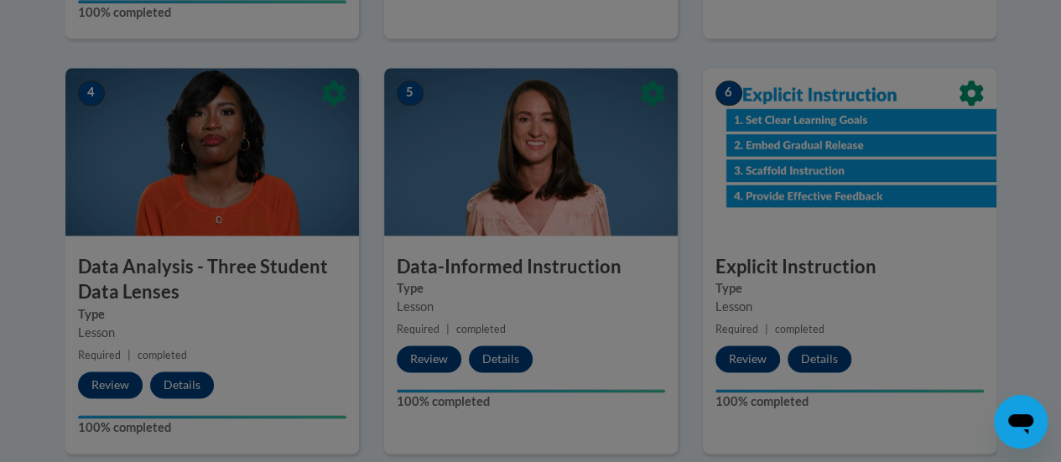
scroll to position [898, 0]
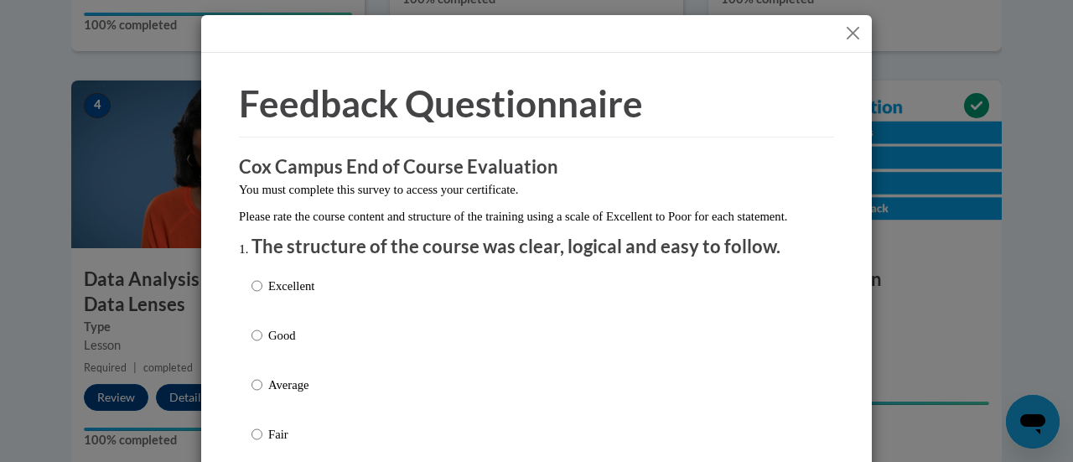
click at [845, 31] on button "Close" at bounding box center [853, 33] width 21 height 21
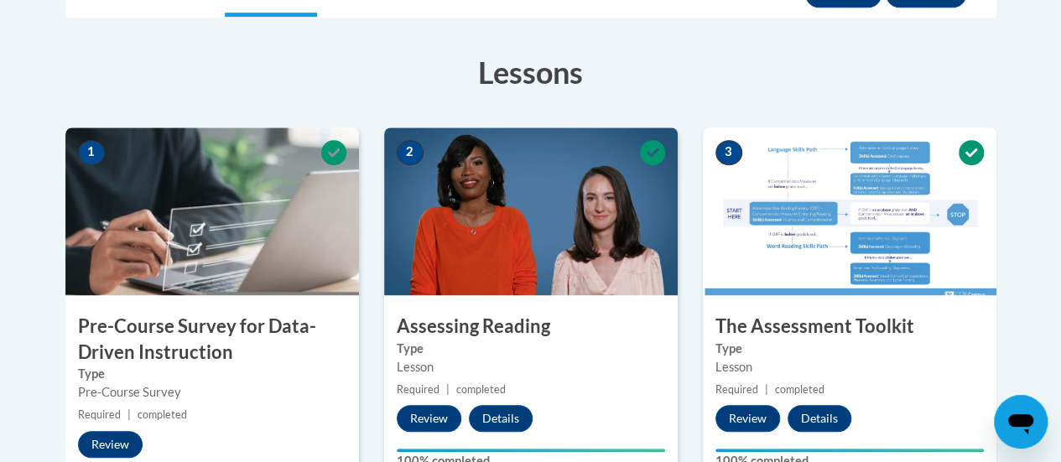
scroll to position [0, 0]
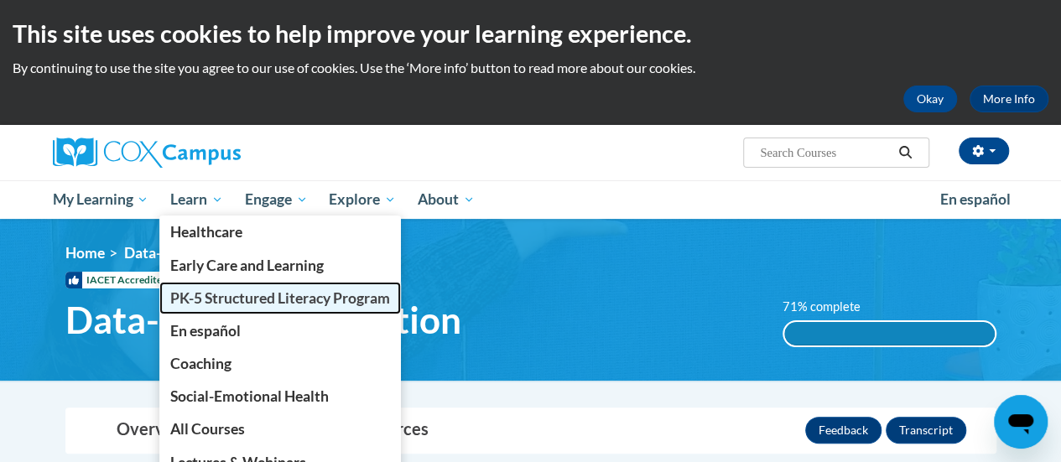
click at [194, 303] on span "PK-5 Structured Literacy Program" at bounding box center [280, 298] width 220 height 18
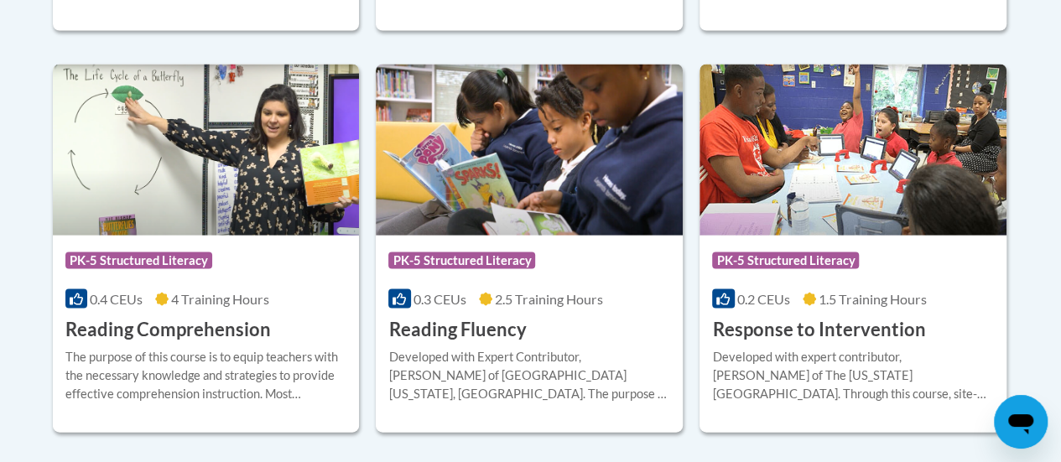
scroll to position [1585, 0]
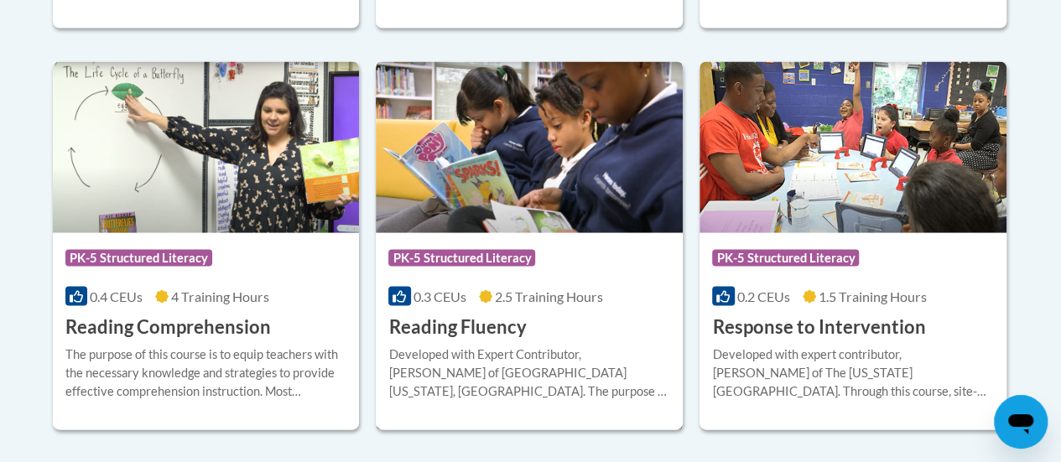
click at [527, 224] on img at bounding box center [529, 146] width 307 height 171
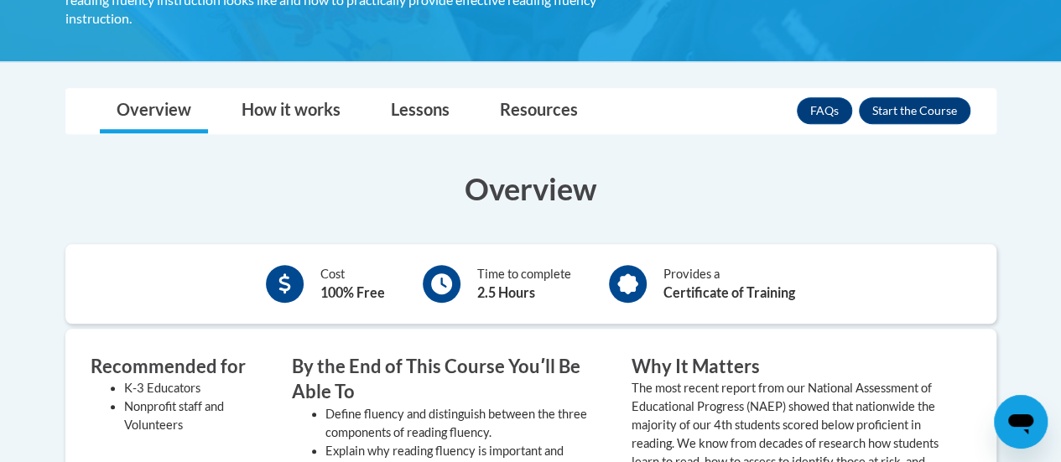
scroll to position [434, 0]
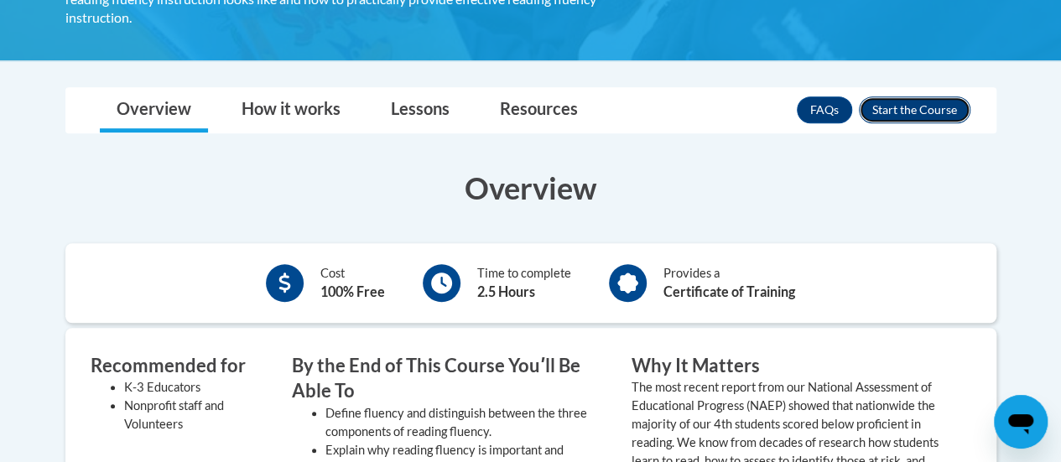
click at [887, 96] on button "Enroll" at bounding box center [915, 109] width 112 height 27
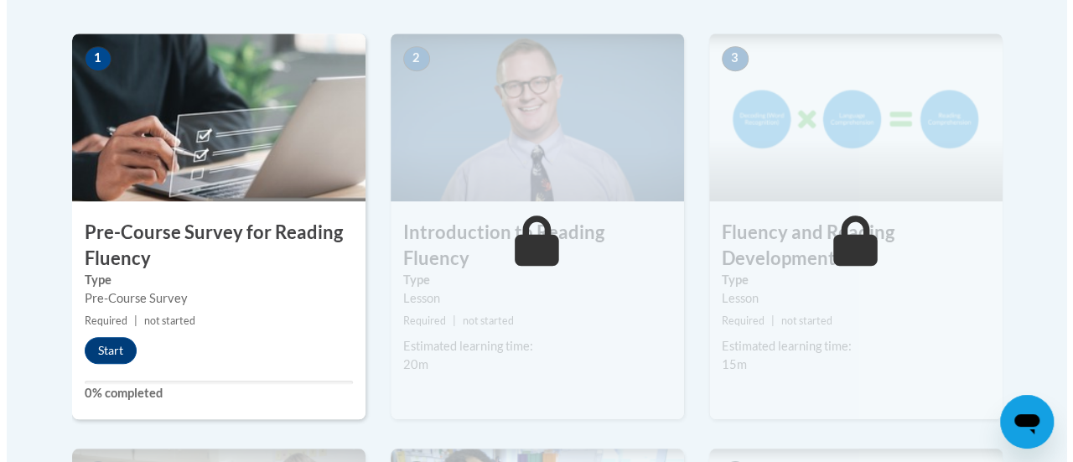
scroll to position [532, 0]
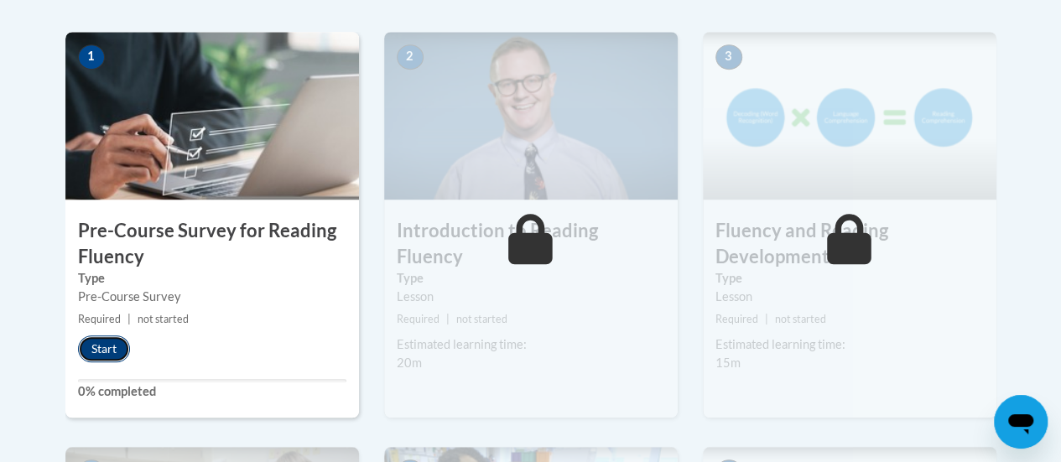
click at [98, 345] on button "Start" at bounding box center [104, 348] width 52 height 27
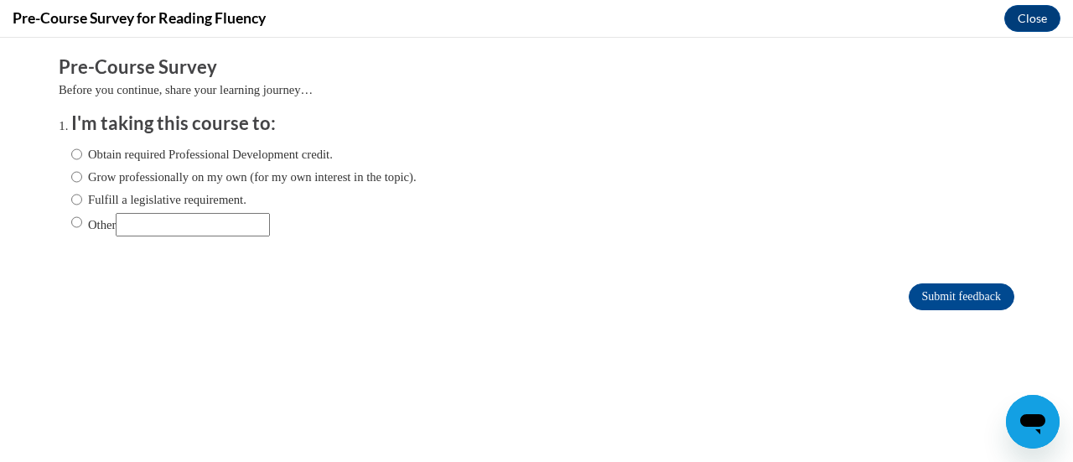
scroll to position [0, 0]
click at [71, 154] on input "Obtain required Professional Development credit." at bounding box center [76, 154] width 11 height 18
radio input "true"
click at [910, 294] on input "Submit feedback" at bounding box center [962, 296] width 106 height 27
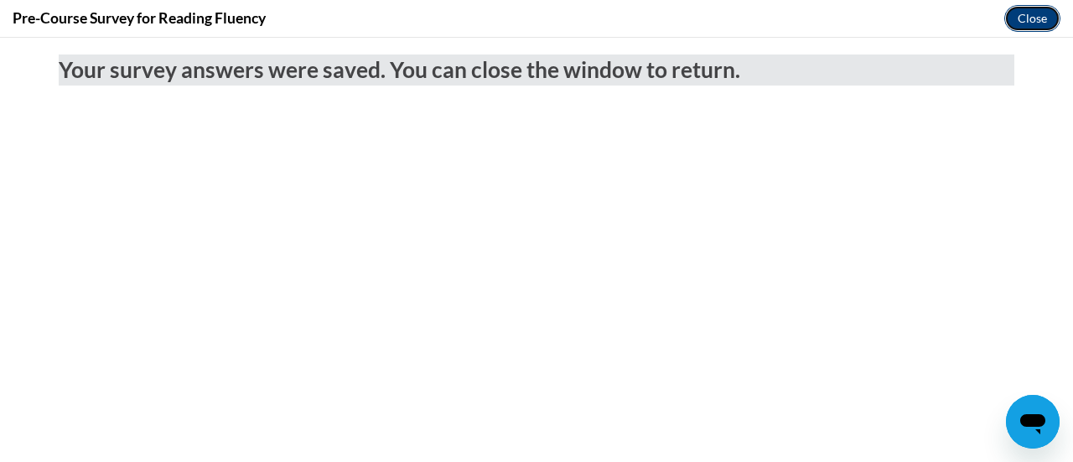
click at [1036, 21] on button "Close" at bounding box center [1032, 18] width 56 height 27
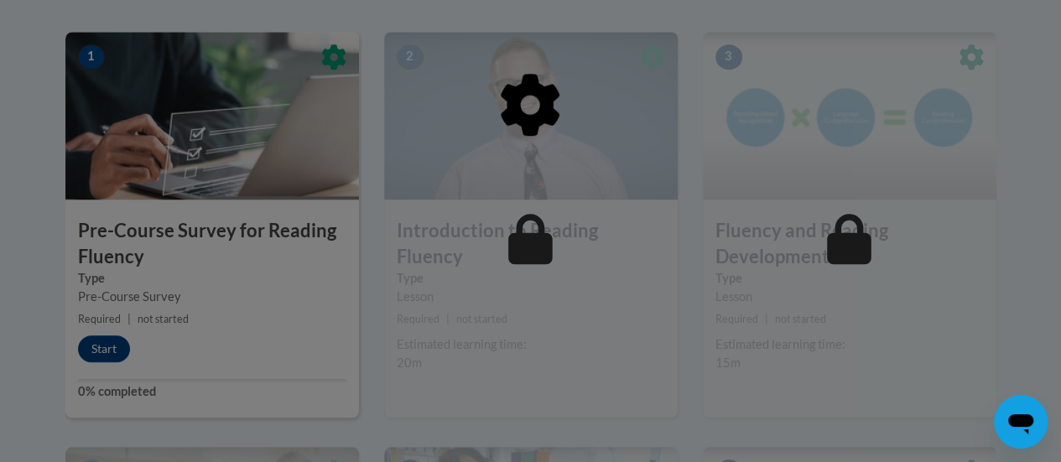
click at [521, 291] on div at bounding box center [530, 191] width 931 height 319
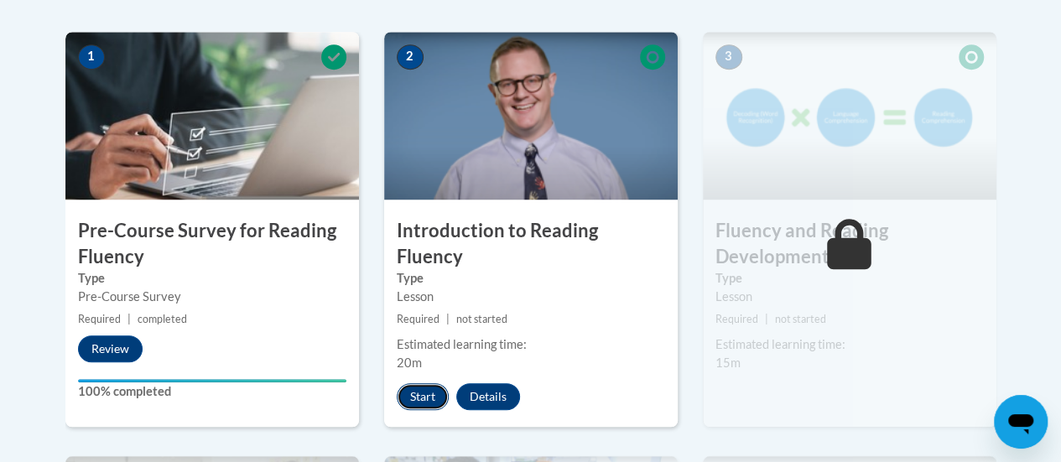
click at [405, 383] on button "Start" at bounding box center [423, 396] width 52 height 27
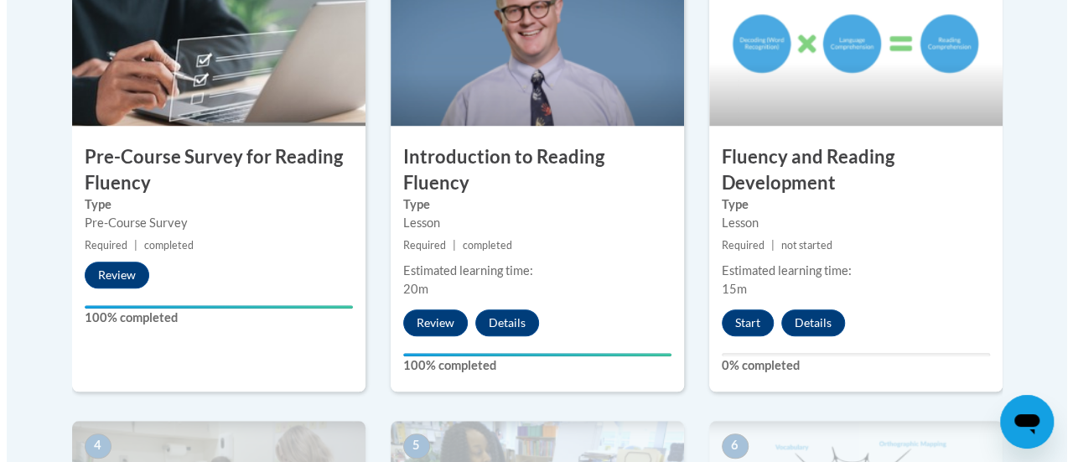
scroll to position [604, 0]
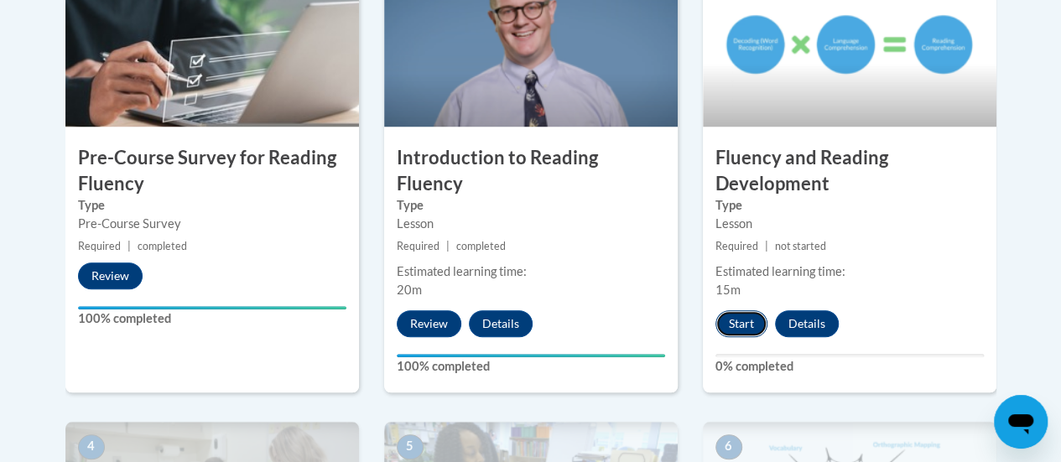
click at [729, 314] on button "Start" at bounding box center [741, 323] width 52 height 27
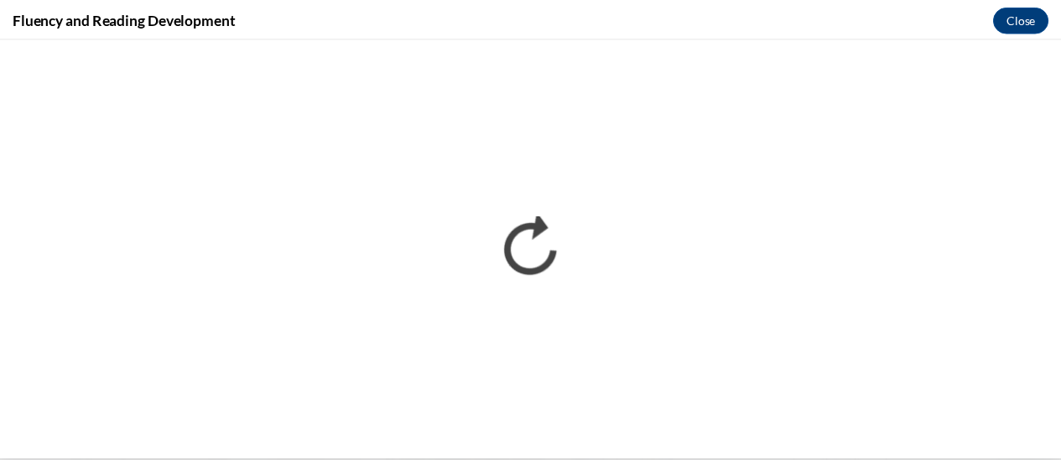
scroll to position [0, 0]
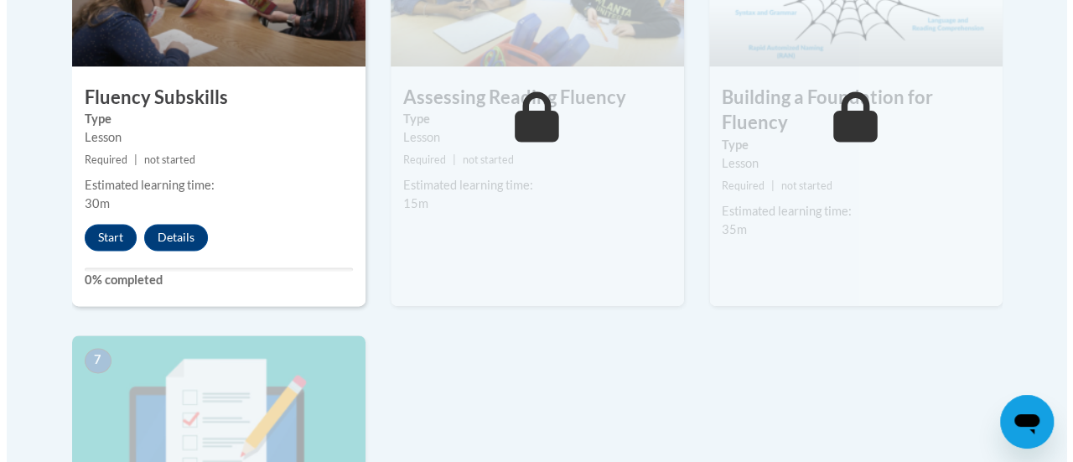
scroll to position [1129, 0]
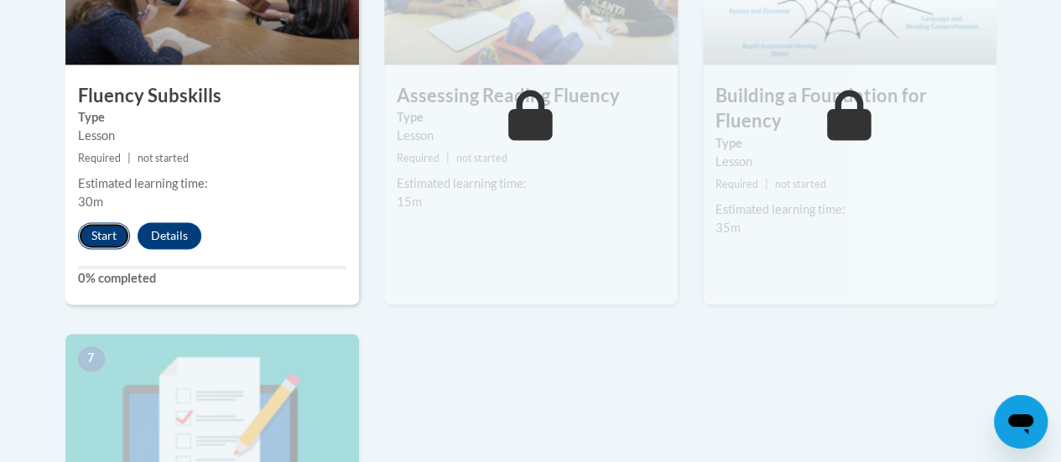
click at [96, 232] on button "Start" at bounding box center [104, 235] width 52 height 27
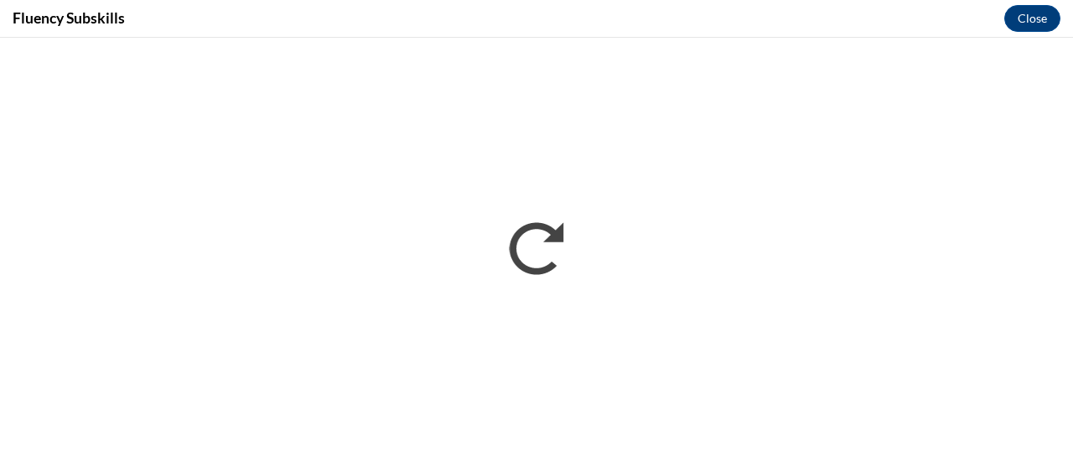
scroll to position [0, 0]
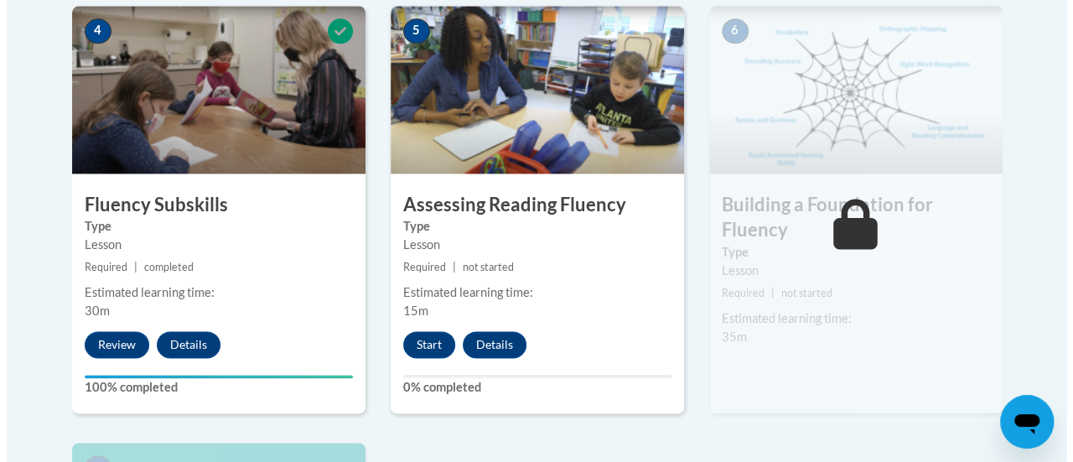
scroll to position [1021, 0]
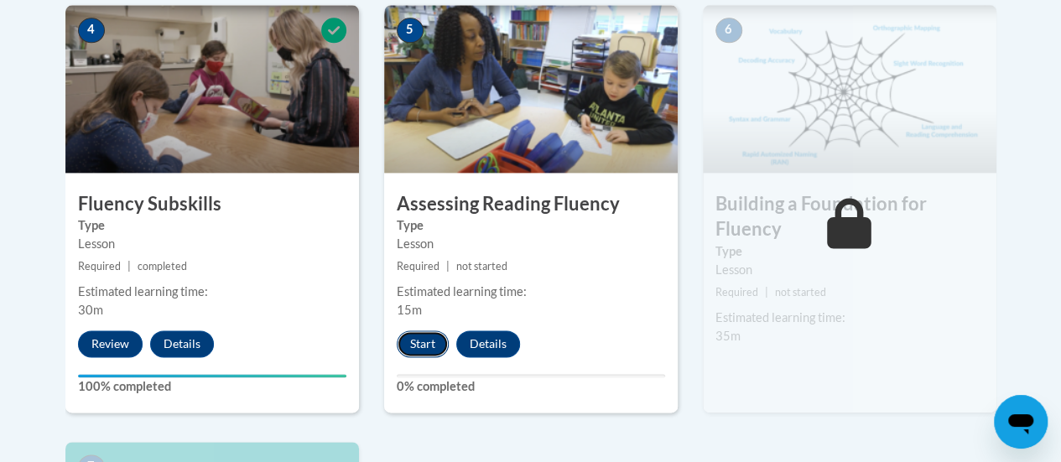
click at [414, 343] on button "Start" at bounding box center [423, 343] width 52 height 27
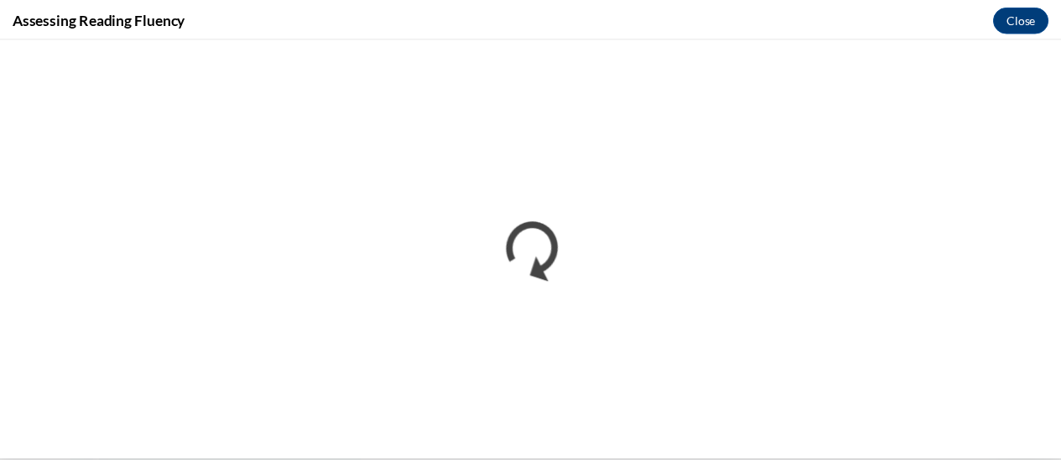
scroll to position [0, 0]
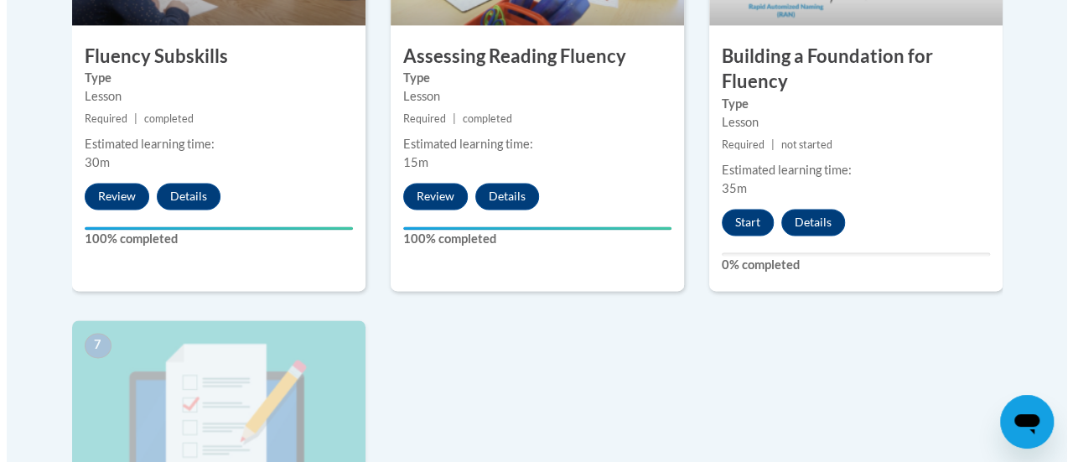
scroll to position [1170, 0]
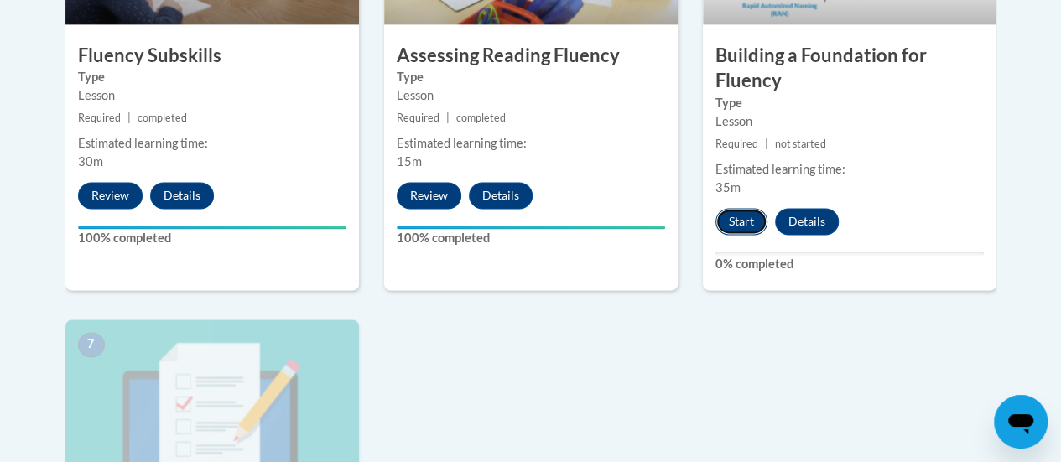
click at [739, 220] on button "Start" at bounding box center [741, 221] width 52 height 27
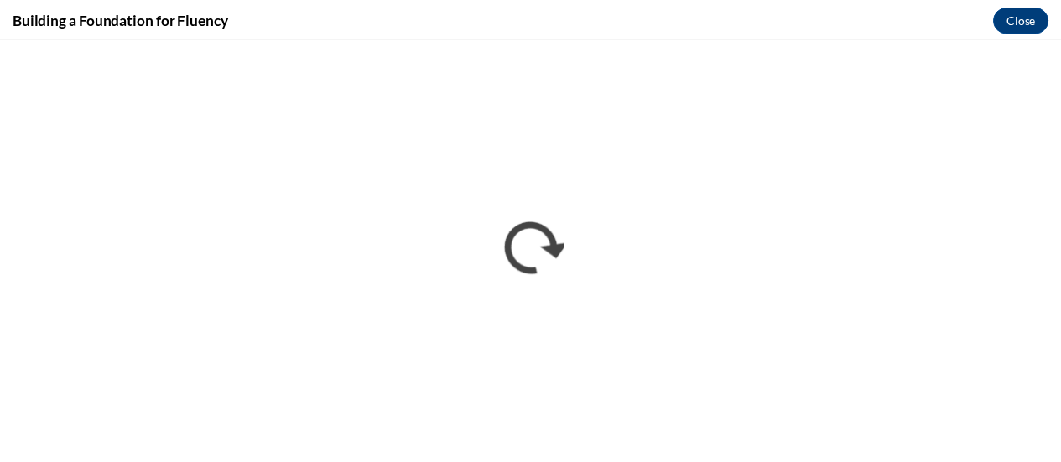
scroll to position [0, 0]
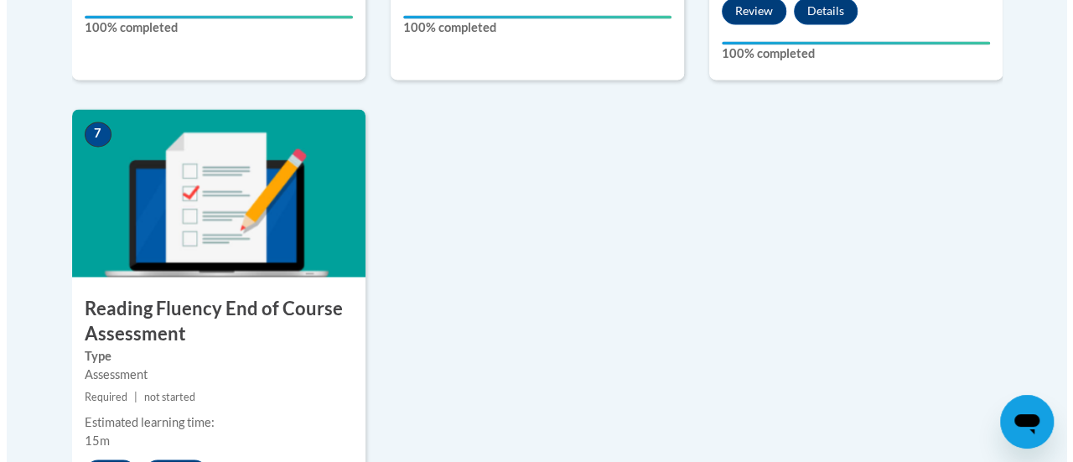
scroll to position [1538, 0]
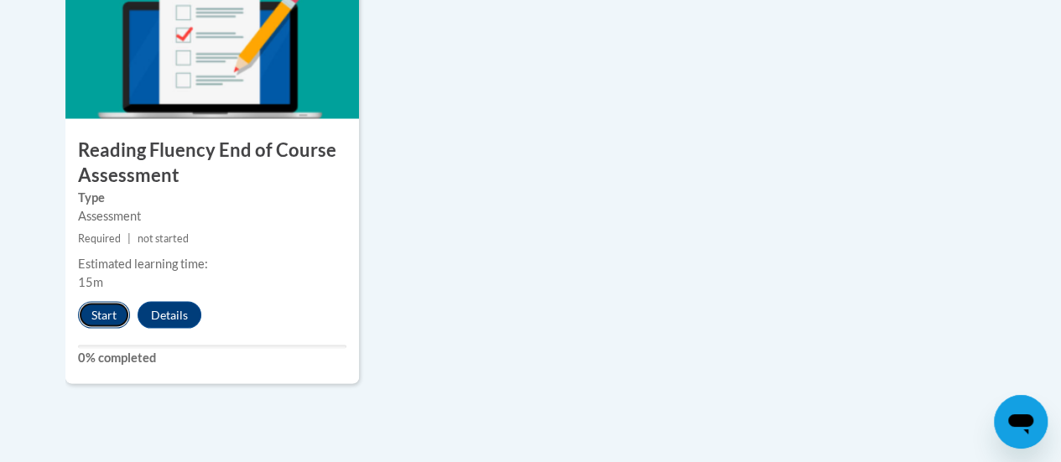
click at [97, 315] on button "Start" at bounding box center [104, 314] width 52 height 27
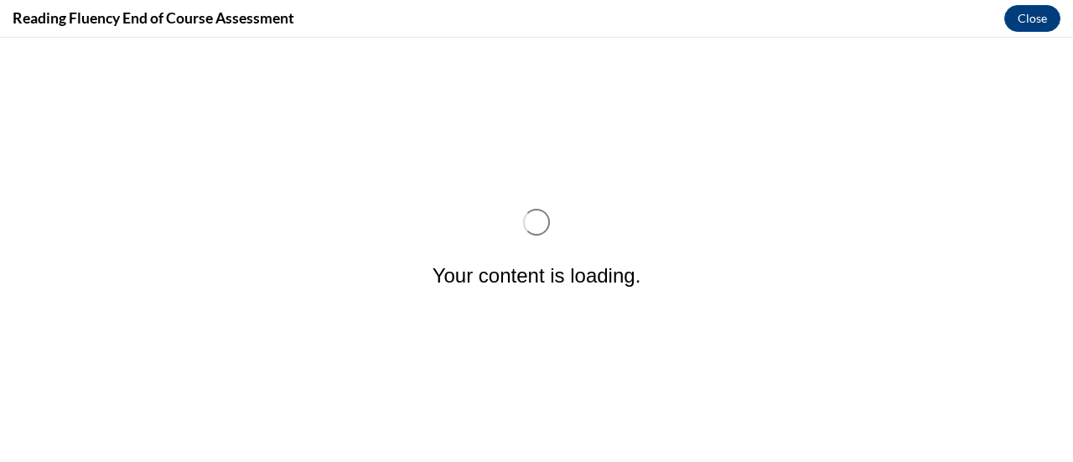
scroll to position [0, 0]
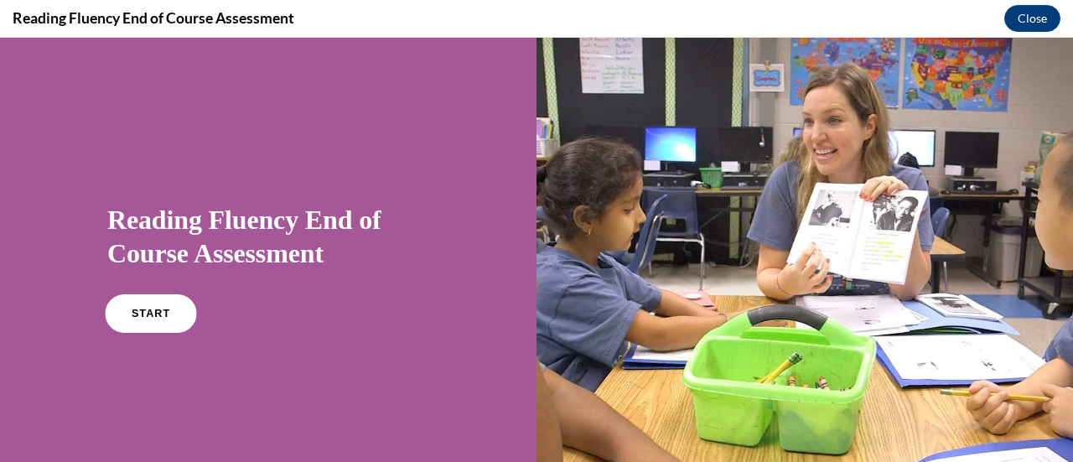
click at [151, 314] on span "START" at bounding box center [151, 314] width 39 height 13
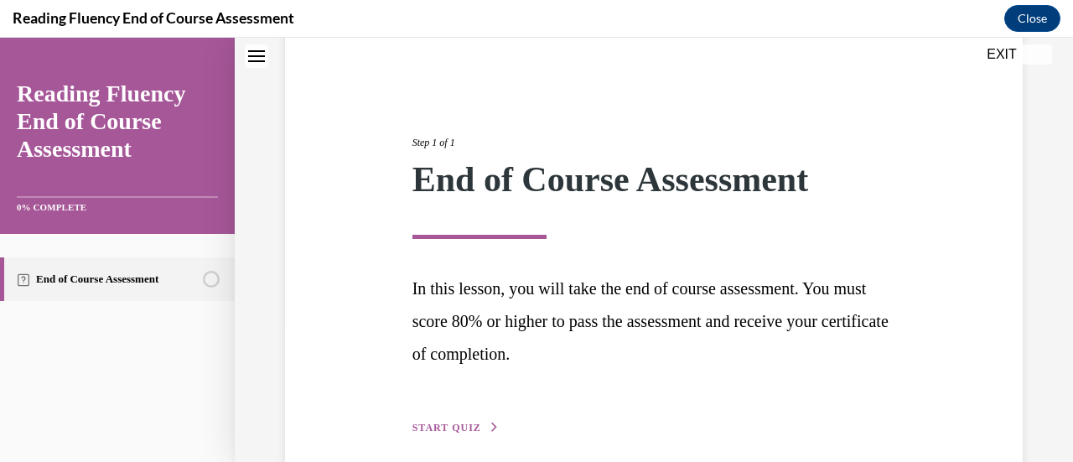
scroll to position [211, 0]
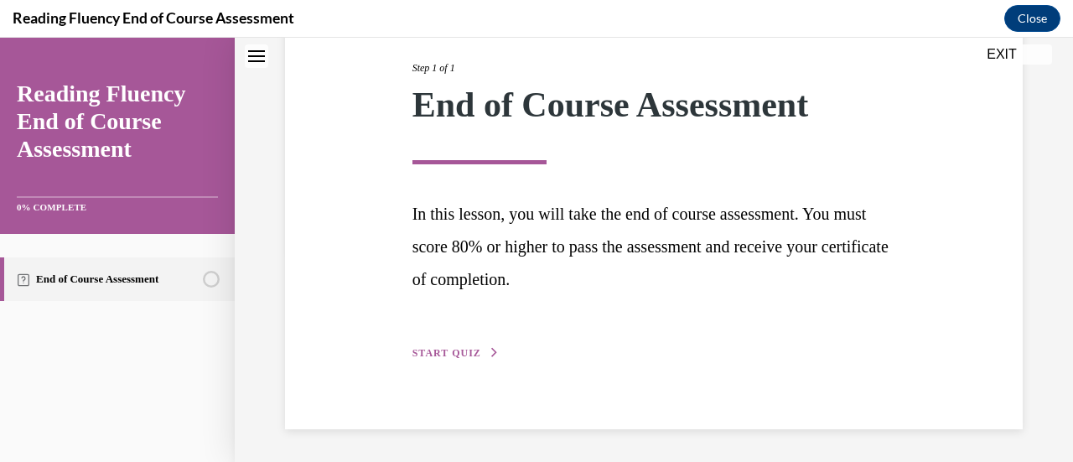
click at [448, 350] on span "START QUIZ" at bounding box center [446, 353] width 69 height 12
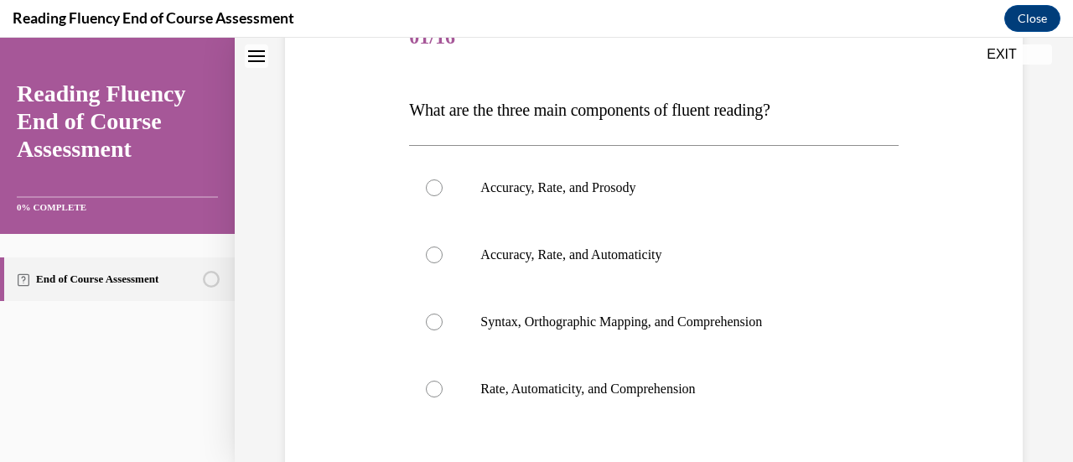
scroll to position [210, 0]
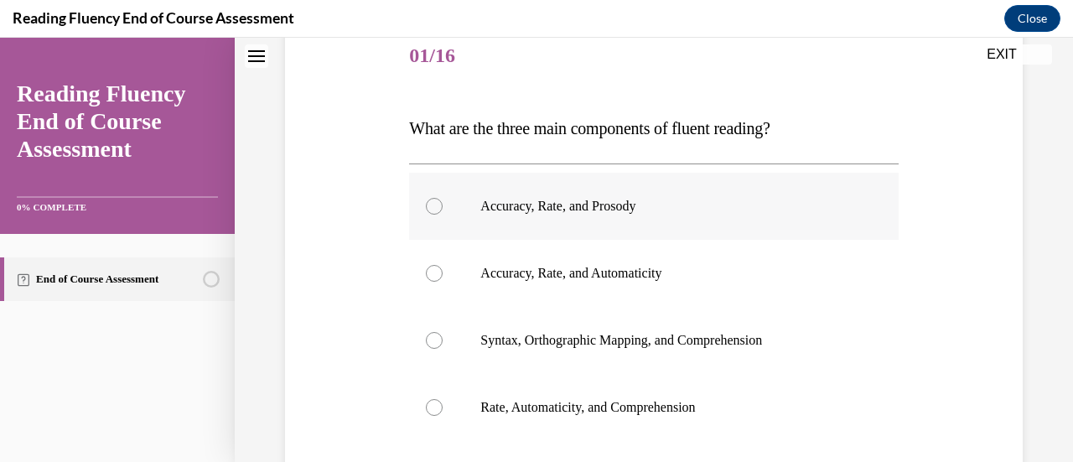
click at [431, 205] on div at bounding box center [434, 206] width 17 height 17
click at [431, 205] on input "Accuracy, Rate, and Prosody" at bounding box center [434, 206] width 17 height 17
radio input "true"
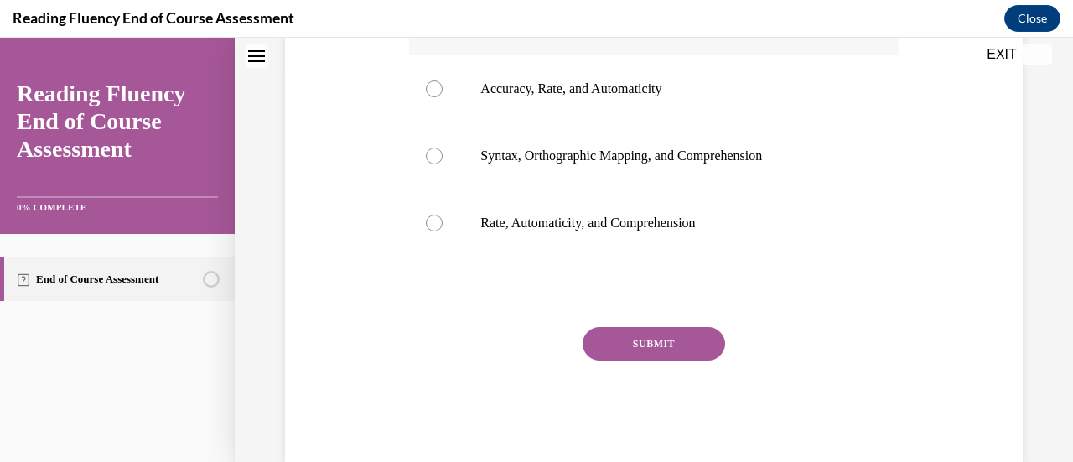
scroll to position [396, 0]
click at [646, 331] on button "SUBMIT" at bounding box center [654, 342] width 143 height 34
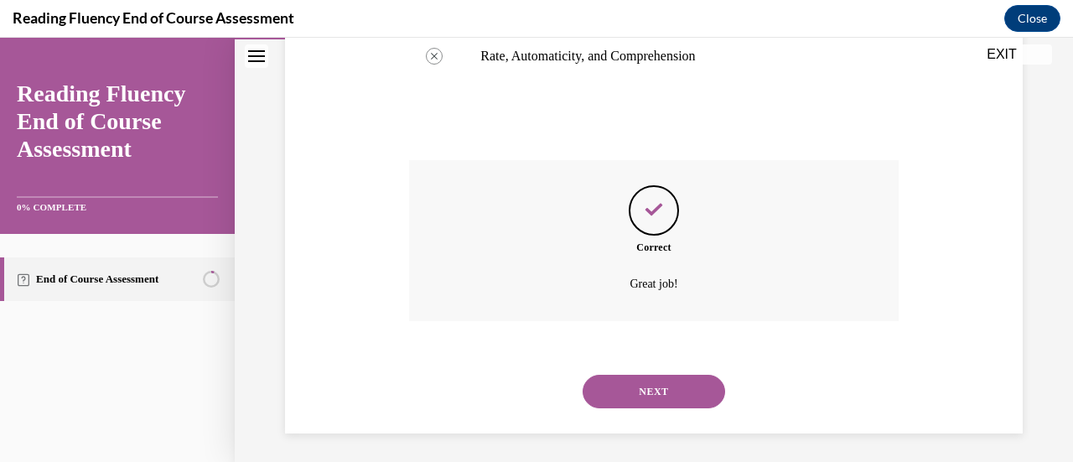
scroll to position [565, 0]
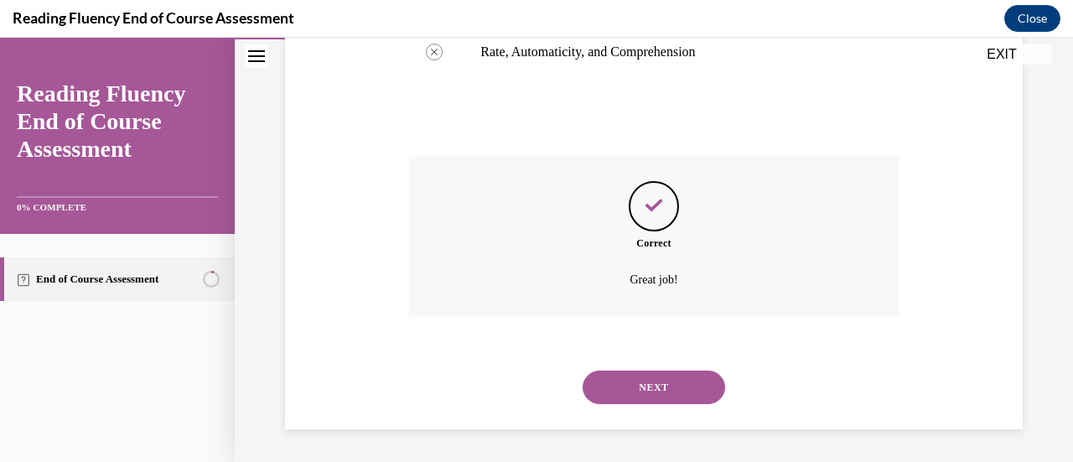
click at [625, 380] on button "NEXT" at bounding box center [654, 388] width 143 height 34
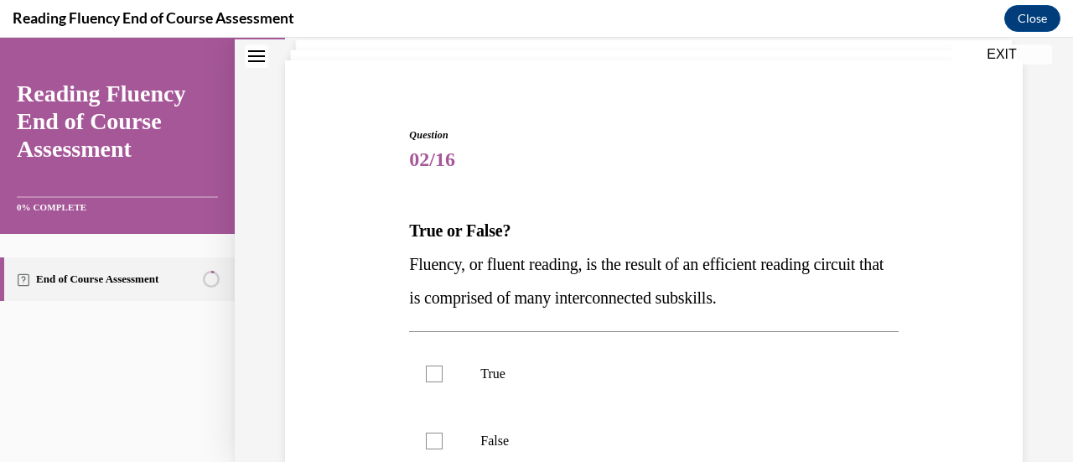
scroll to position [139, 0]
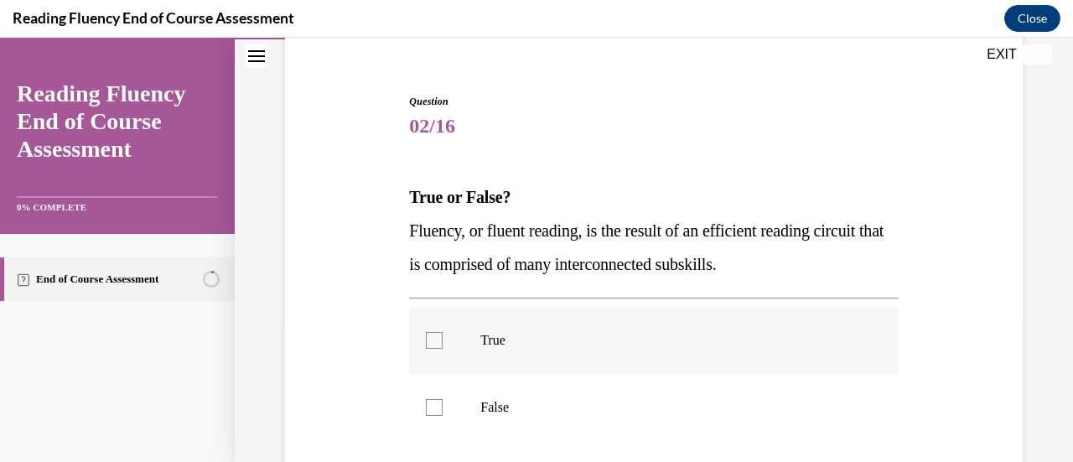
click at [430, 332] on div at bounding box center [434, 340] width 17 height 17
click at [430, 332] on input "True" at bounding box center [434, 340] width 17 height 17
checkbox input "true"
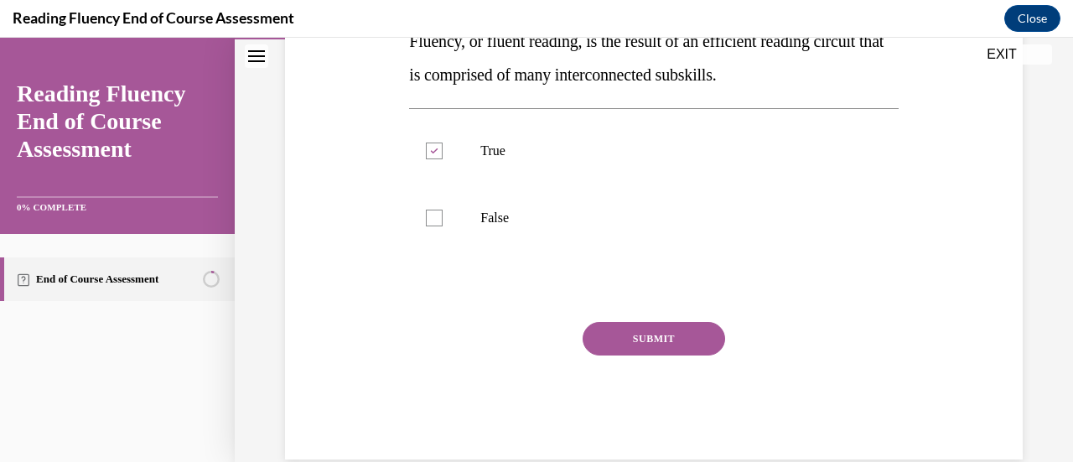
click at [632, 331] on button "SUBMIT" at bounding box center [654, 339] width 143 height 34
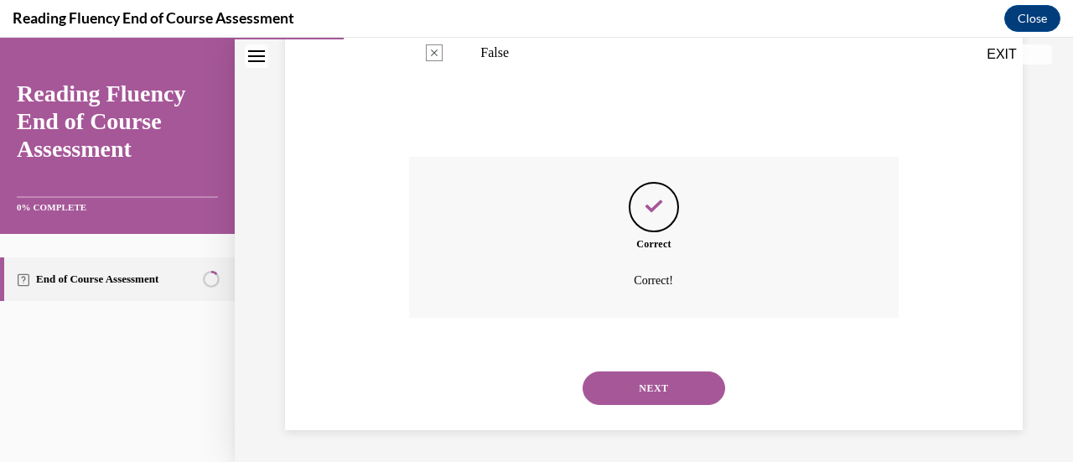
scroll to position [495, 0]
click at [651, 378] on button "NEXT" at bounding box center [654, 388] width 143 height 34
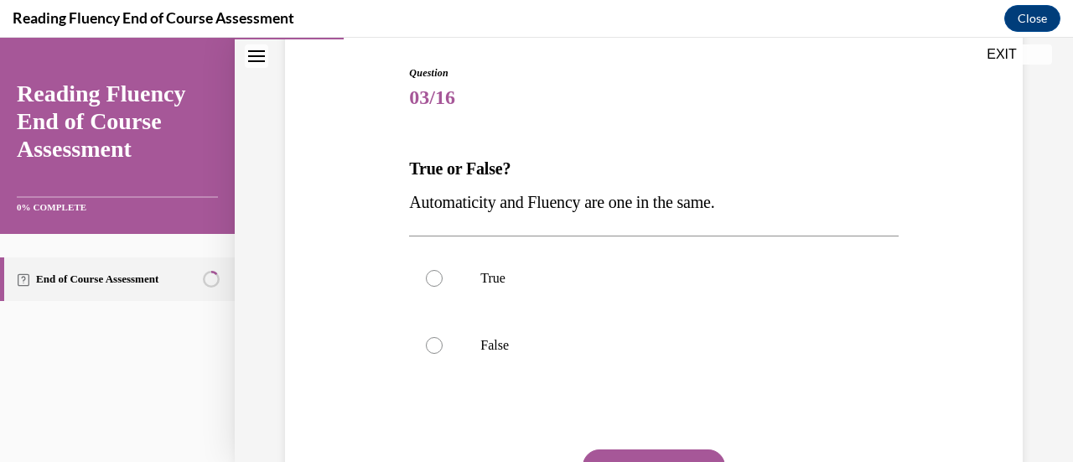
scroll to position [173, 0]
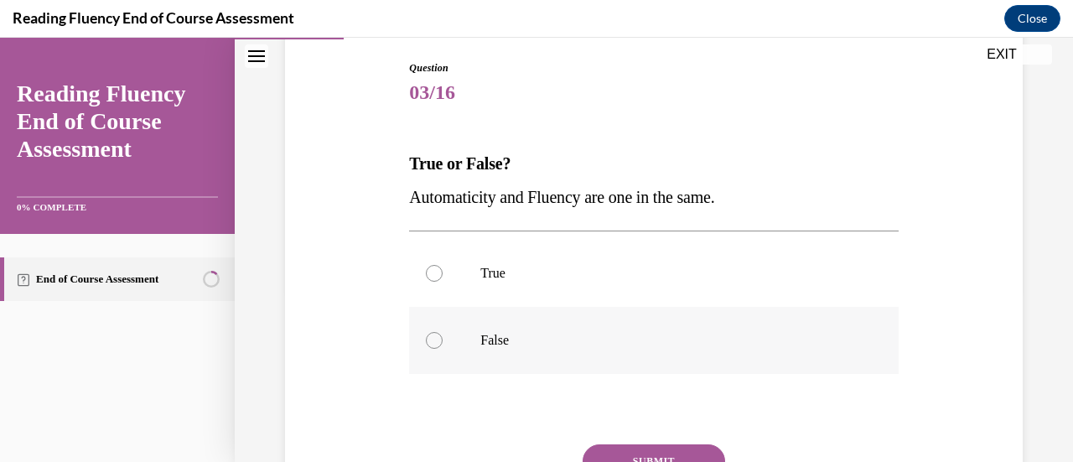
click at [433, 343] on div at bounding box center [434, 340] width 17 height 17
click at [433, 343] on input "False" at bounding box center [434, 340] width 17 height 17
radio input "true"
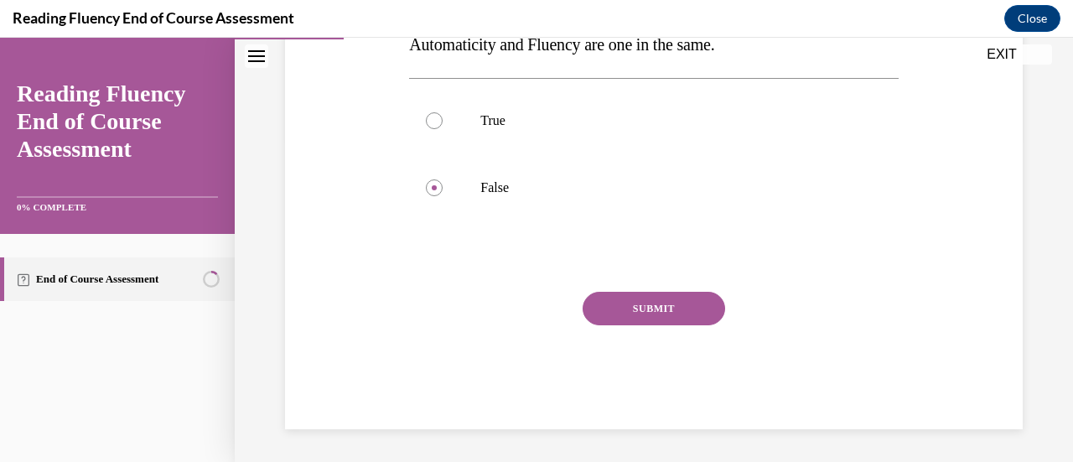
click at [619, 309] on button "SUBMIT" at bounding box center [654, 309] width 143 height 34
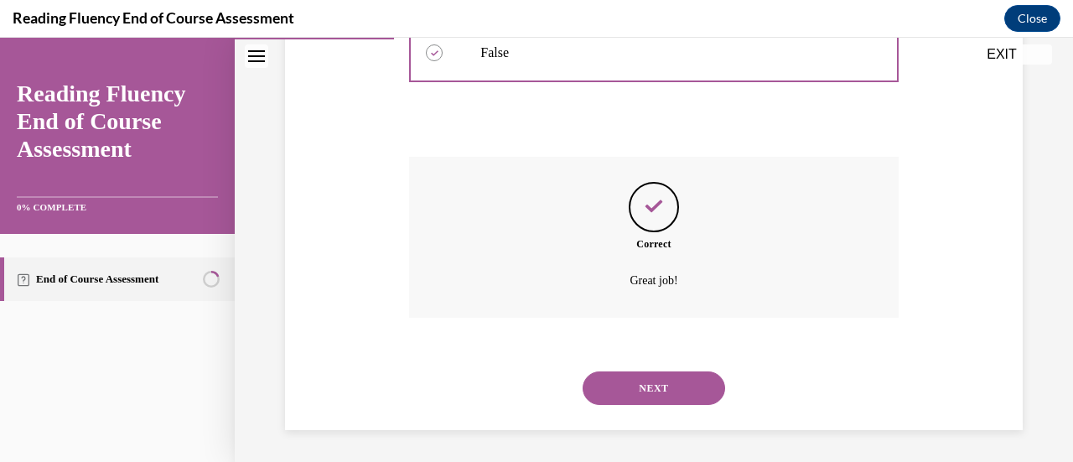
scroll to position [461, 0]
click at [629, 382] on button "NEXT" at bounding box center [654, 388] width 143 height 34
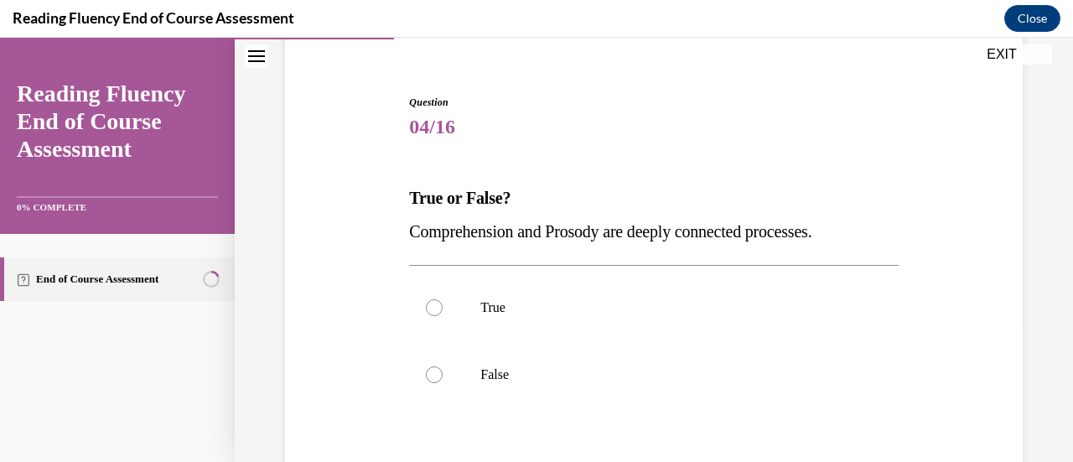
scroll to position [141, 0]
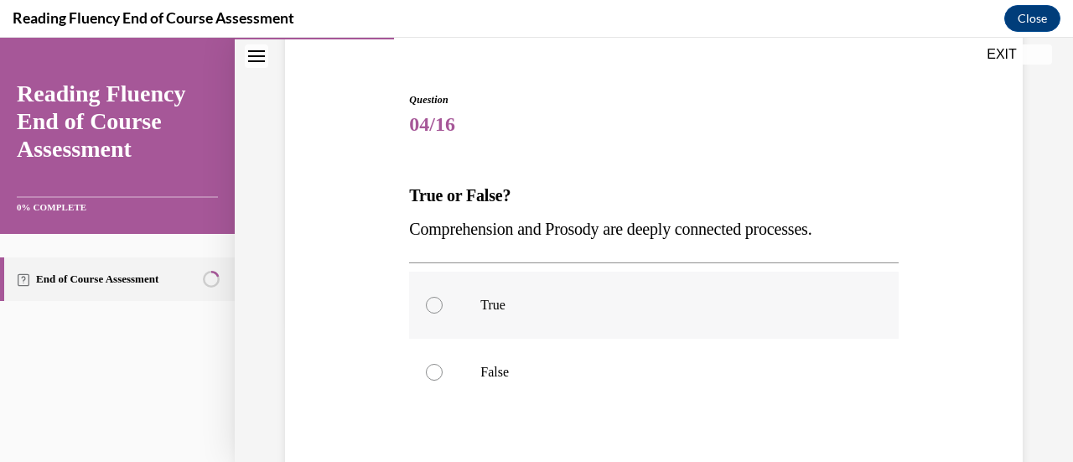
drag, startPoint x: 433, startPoint y: 307, endPoint x: 418, endPoint y: 312, distance: 15.9
click at [418, 312] on label "True" at bounding box center [653, 305] width 489 height 67
click at [426, 312] on input "True" at bounding box center [434, 305] width 17 height 17
radio input "true"
click at [434, 306] on icon at bounding box center [434, 305] width 5 height 5
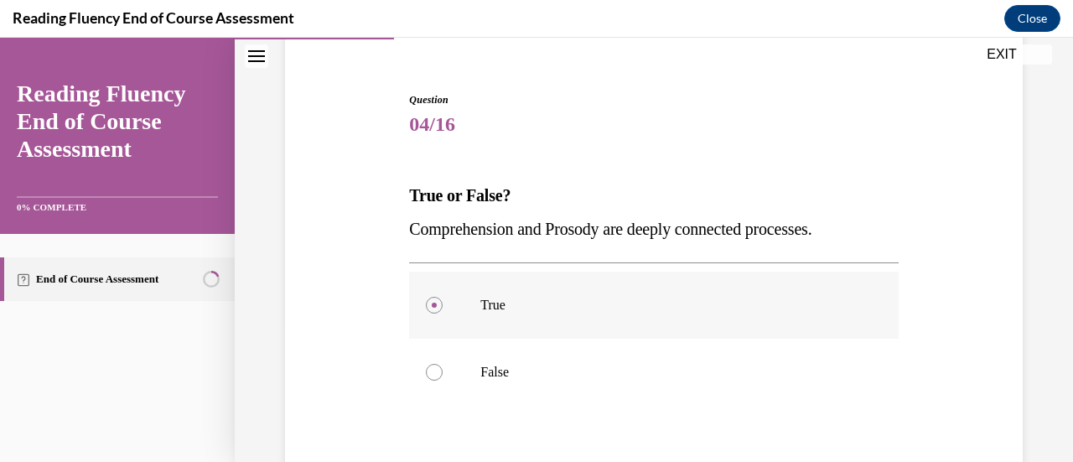
click at [434, 306] on input "True" at bounding box center [434, 305] width 17 height 17
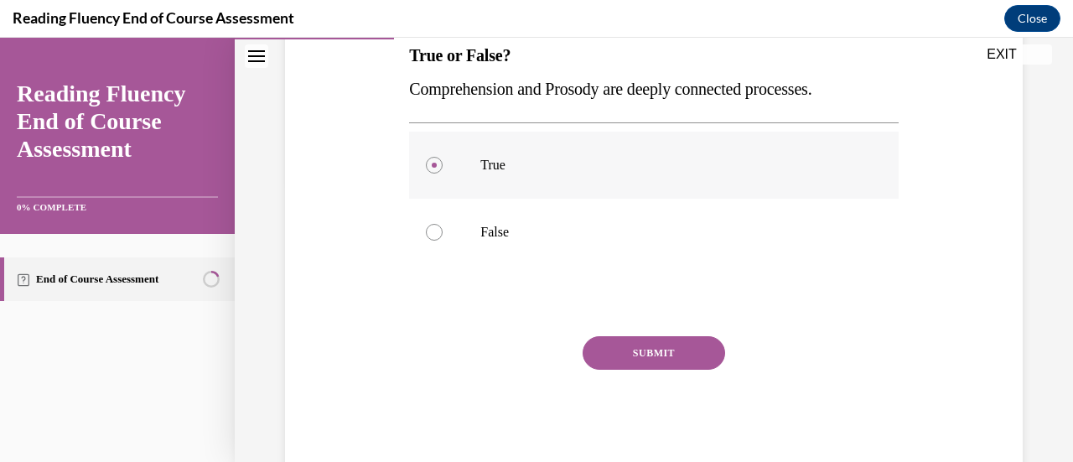
scroll to position [282, 0]
click at [609, 350] on button "SUBMIT" at bounding box center [654, 352] width 143 height 34
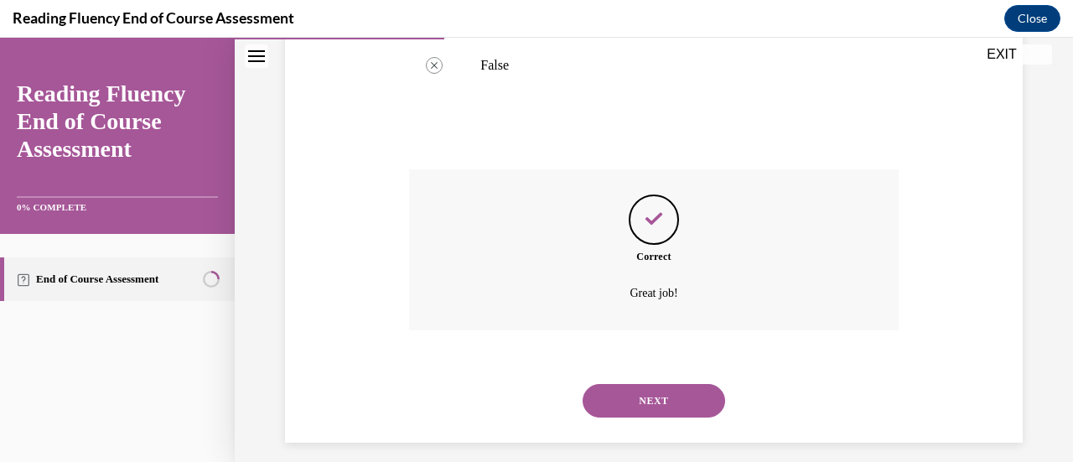
scroll to position [461, 0]
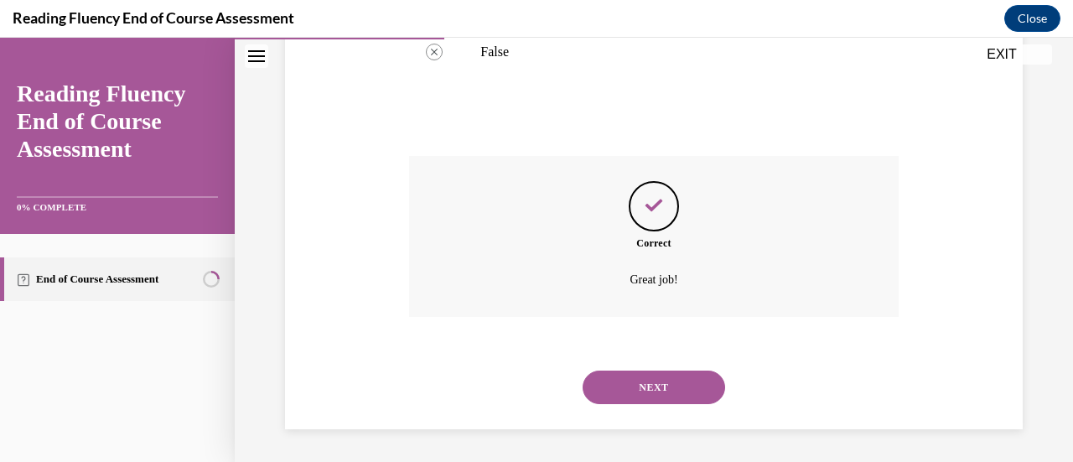
click at [607, 391] on button "NEXT" at bounding box center [654, 388] width 143 height 34
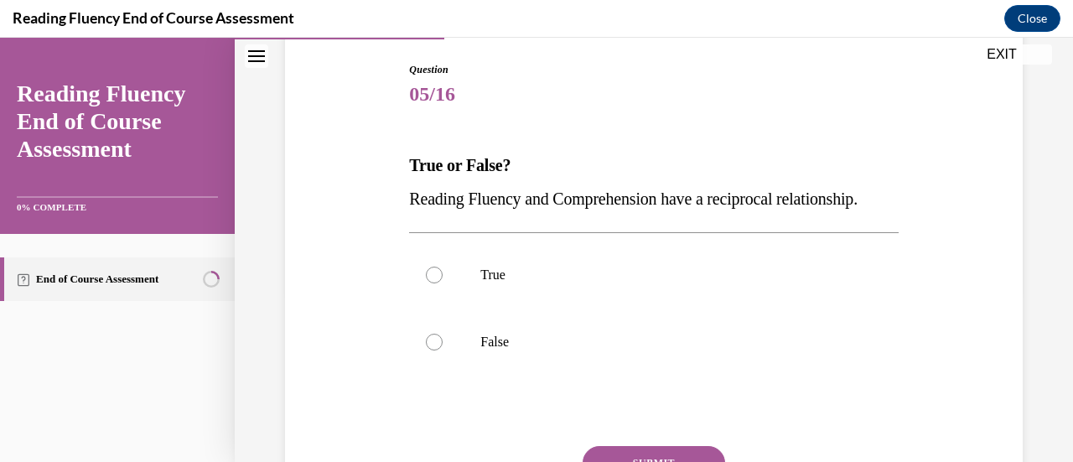
scroll to position [176, 0]
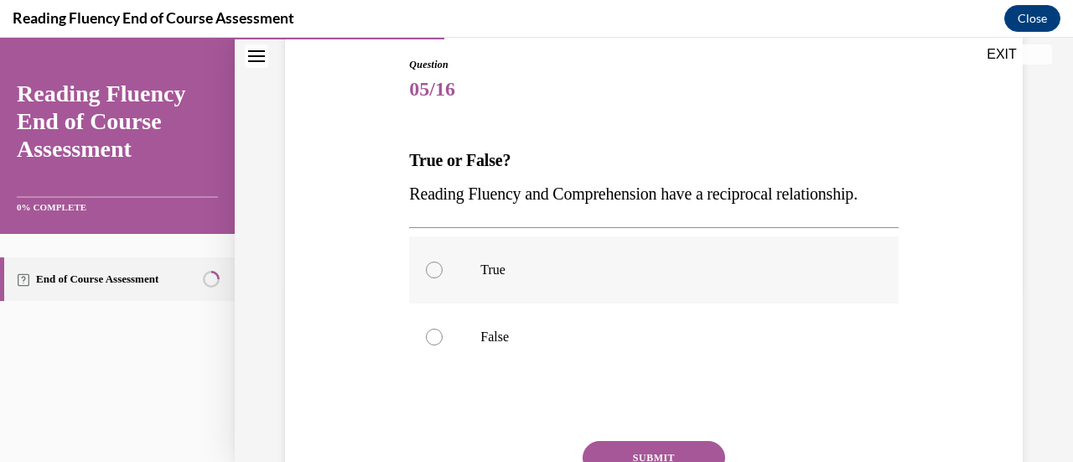
click at [434, 278] on div at bounding box center [434, 270] width 17 height 17
click at [434, 278] on input "True" at bounding box center [434, 270] width 17 height 17
radio input "true"
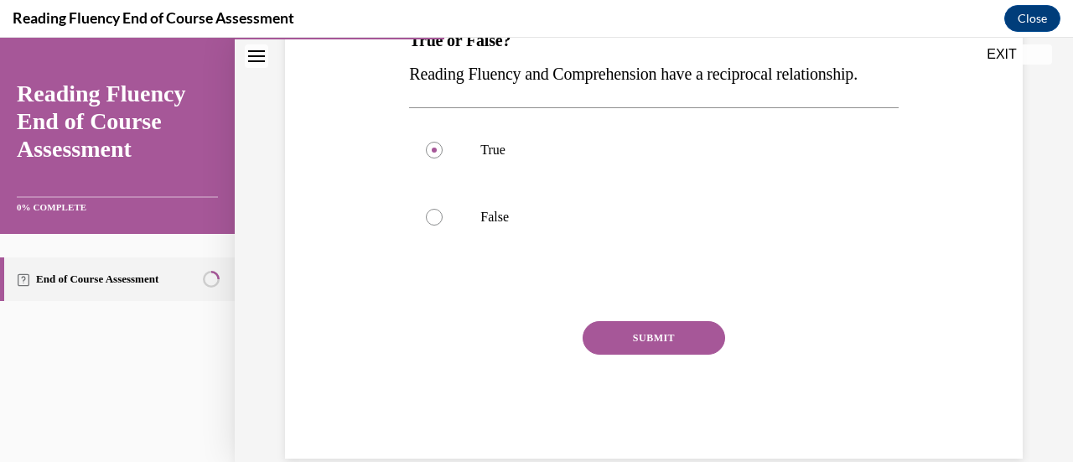
click at [664, 355] on button "SUBMIT" at bounding box center [654, 338] width 143 height 34
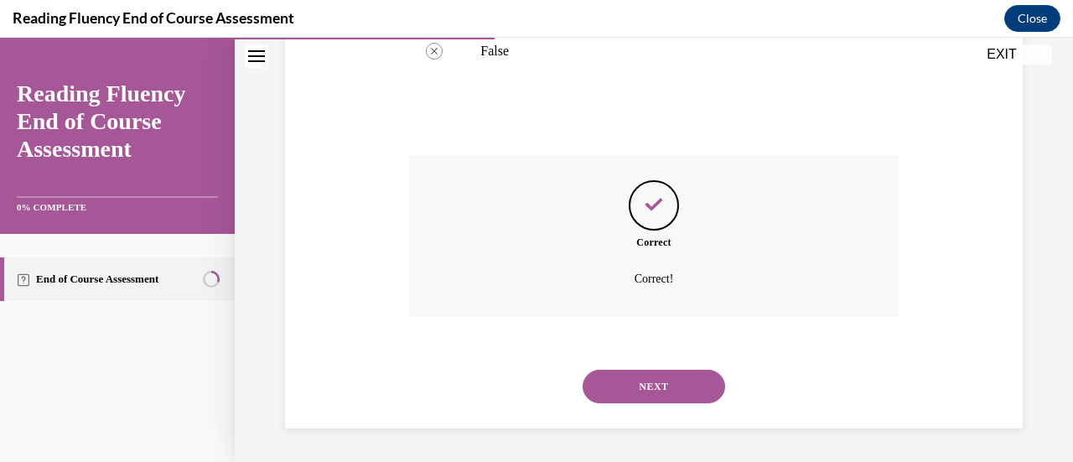
scroll to position [495, 0]
click at [652, 386] on button "NEXT" at bounding box center [654, 387] width 143 height 34
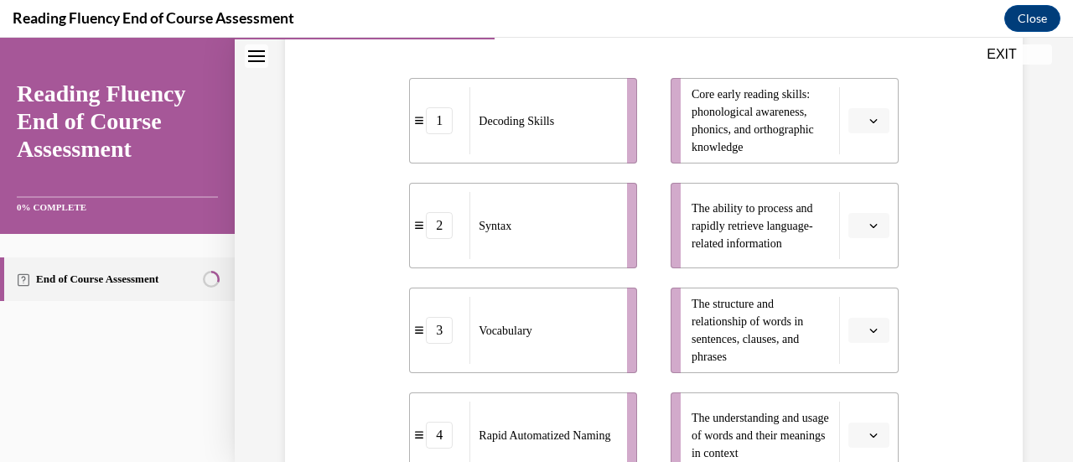
scroll to position [396, 0]
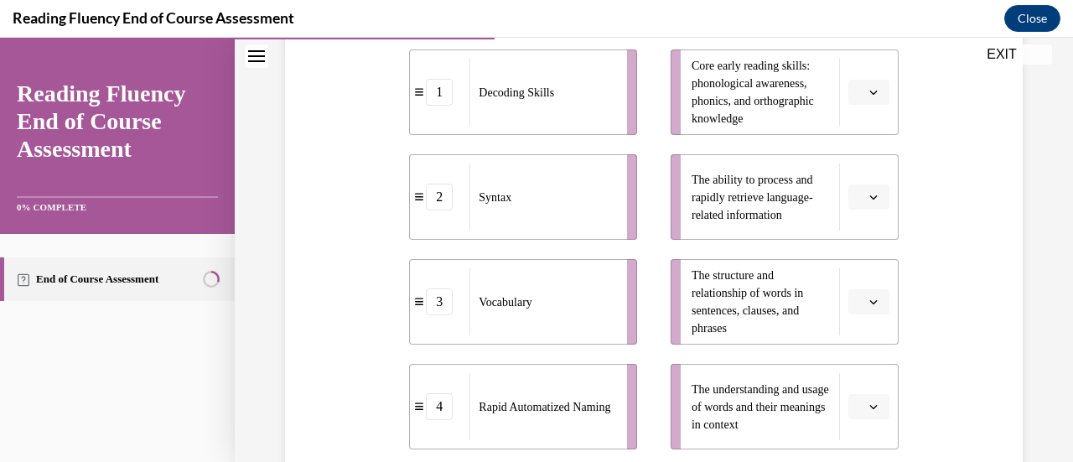
click at [868, 298] on span "button" at bounding box center [874, 302] width 12 height 12
click at [853, 195] on span "2" at bounding box center [851, 197] width 6 height 13
click at [869, 91] on icon "button" at bounding box center [873, 93] width 8 height 4
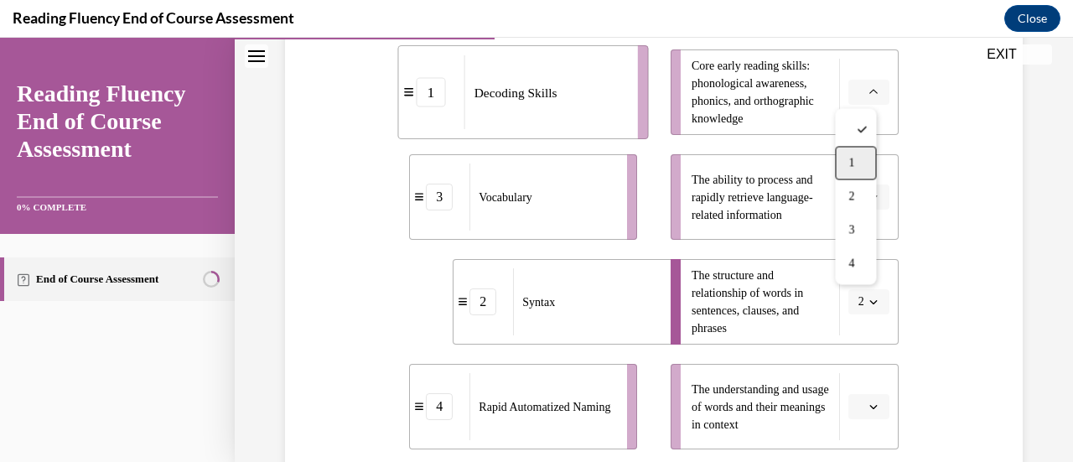
click at [855, 160] on div "1" at bounding box center [855, 163] width 41 height 34
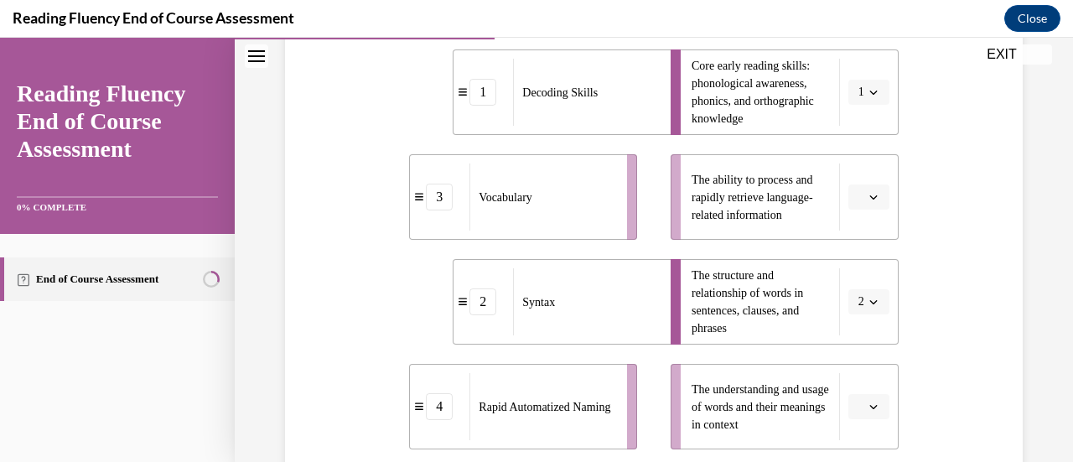
click at [859, 207] on button "button" at bounding box center [868, 196] width 41 height 25
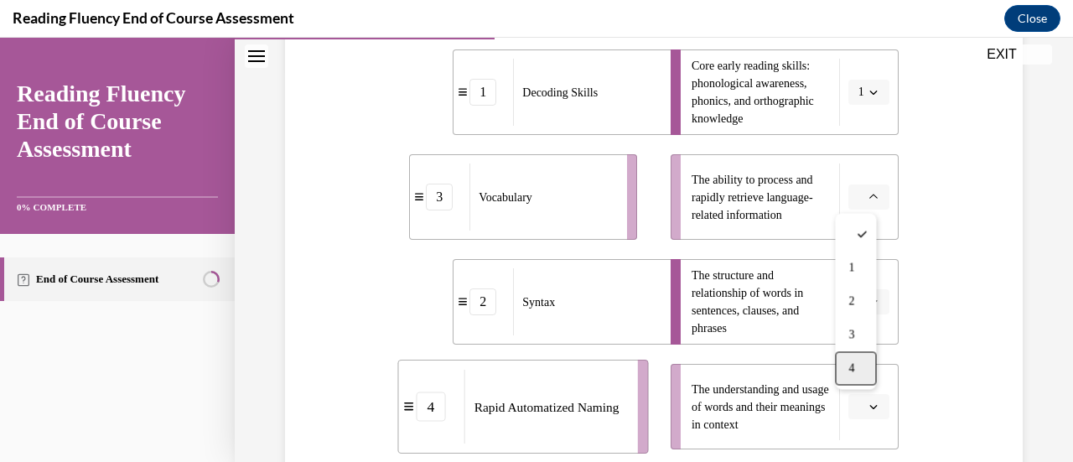
click at [854, 367] on span "4" at bounding box center [851, 367] width 6 height 13
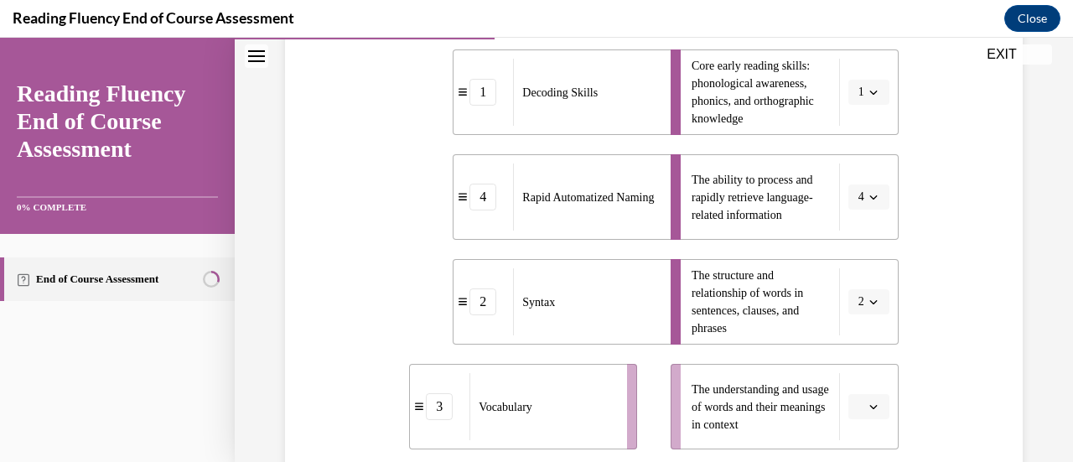
click at [869, 408] on icon "button" at bounding box center [873, 407] width 8 height 4
click at [849, 335] on span "3" at bounding box center [851, 335] width 6 height 13
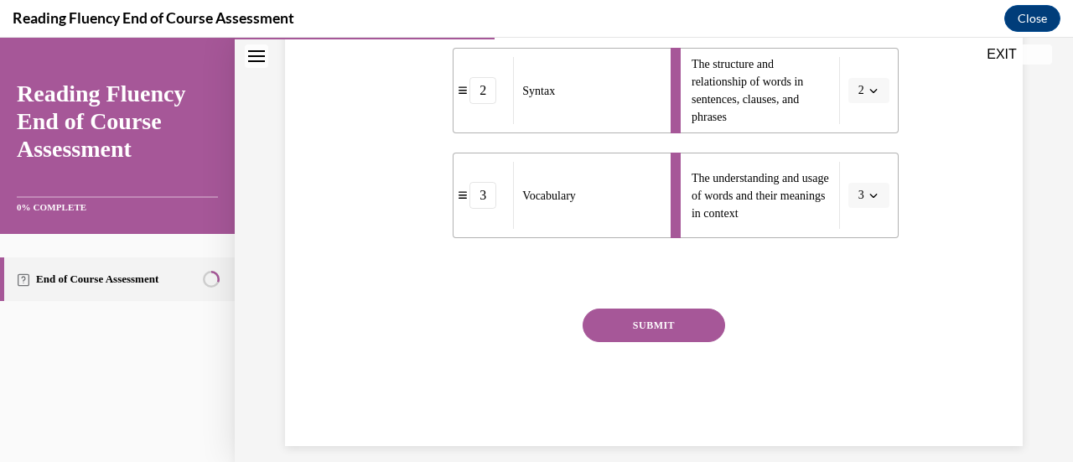
scroll to position [618, 0]
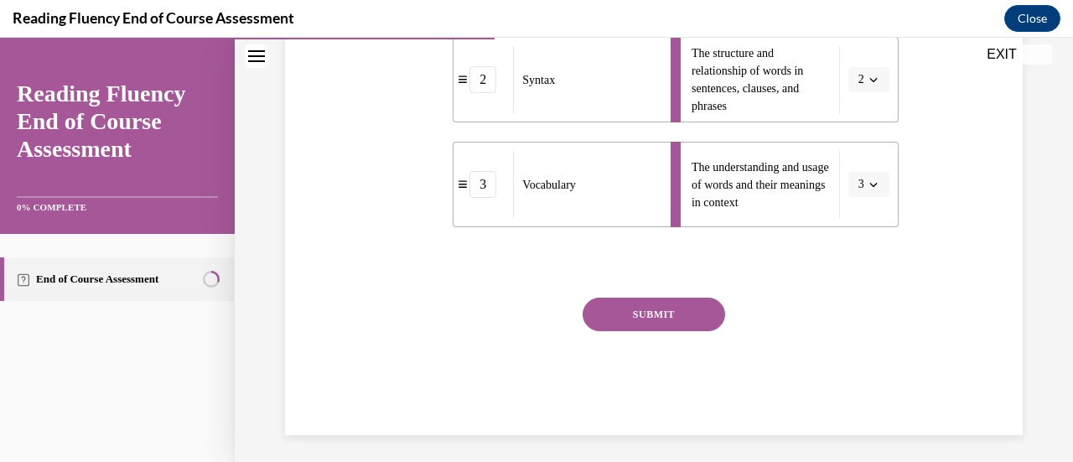
click at [662, 319] on button "SUBMIT" at bounding box center [654, 315] width 143 height 34
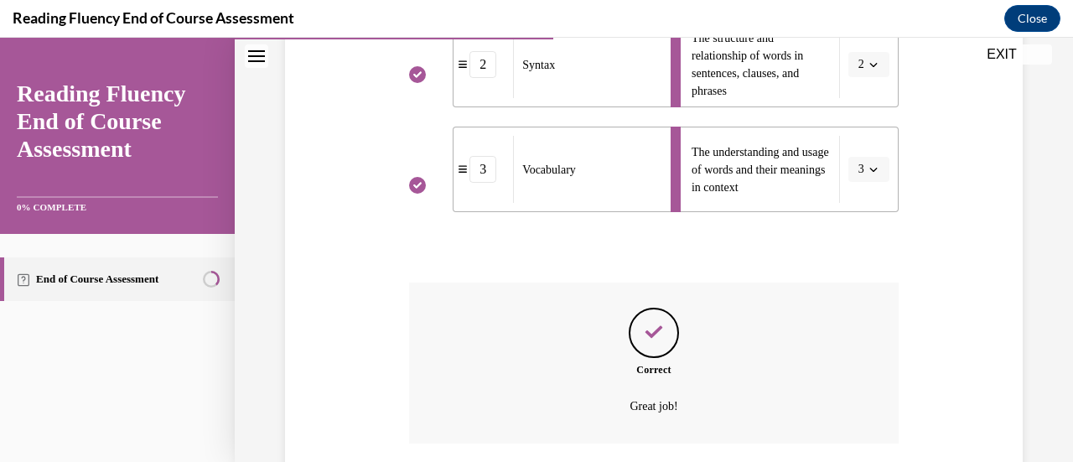
scroll to position [760, 0]
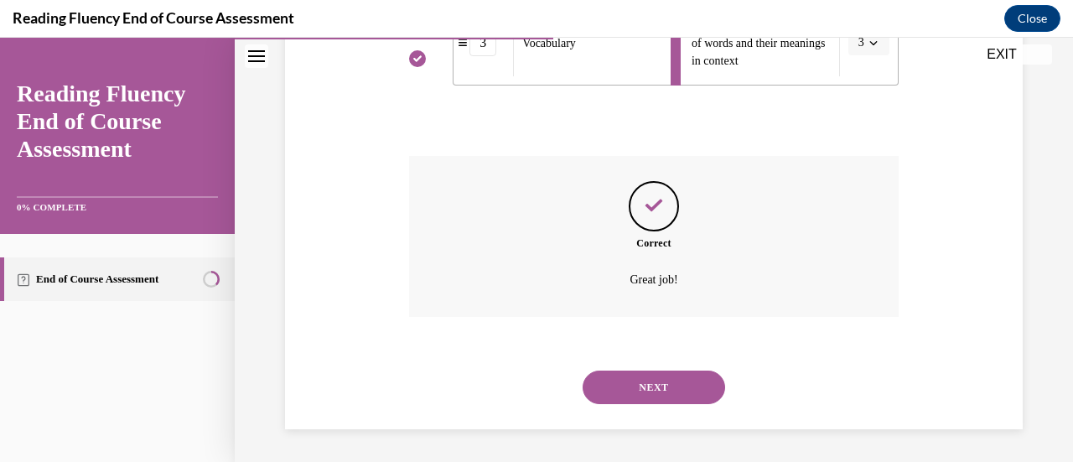
click at [643, 378] on button "NEXT" at bounding box center [654, 388] width 143 height 34
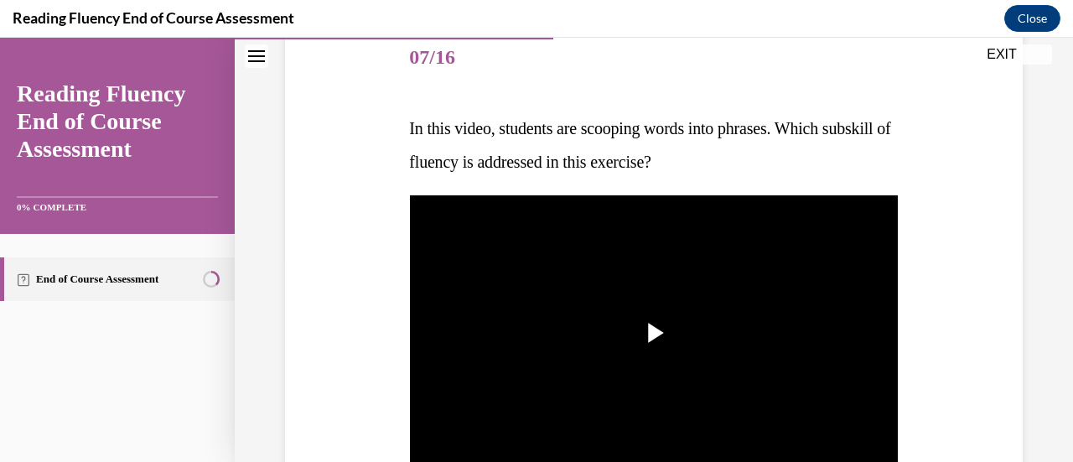
scroll to position [218, 0]
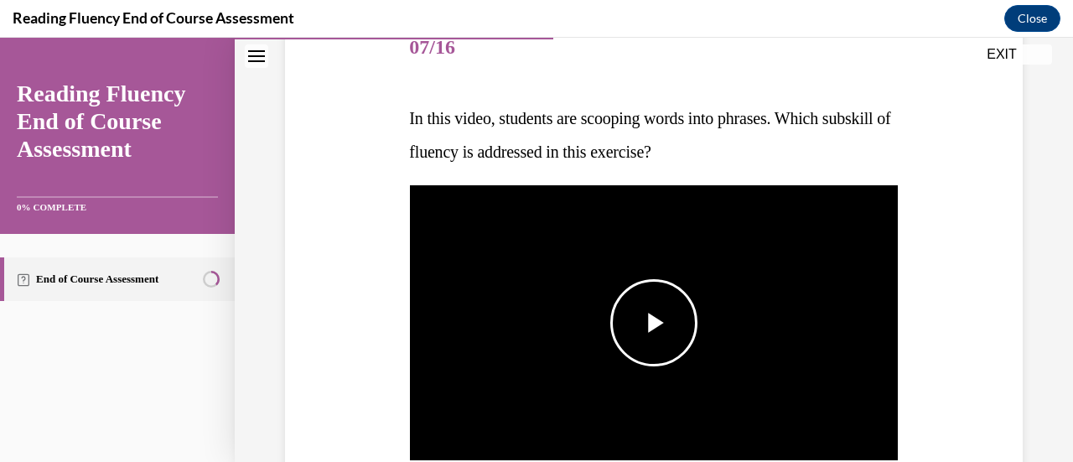
click at [654, 323] on span "Video player" at bounding box center [654, 323] width 0 height 0
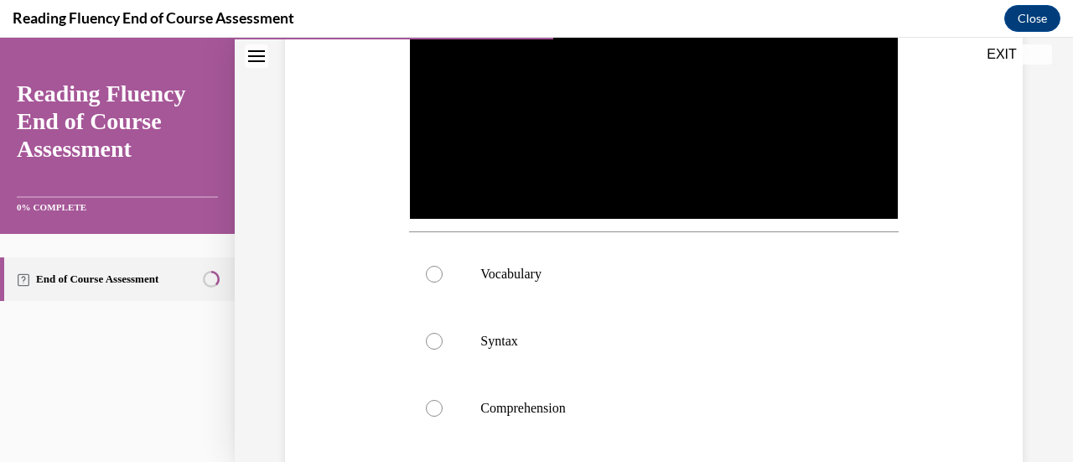
scroll to position [444, 0]
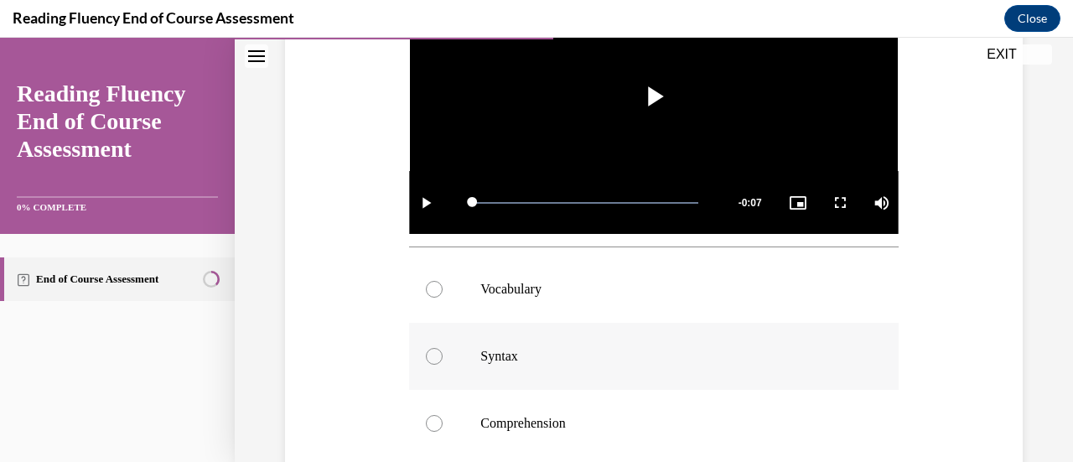
click at [430, 351] on div at bounding box center [434, 356] width 17 height 17
click at [430, 351] on input "Syntax" at bounding box center [434, 356] width 17 height 17
radio input "true"
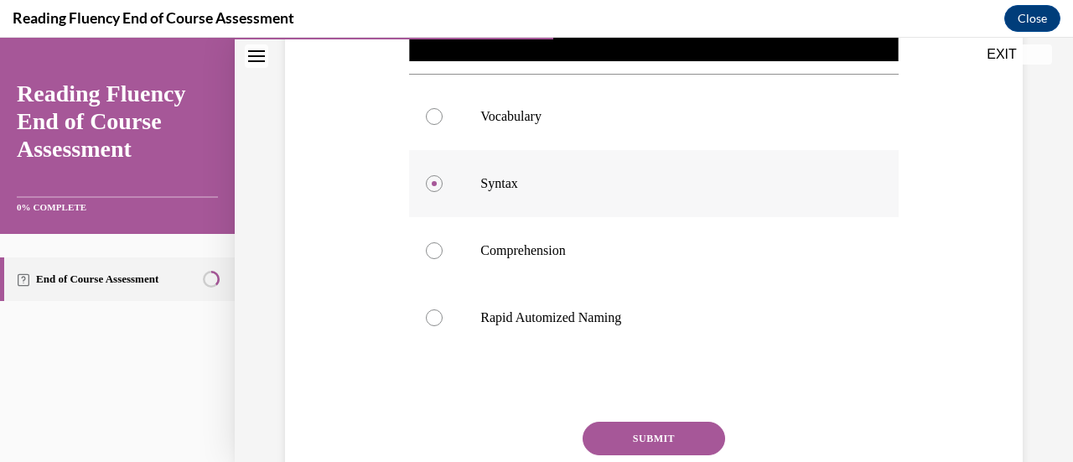
scroll to position [625, 0]
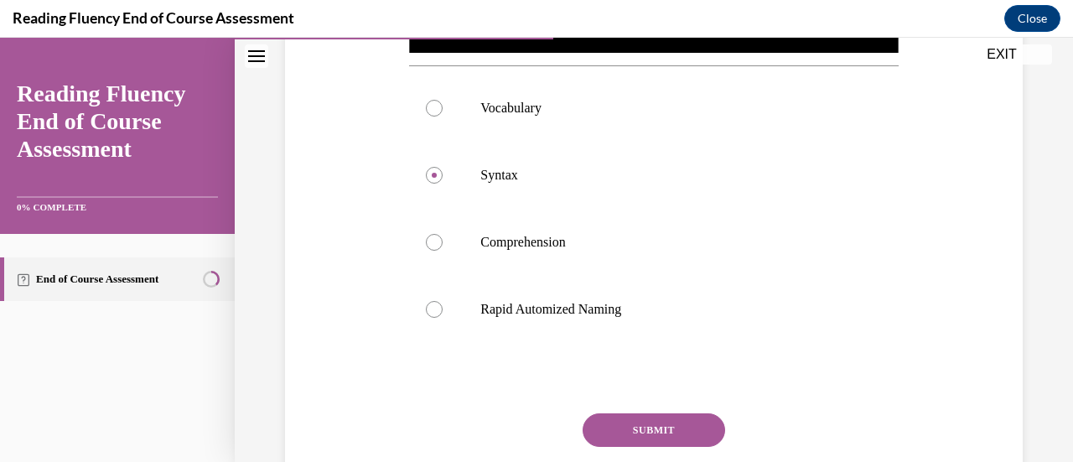
click at [647, 433] on button "SUBMIT" at bounding box center [654, 430] width 143 height 34
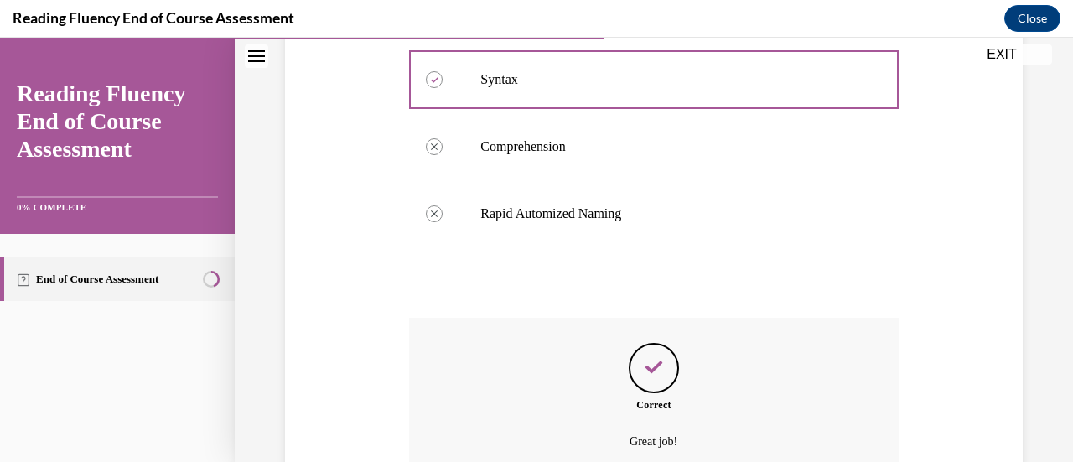
scroll to position [878, 0]
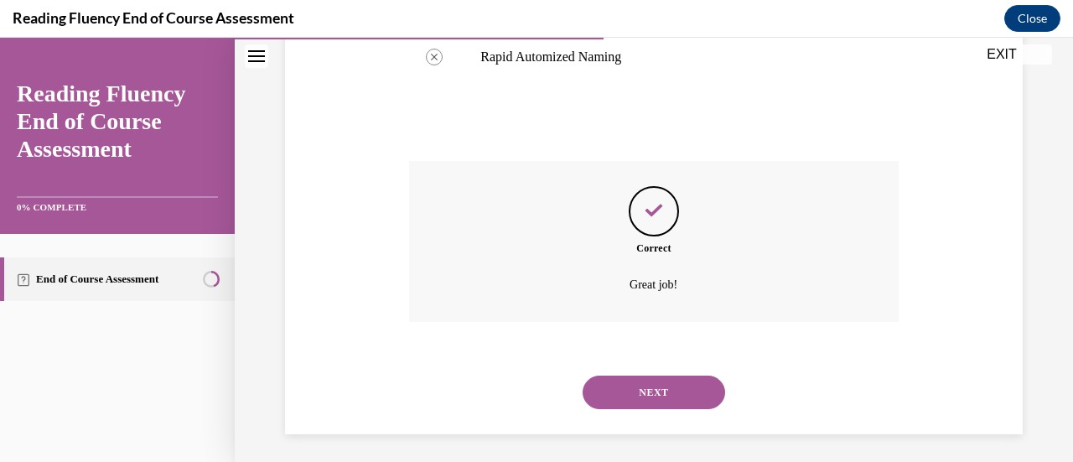
click at [627, 391] on button "NEXT" at bounding box center [654, 393] width 143 height 34
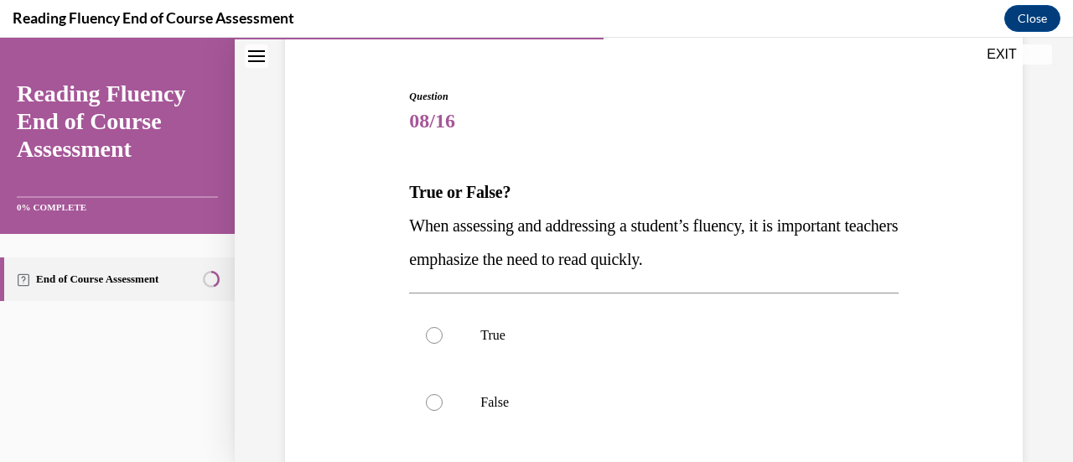
scroll to position [145, 0]
click at [426, 399] on div at bounding box center [434, 401] width 17 height 17
click at [426, 399] on input "False" at bounding box center [434, 401] width 17 height 17
radio input "true"
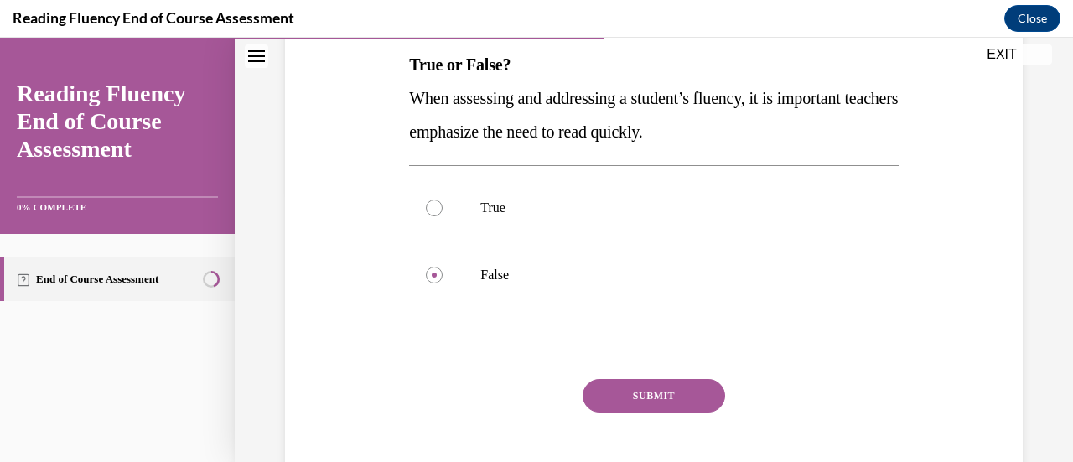
click at [630, 389] on button "SUBMIT" at bounding box center [654, 396] width 143 height 34
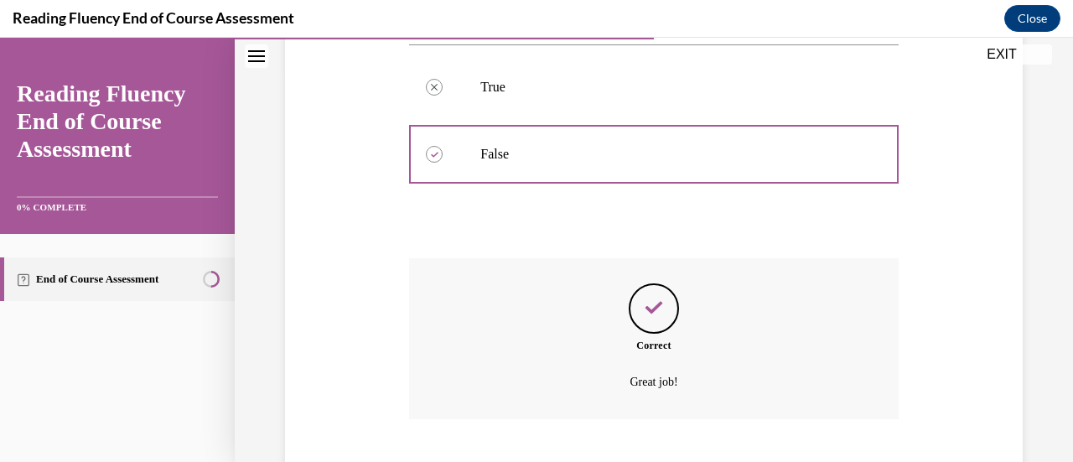
scroll to position [495, 0]
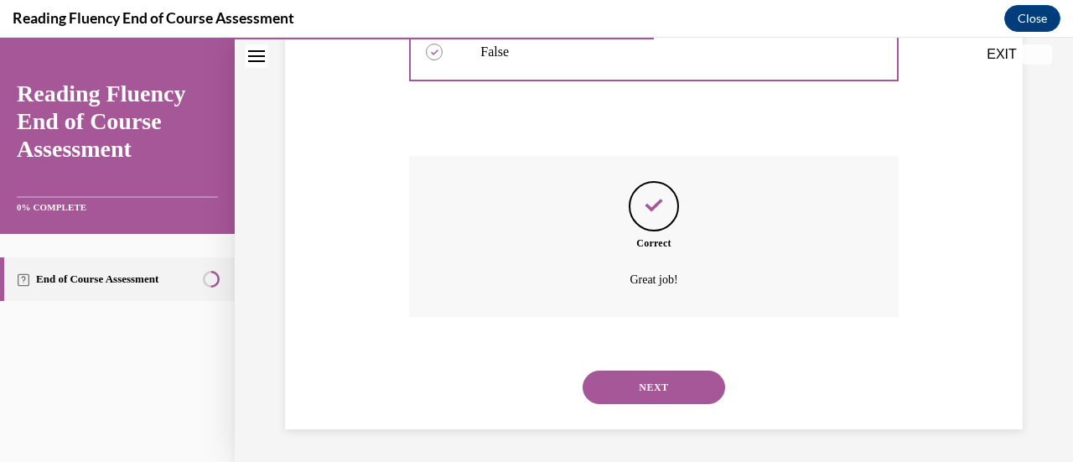
click at [630, 389] on button "NEXT" at bounding box center [654, 388] width 143 height 34
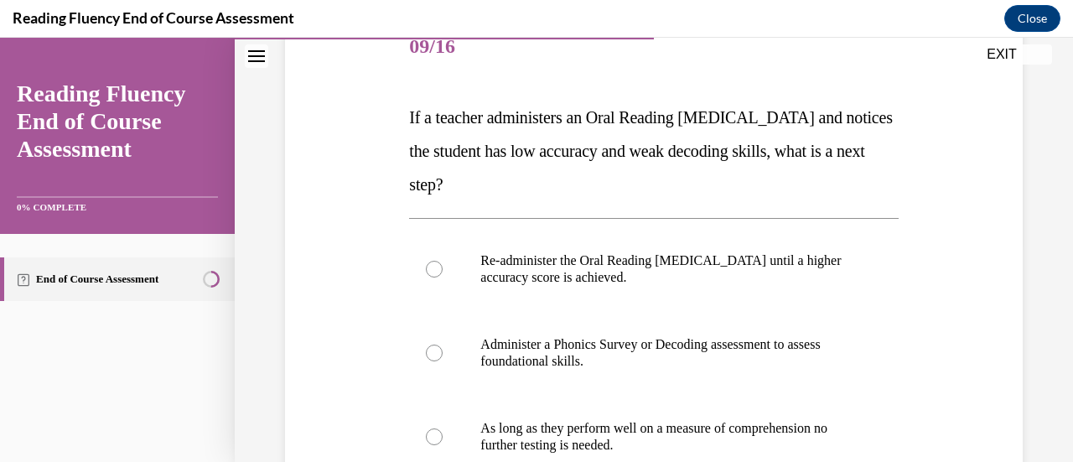
scroll to position [226, 0]
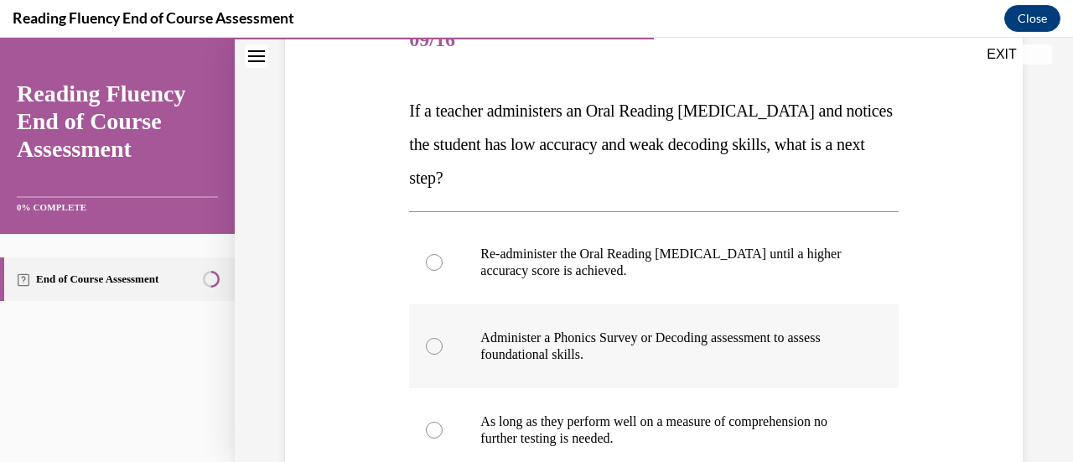
click at [426, 345] on div at bounding box center [434, 346] width 17 height 17
click at [426, 345] on input "Administer a Phonics Survey or Decoding assessment to assess foundational skill…" at bounding box center [434, 346] width 17 height 17
radio input "true"
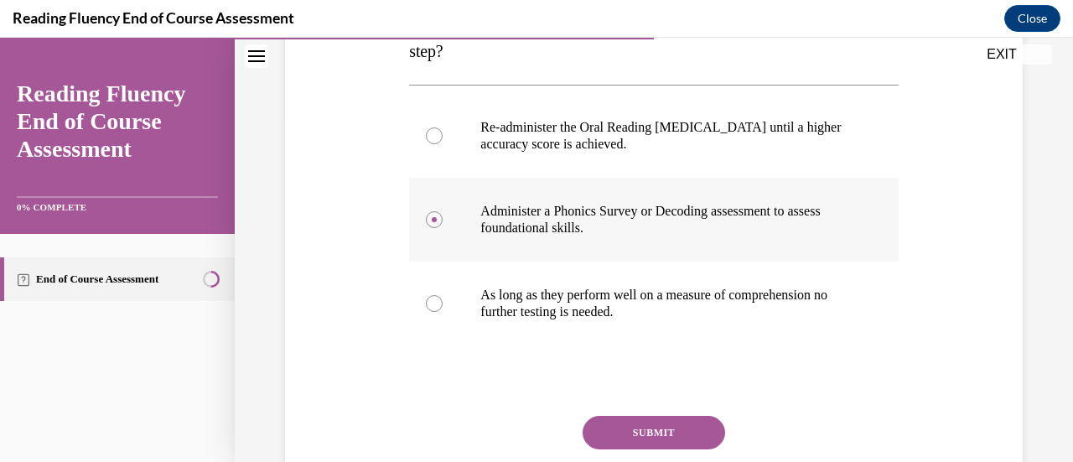
scroll to position [361, 0]
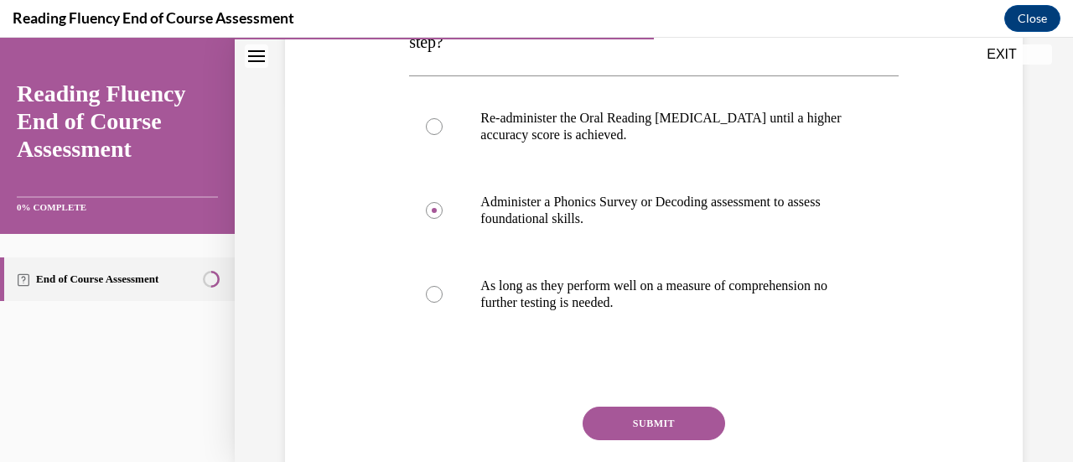
click at [641, 418] on button "SUBMIT" at bounding box center [654, 424] width 143 height 34
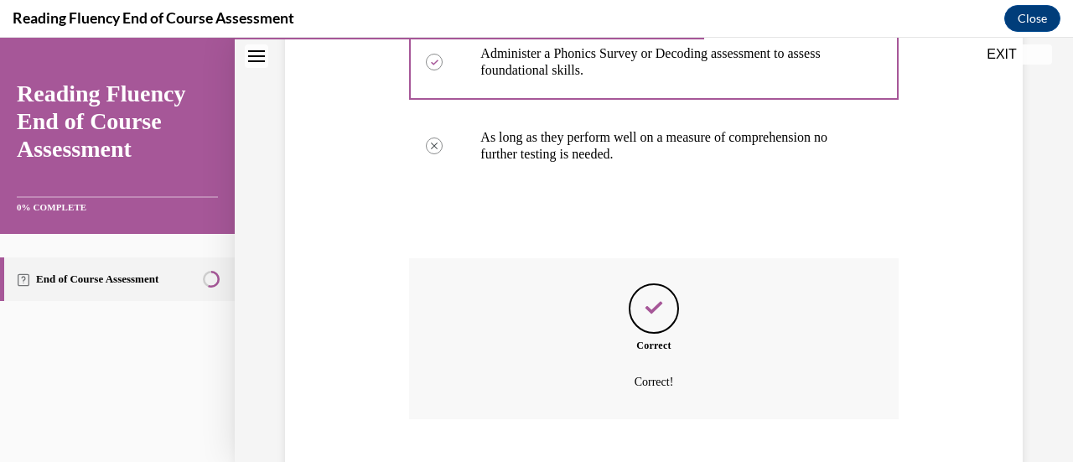
scroll to position [612, 0]
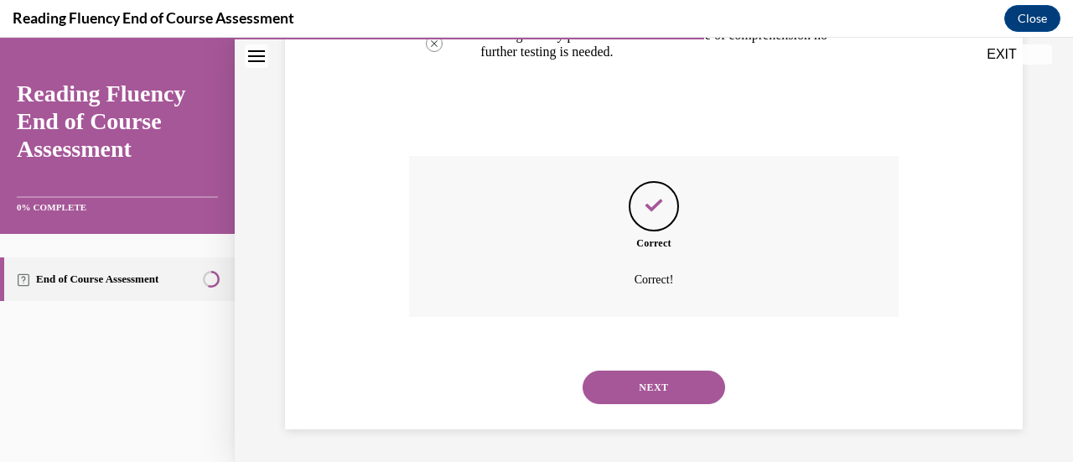
click at [623, 376] on button "NEXT" at bounding box center [654, 388] width 143 height 34
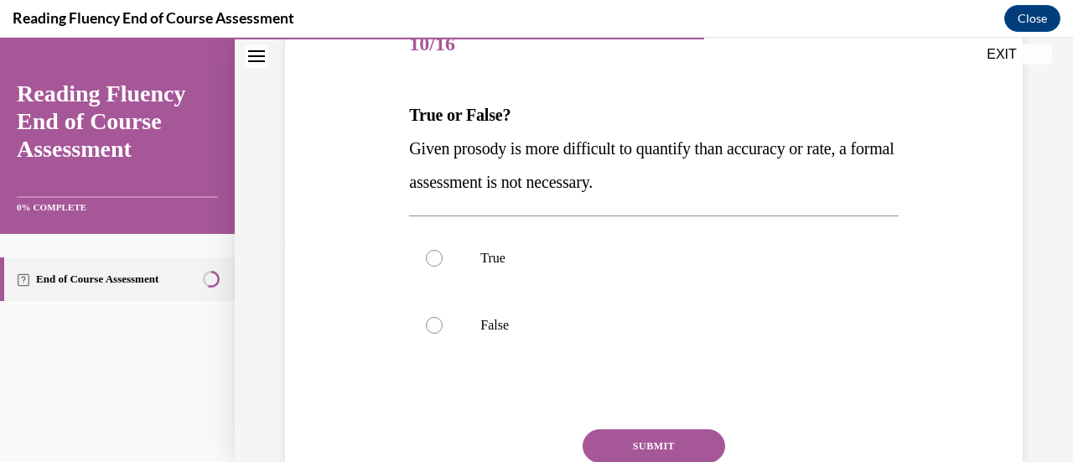
scroll to position [224, 0]
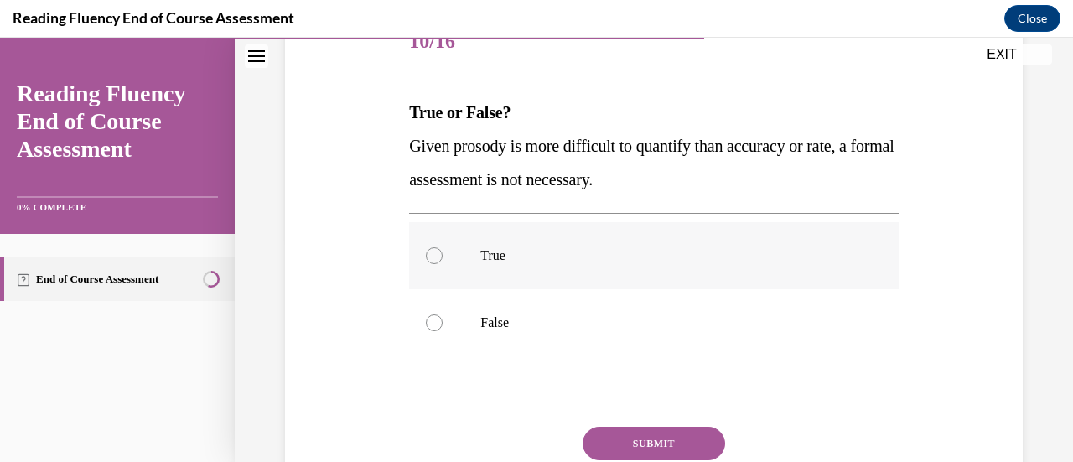
click at [435, 257] on div at bounding box center [434, 255] width 17 height 17
click at [435, 257] on input "True" at bounding box center [434, 255] width 17 height 17
radio input "true"
click at [618, 438] on button "SUBMIT" at bounding box center [654, 444] width 143 height 34
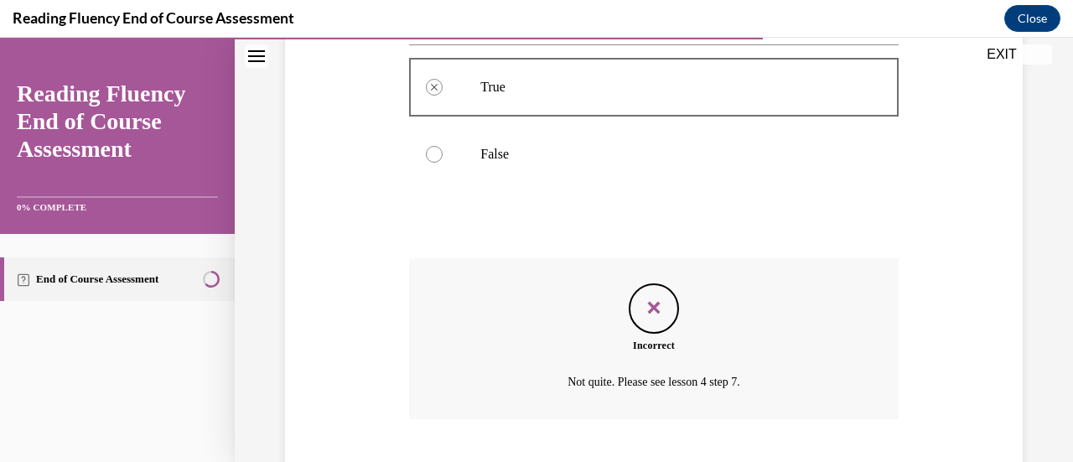
scroll to position [495, 0]
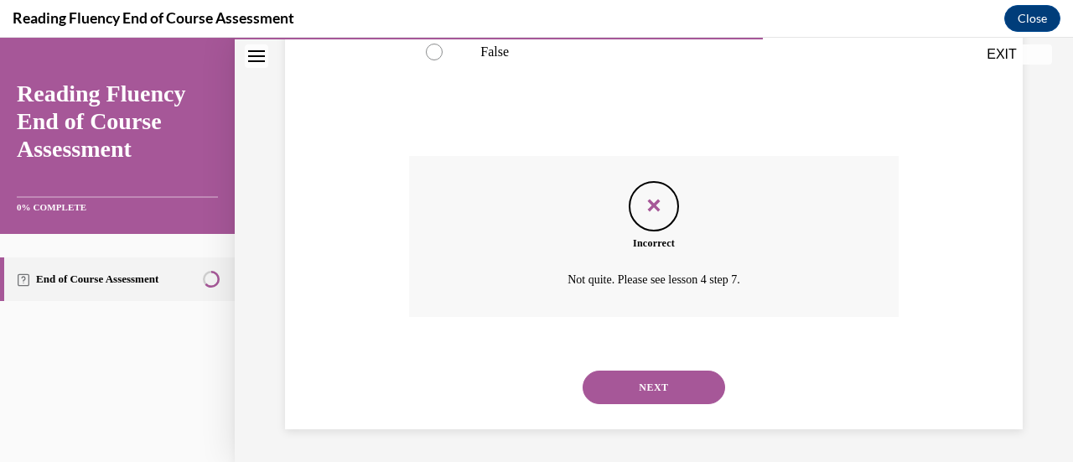
click at [610, 395] on button "NEXT" at bounding box center [654, 388] width 143 height 34
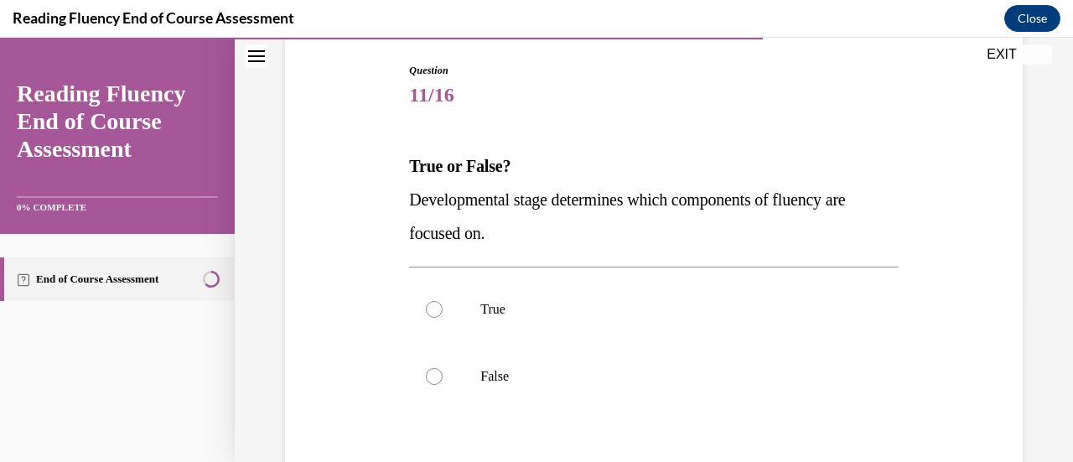
scroll to position [171, 0]
click at [431, 309] on div at bounding box center [434, 308] width 17 height 17
click at [431, 309] on input "True" at bounding box center [434, 308] width 17 height 17
radio input "true"
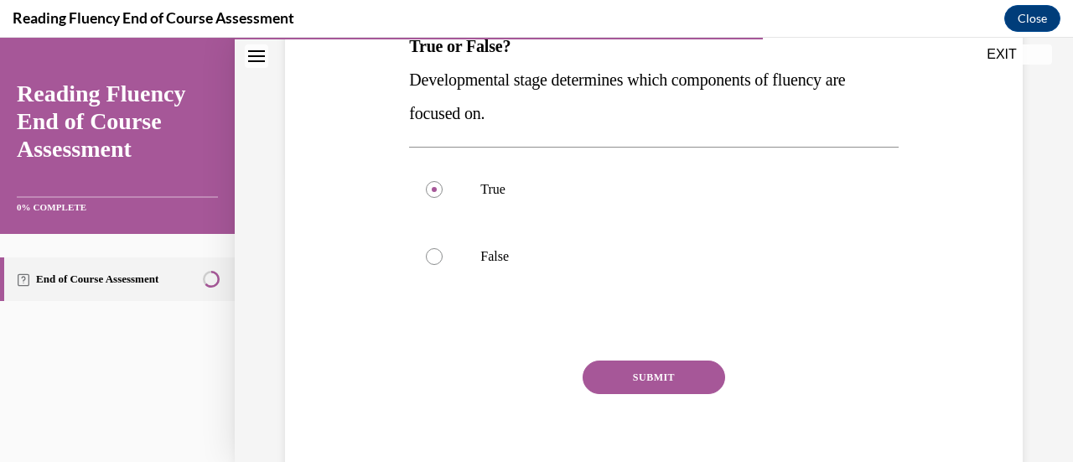
click at [639, 381] on button "SUBMIT" at bounding box center [654, 378] width 143 height 34
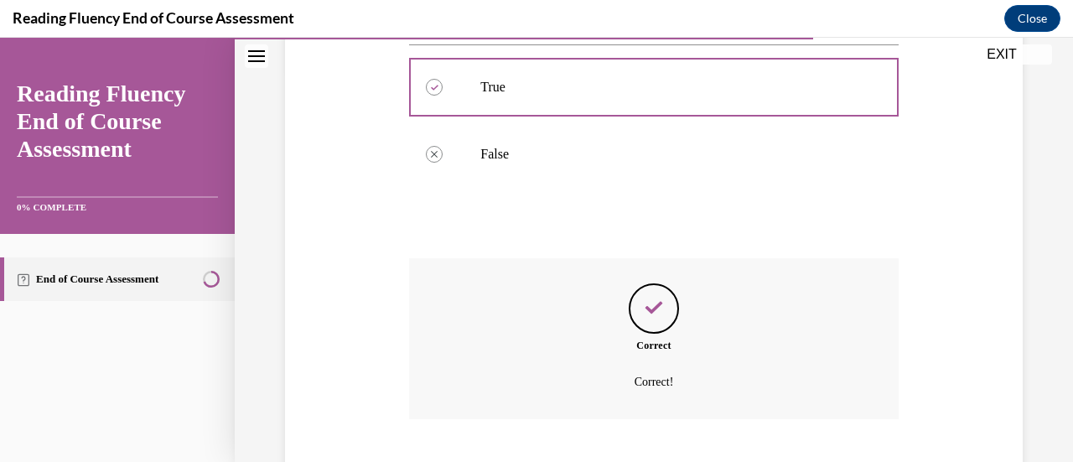
scroll to position [495, 0]
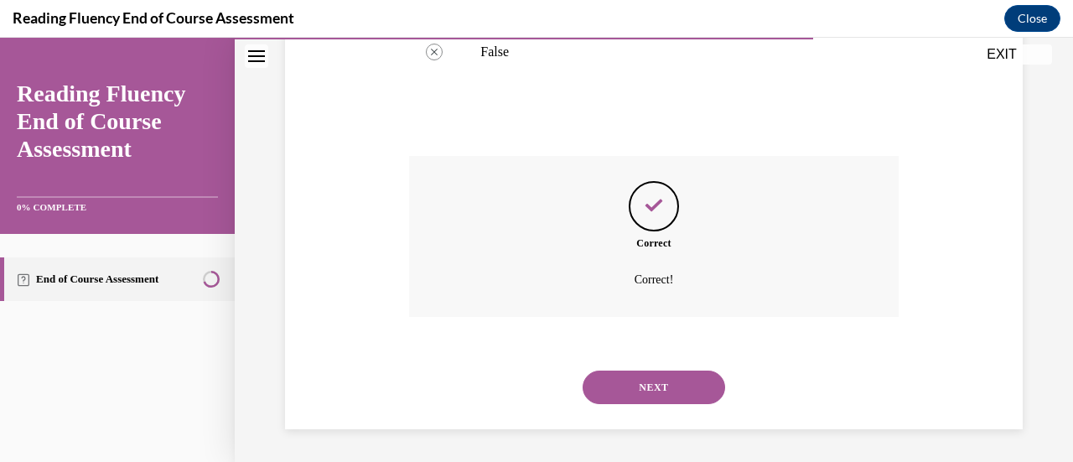
click at [632, 386] on button "NEXT" at bounding box center [654, 388] width 143 height 34
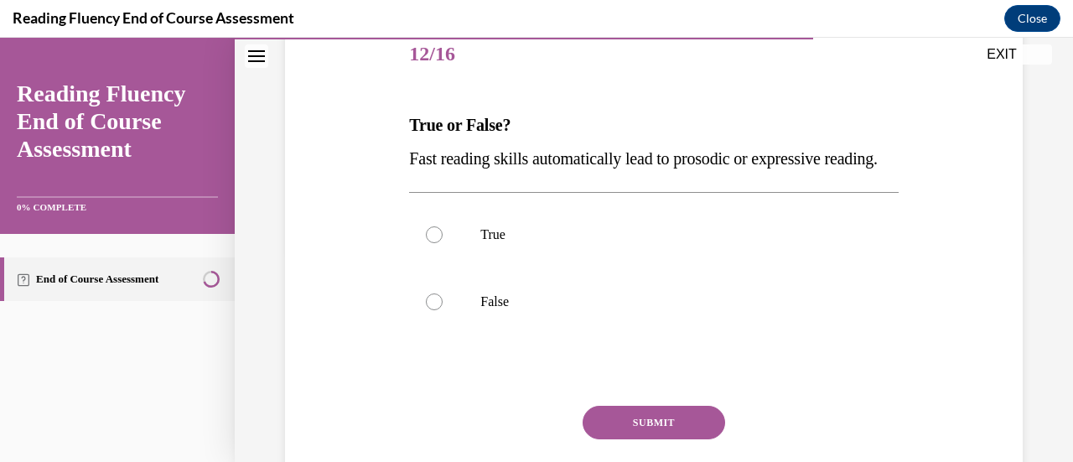
scroll to position [214, 0]
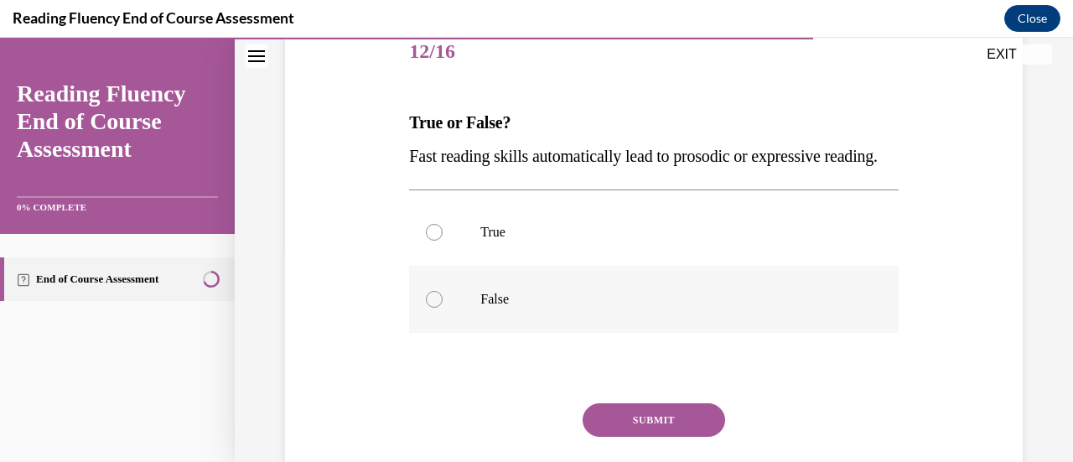
click at [429, 308] on div at bounding box center [434, 299] width 17 height 17
click at [429, 308] on input "False" at bounding box center [434, 299] width 17 height 17
radio input "true"
click at [591, 437] on button "SUBMIT" at bounding box center [654, 420] width 143 height 34
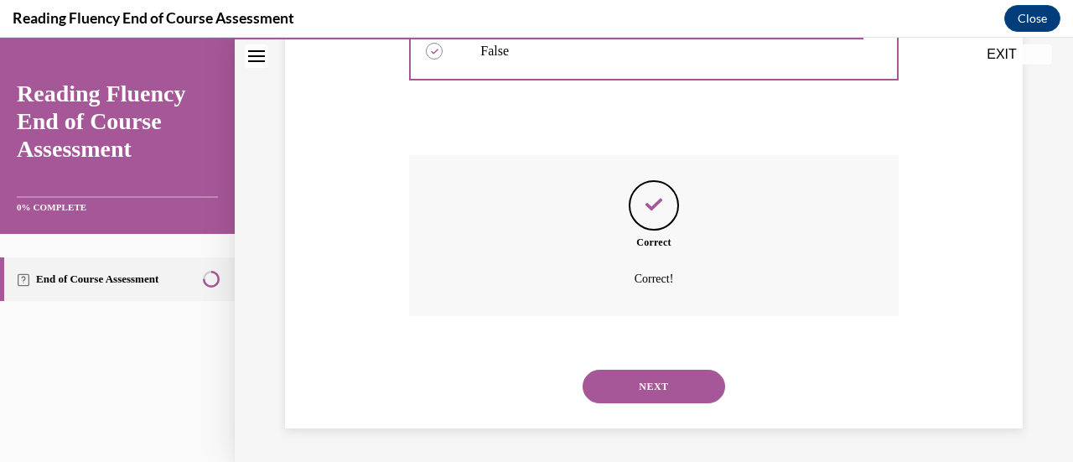
scroll to position [495, 0]
click at [593, 383] on button "NEXT" at bounding box center [654, 387] width 143 height 34
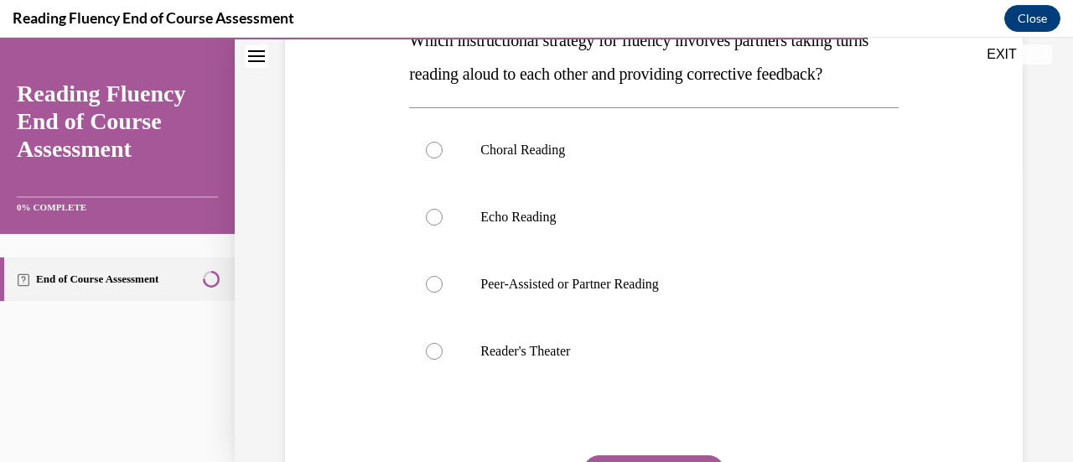
scroll to position [329, 0]
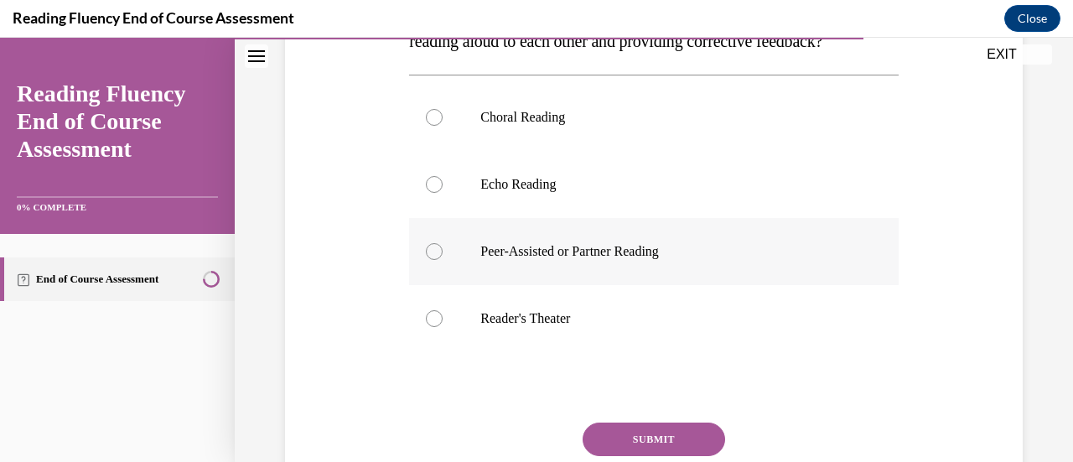
click at [434, 260] on div at bounding box center [434, 251] width 17 height 17
click at [434, 260] on input "Peer-Assisted or Partner Reading" at bounding box center [434, 251] width 17 height 17
radio input "true"
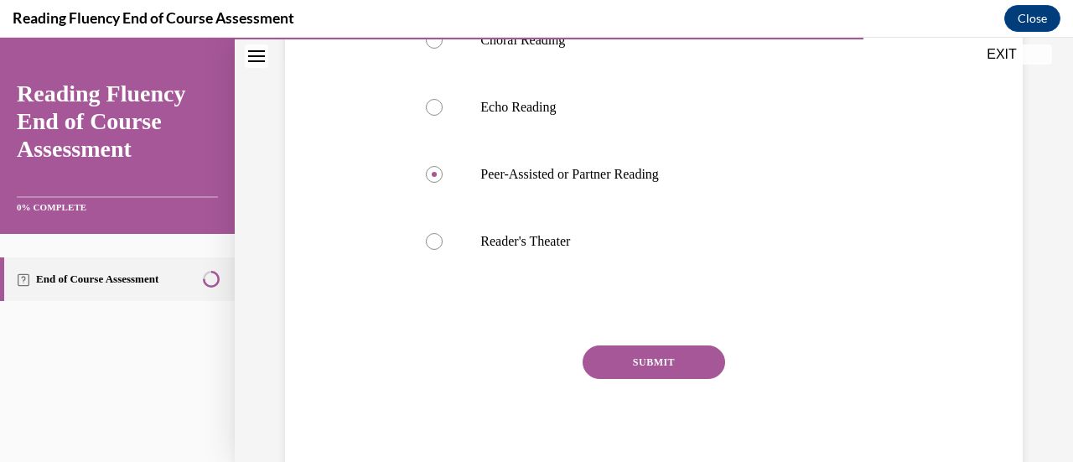
click at [646, 379] on button "SUBMIT" at bounding box center [654, 362] width 143 height 34
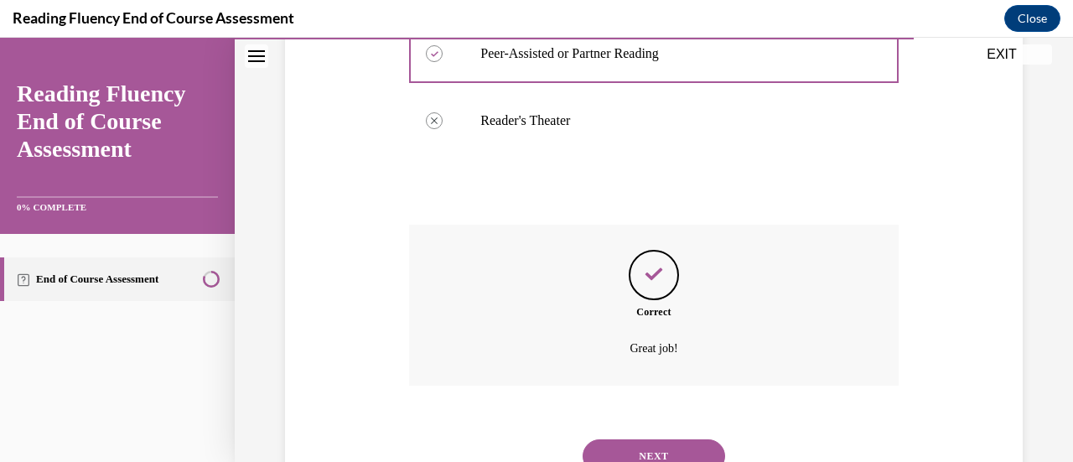
scroll to position [629, 0]
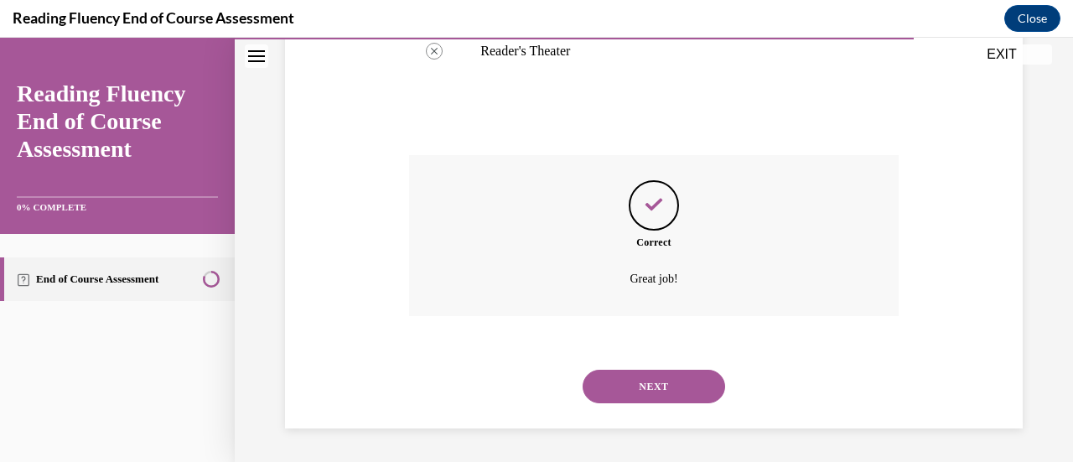
click at [630, 381] on button "NEXT" at bounding box center [654, 387] width 143 height 34
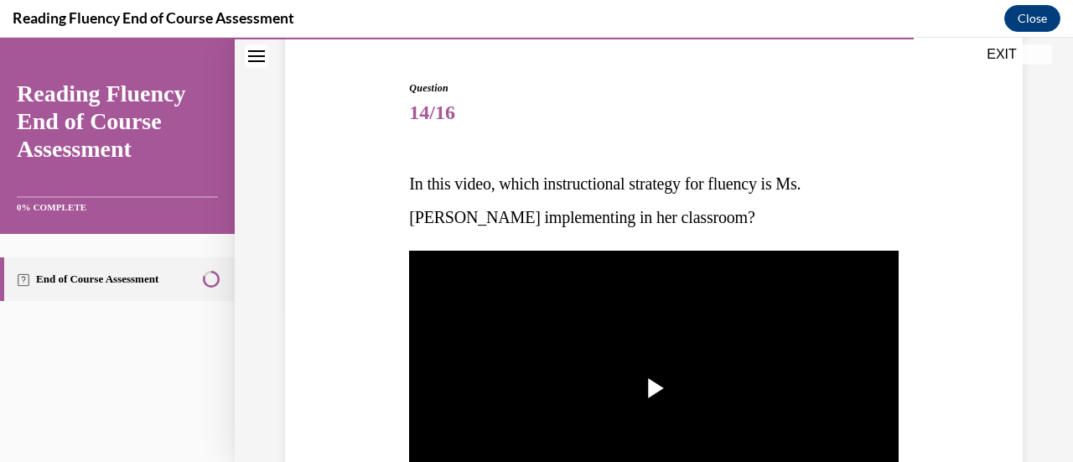
scroll to position [153, 0]
click at [654, 388] on span "Video player" at bounding box center [654, 388] width 0 height 0
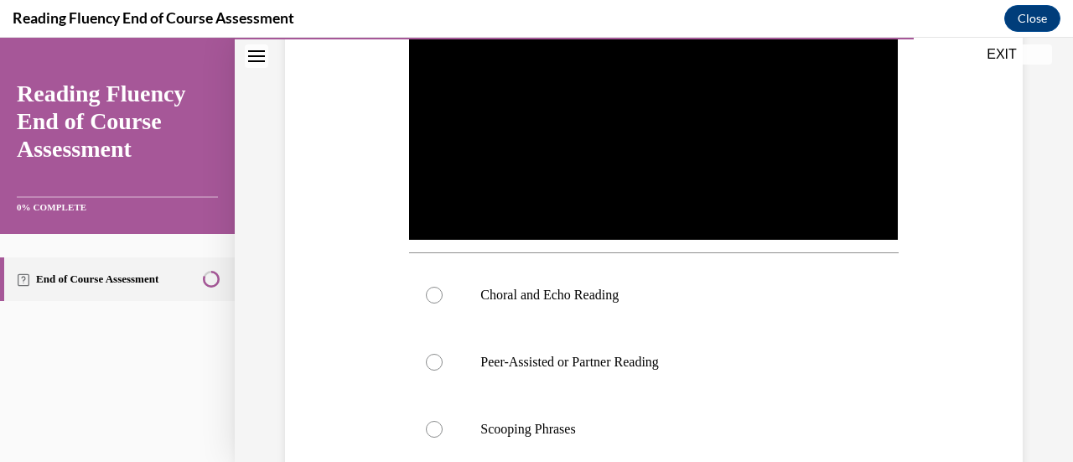
scroll to position [435, 0]
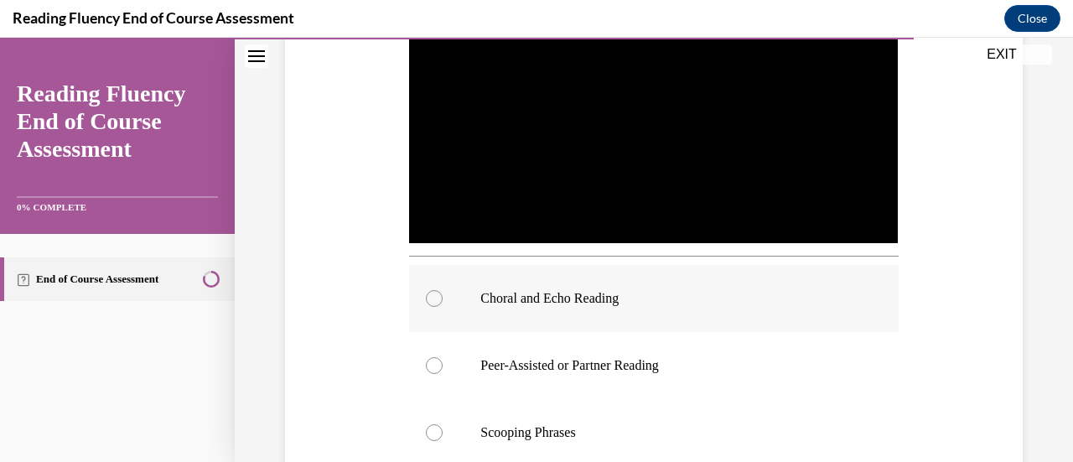
click at [431, 294] on div at bounding box center [434, 298] width 17 height 17
click at [431, 294] on input "Choral and Echo Reading" at bounding box center [434, 298] width 17 height 17
radio input "true"
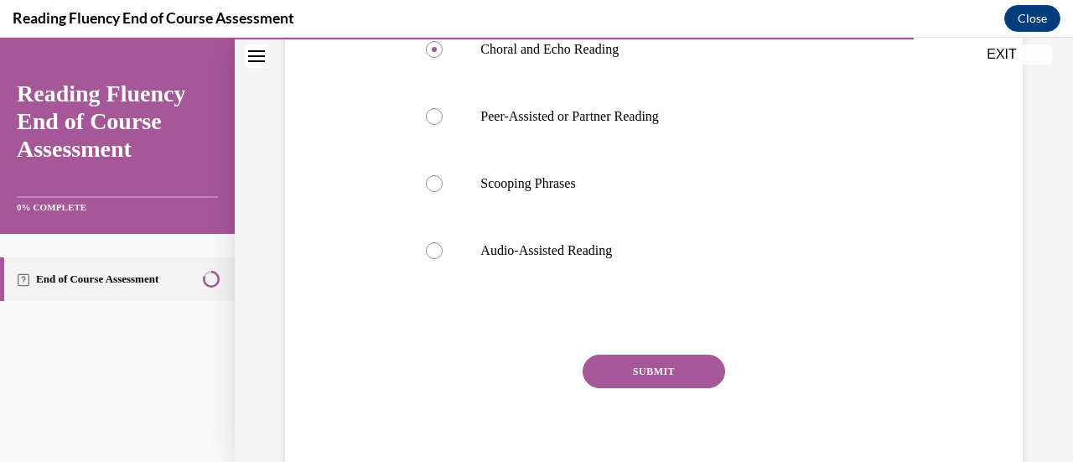
click at [637, 368] on button "SUBMIT" at bounding box center [654, 372] width 143 height 34
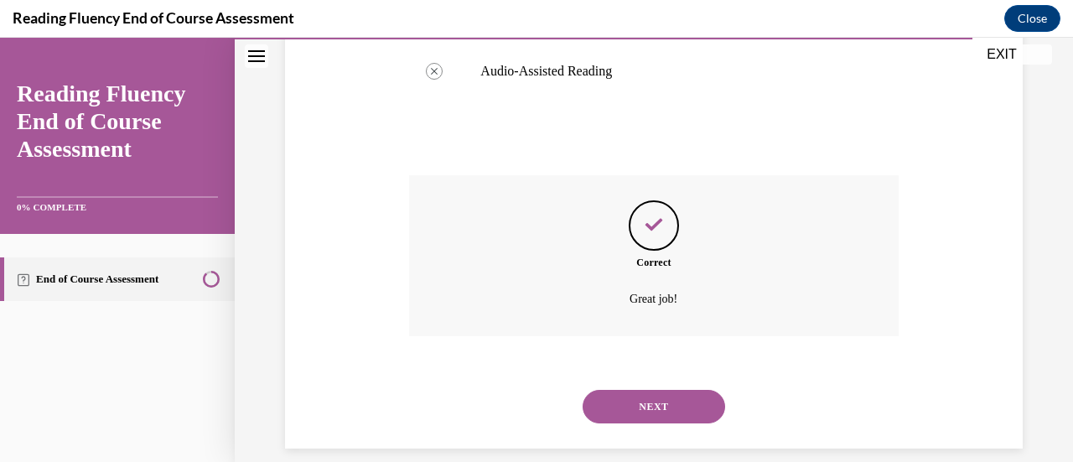
scroll to position [878, 0]
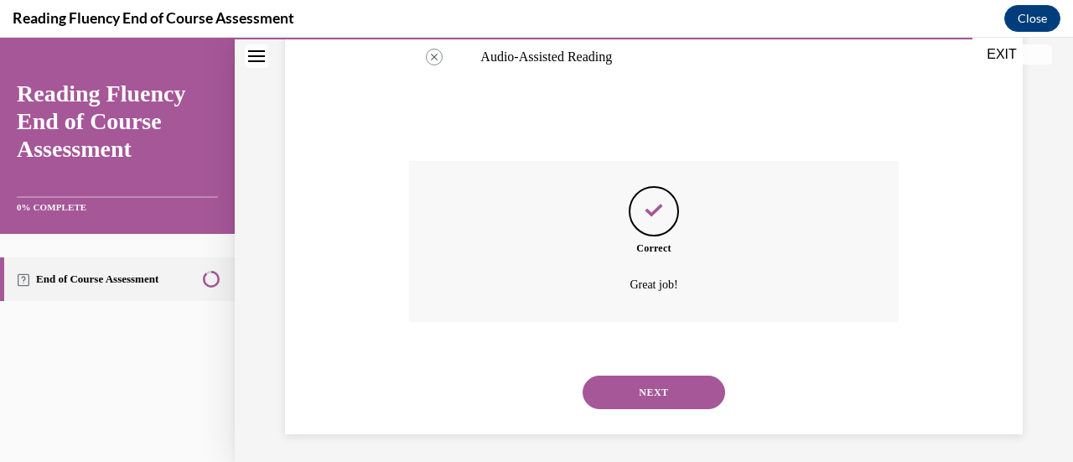
click at [627, 381] on button "NEXT" at bounding box center [654, 393] width 143 height 34
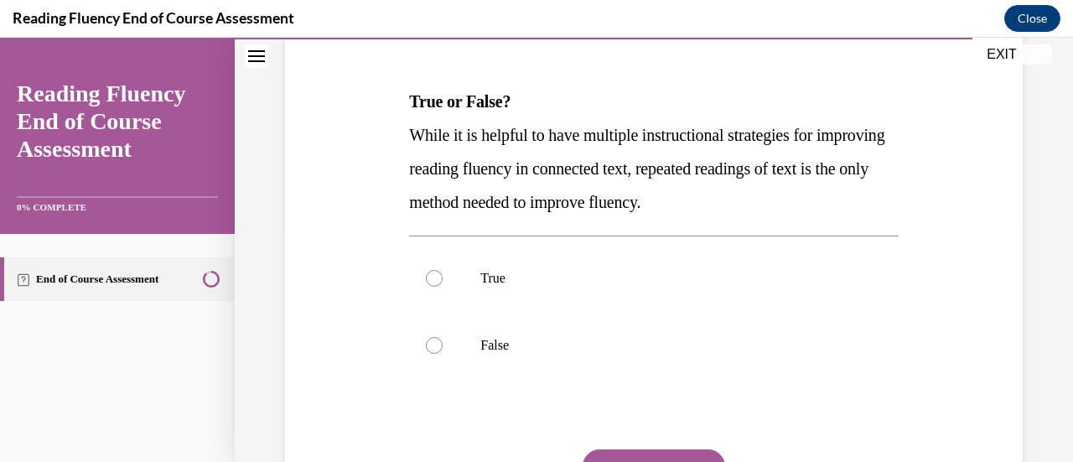
scroll to position [236, 0]
click at [434, 343] on div at bounding box center [434, 344] width 17 height 17
click at [434, 343] on input "False" at bounding box center [434, 344] width 17 height 17
radio input "true"
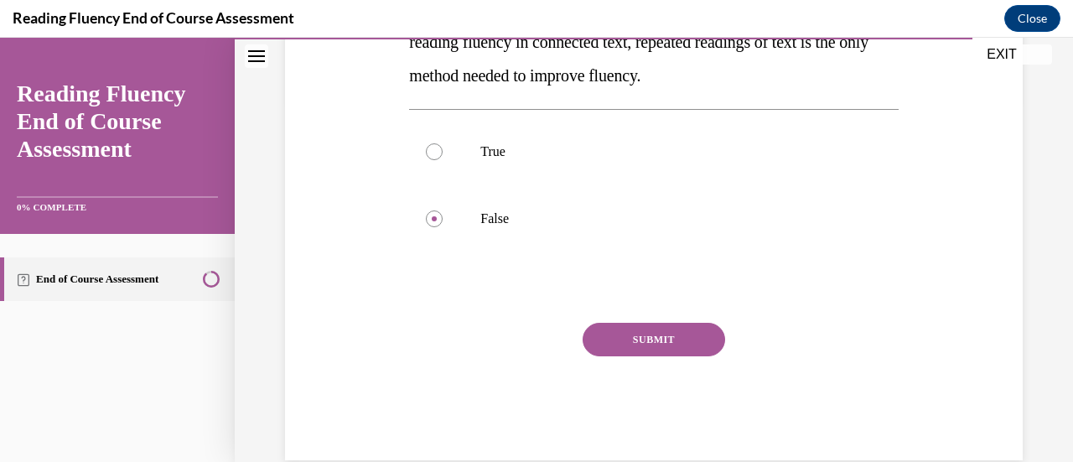
click at [620, 335] on button "SUBMIT" at bounding box center [654, 340] width 143 height 34
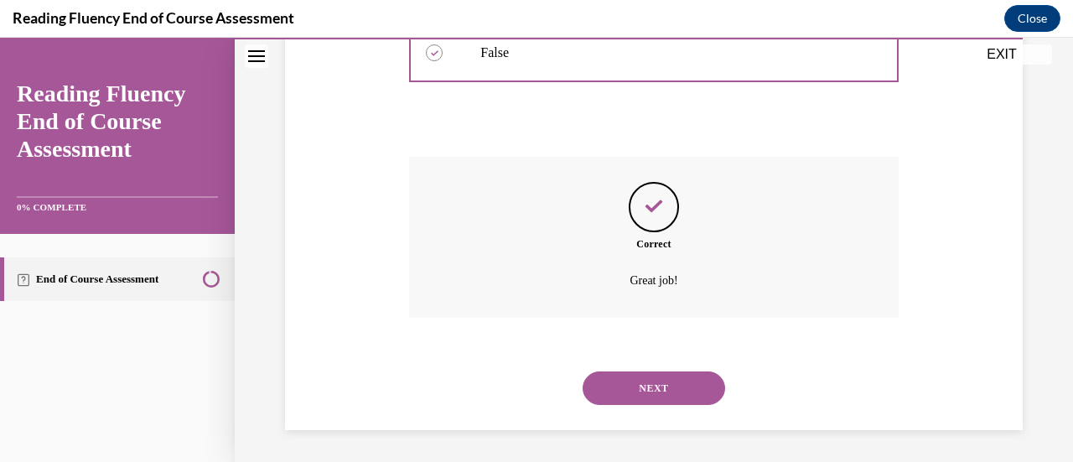
scroll to position [528, 0]
click at [622, 389] on button "NEXT" at bounding box center [654, 388] width 143 height 34
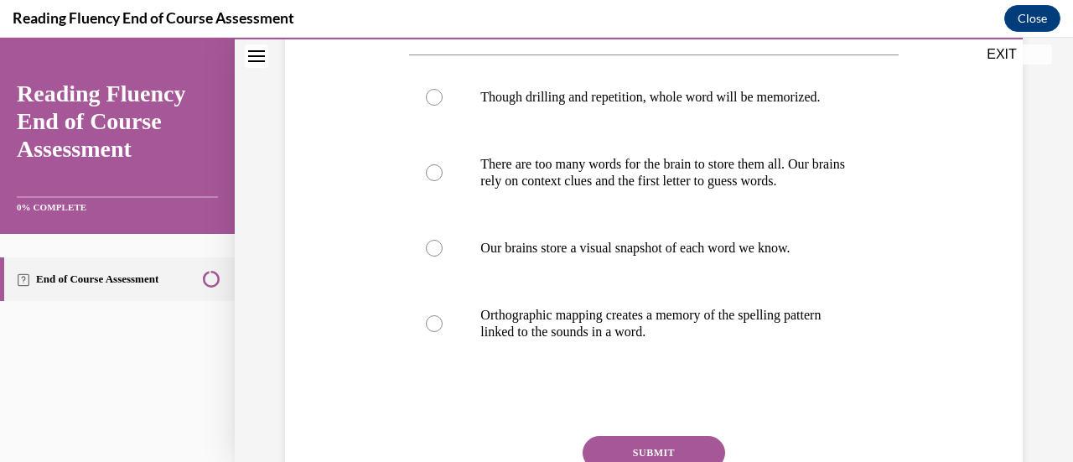
scroll to position [324, 0]
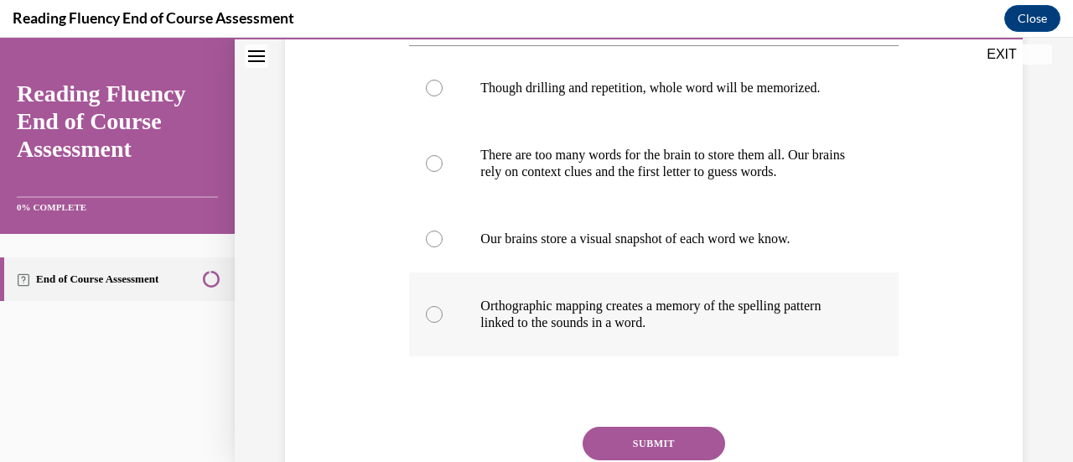
click at [430, 313] on div at bounding box center [434, 314] width 17 height 17
click at [430, 313] on input "Orthographic mapping creates a memory of the spelling pattern linked to the sou…" at bounding box center [434, 314] width 17 height 17
radio input "true"
click at [651, 433] on button "SUBMIT" at bounding box center [654, 444] width 143 height 34
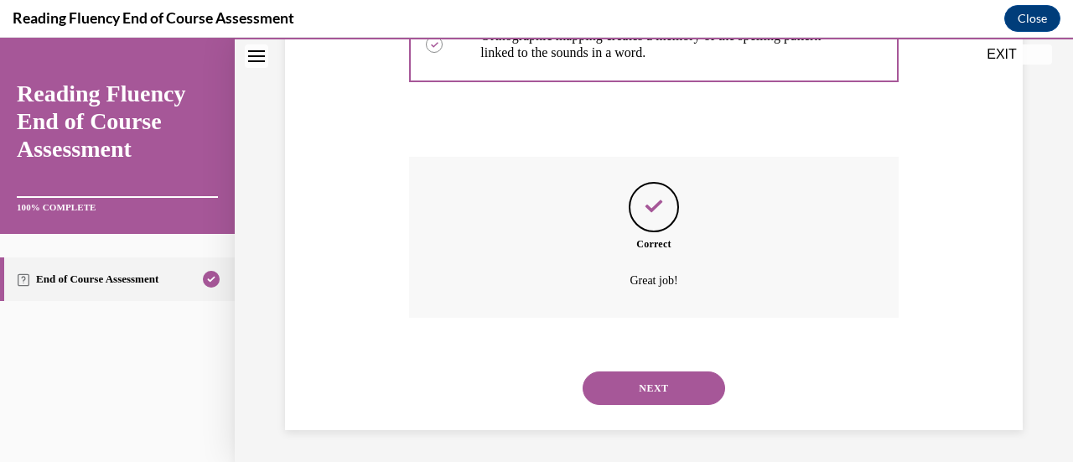
scroll to position [595, 0]
click at [625, 397] on button "NEXT" at bounding box center [654, 388] width 143 height 34
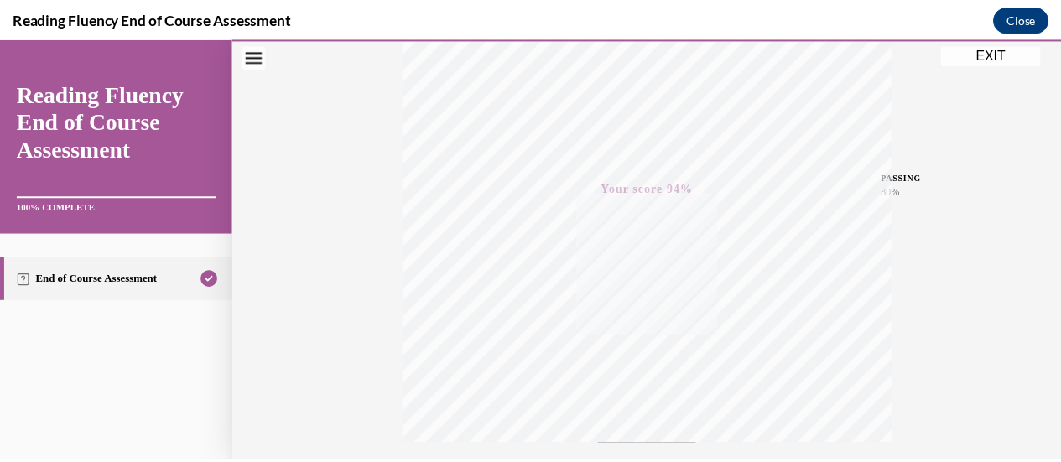
scroll to position [301, 0]
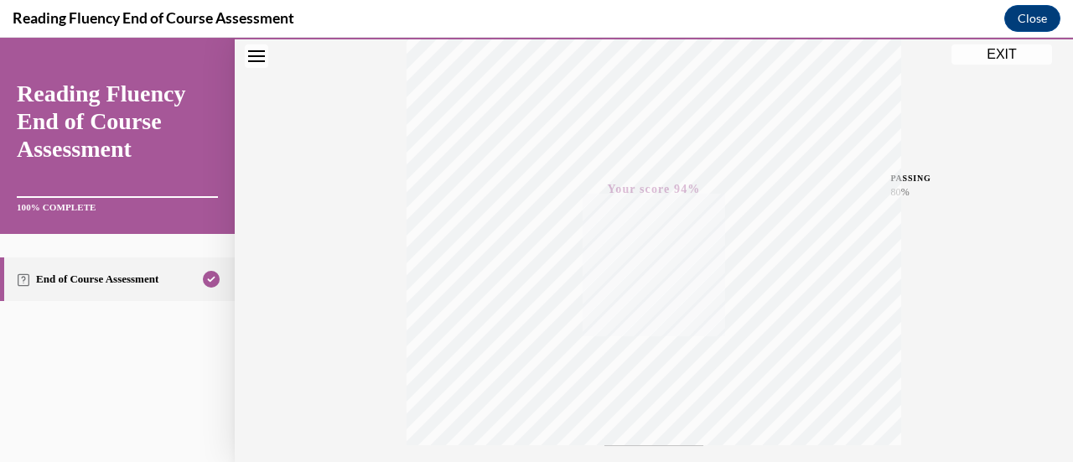
click at [991, 58] on button "EXIT" at bounding box center [1002, 54] width 101 height 20
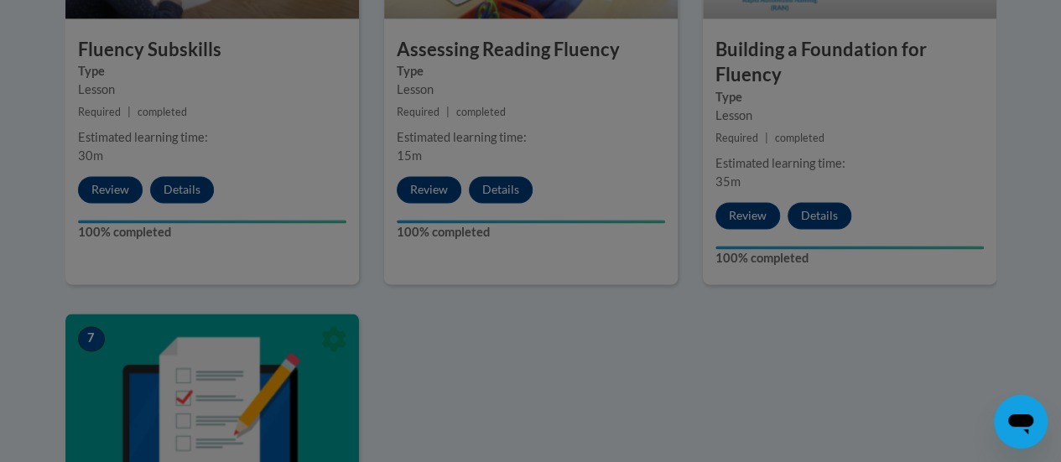
scroll to position [1228, 0]
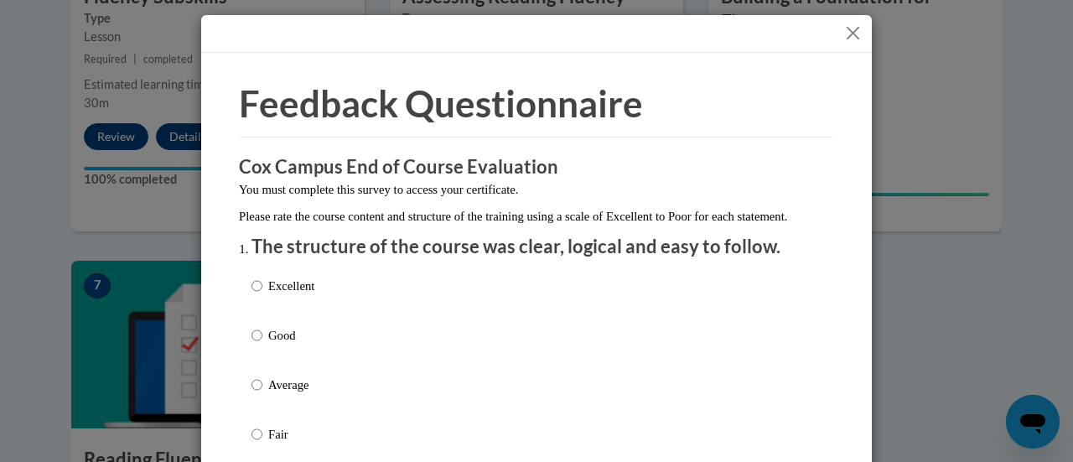
click at [847, 30] on button "Close" at bounding box center [853, 33] width 21 height 21
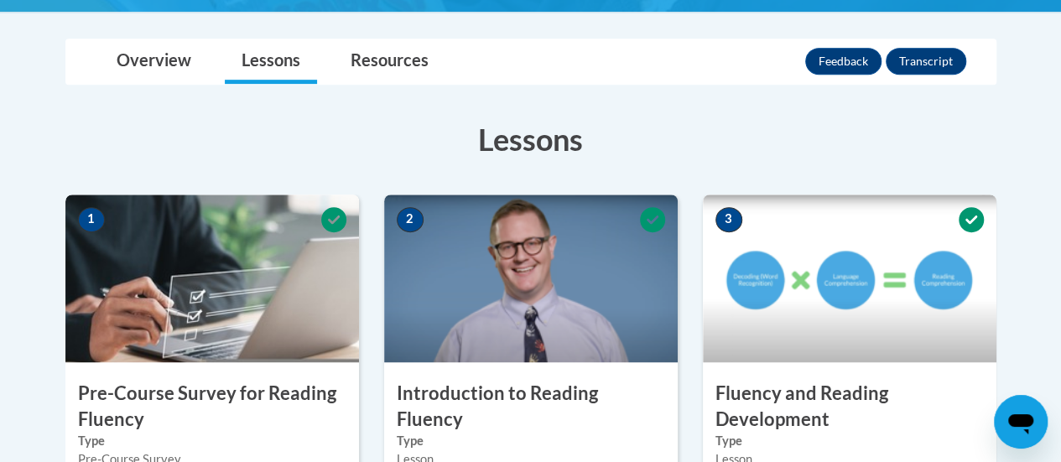
scroll to position [367, 0]
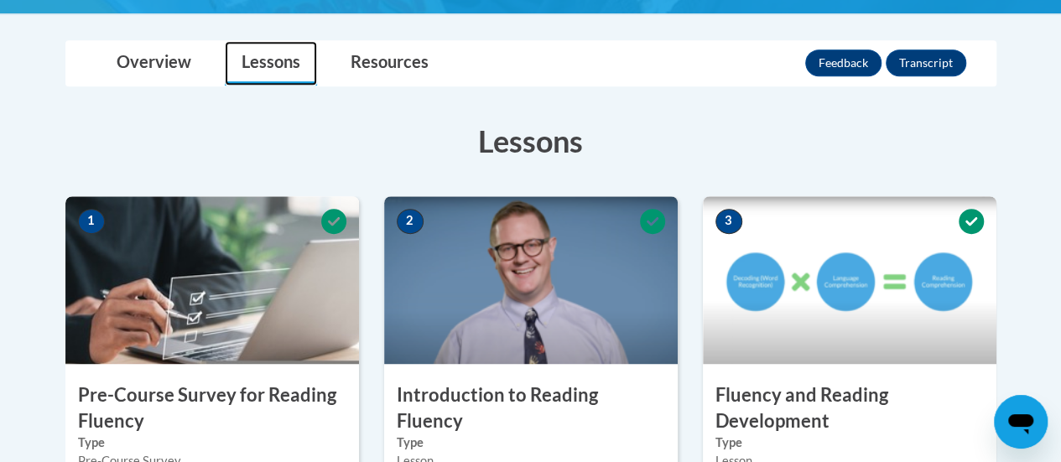
click at [260, 73] on link "Lessons" at bounding box center [271, 63] width 92 height 44
click at [272, 60] on link "Lessons" at bounding box center [271, 63] width 92 height 44
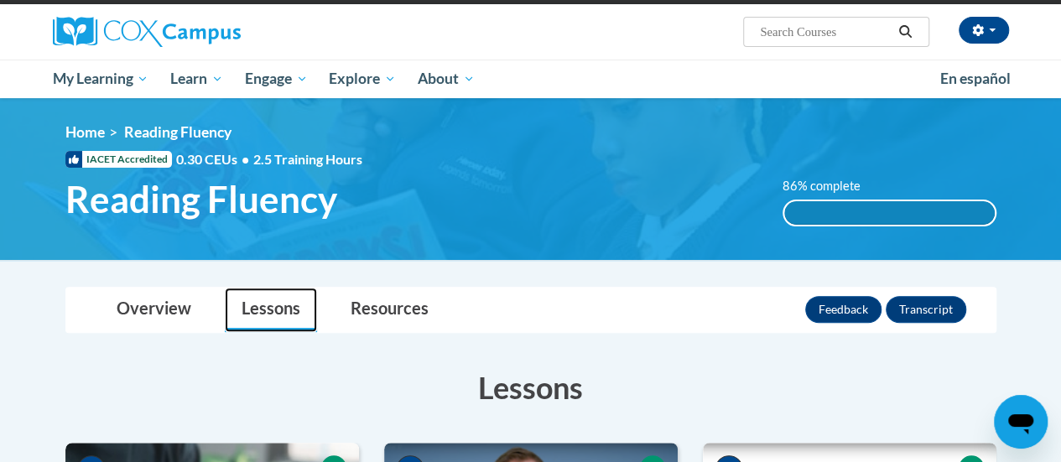
scroll to position [0, 0]
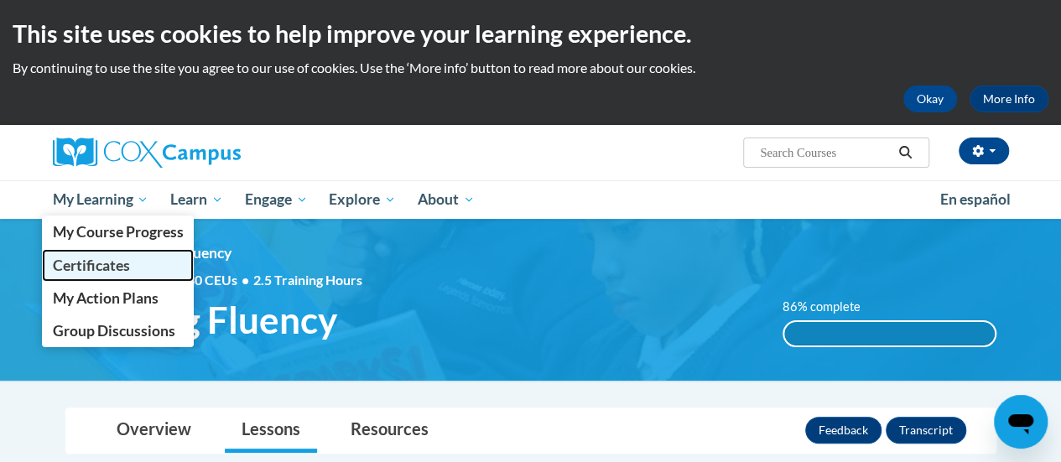
click at [83, 271] on span "Certificates" at bounding box center [90, 266] width 77 height 18
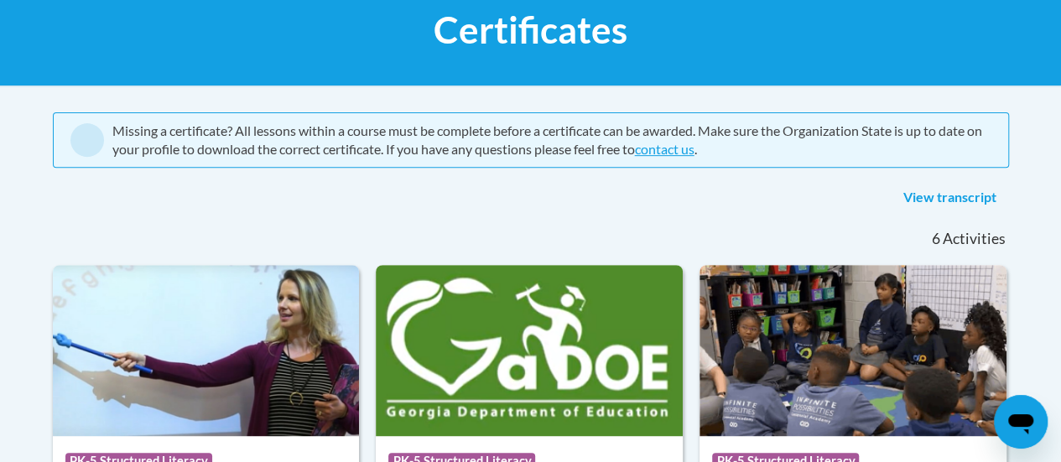
scroll to position [270, 0]
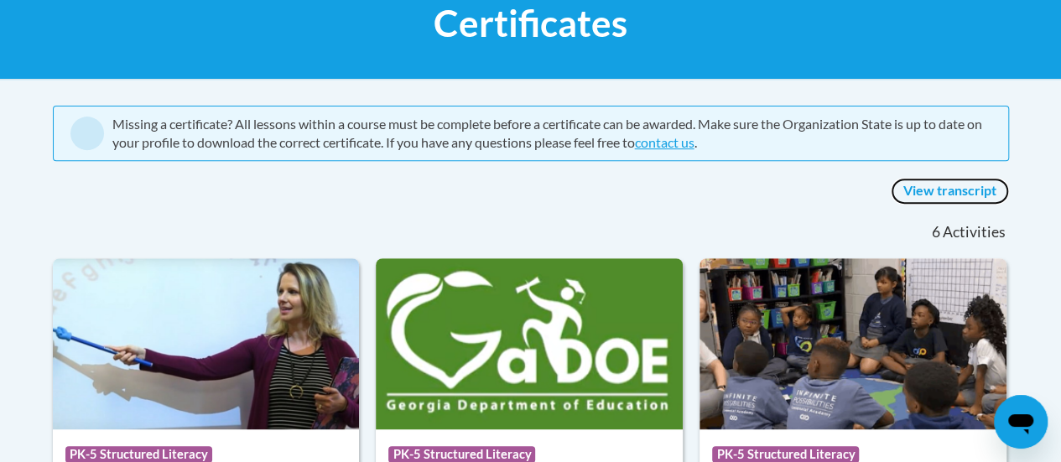
click at [936, 190] on link "View transcript" at bounding box center [949, 191] width 118 height 27
